Goal: Task Accomplishment & Management: Manage account settings

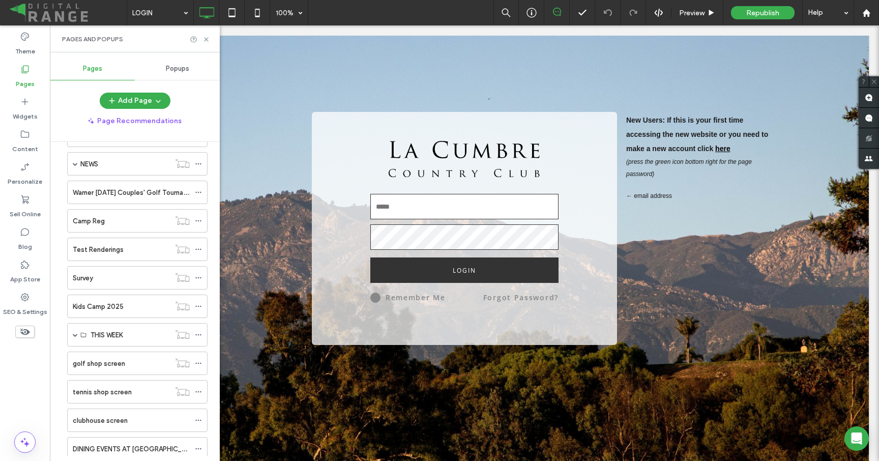
scroll to position [521, 0]
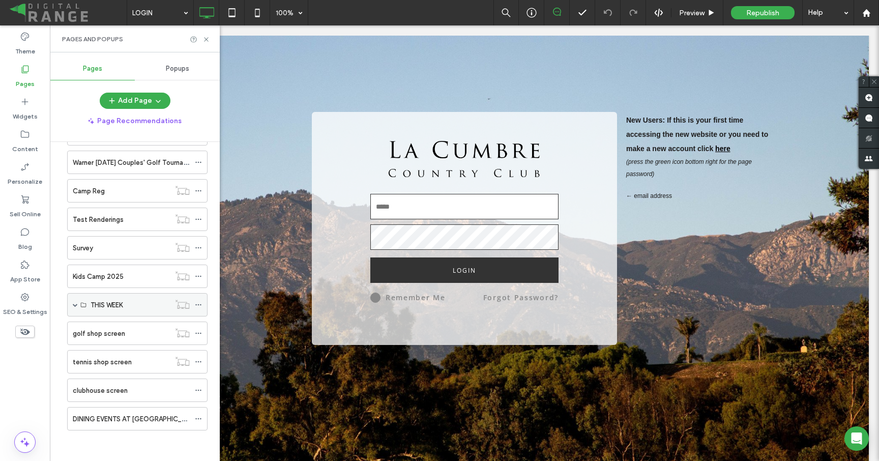
click at [76, 305] on span at bounding box center [75, 304] width 5 height 5
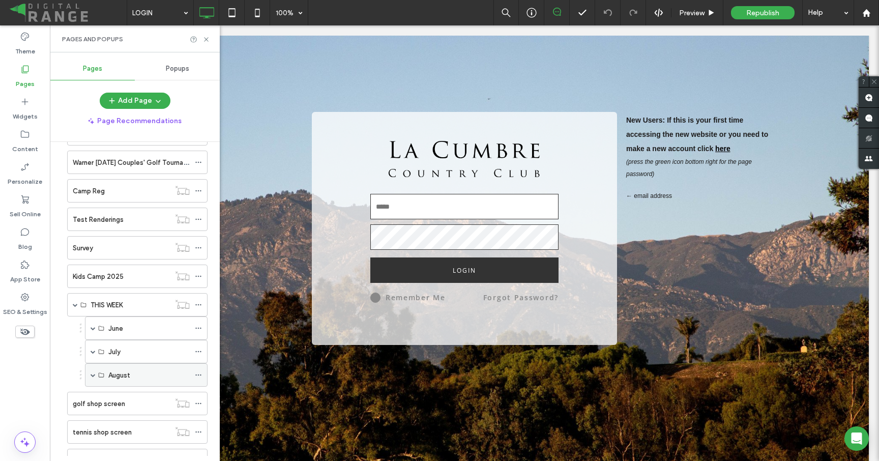
click at [94, 373] on span at bounding box center [93, 374] width 5 height 5
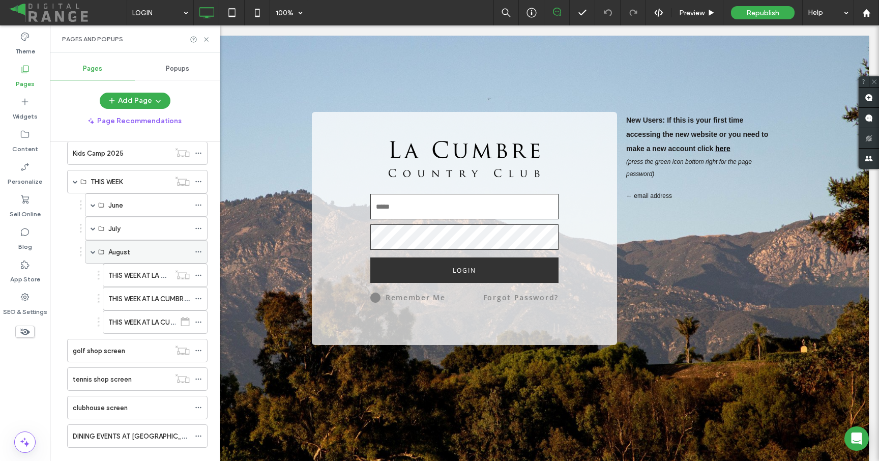
scroll to position [662, 0]
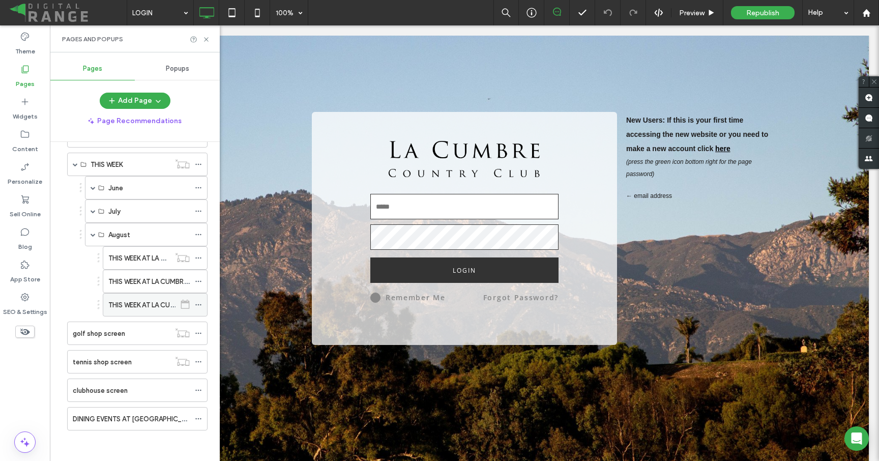
click at [144, 307] on label "THIS WEEK AT LA CUMBRE - 8/19" at bounding box center [157, 305] width 99 height 18
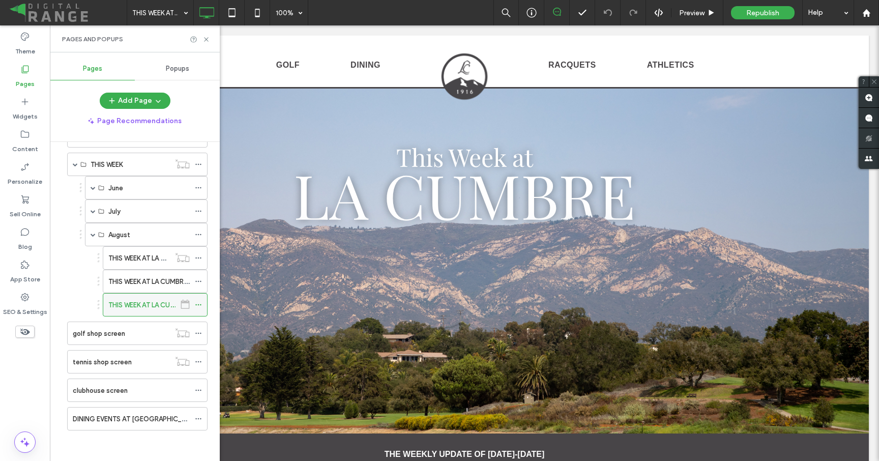
click at [198, 303] on icon at bounding box center [198, 304] width 7 height 7
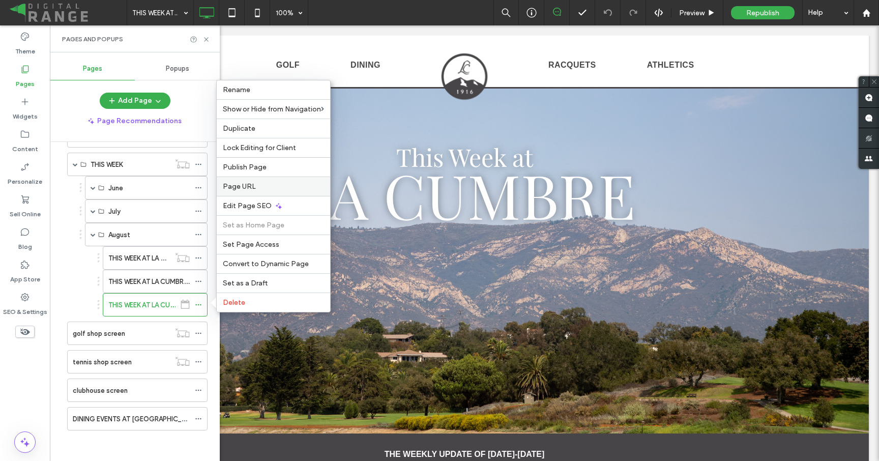
click at [259, 183] on label "Page URL" at bounding box center [273, 186] width 101 height 9
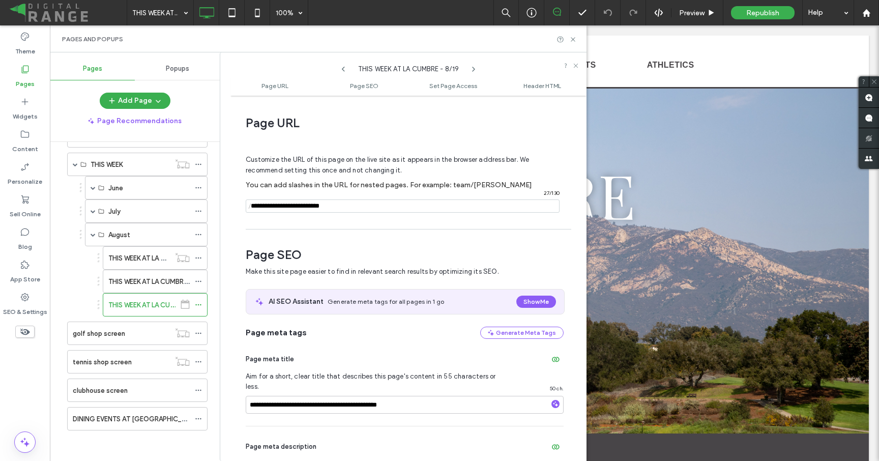
click at [344, 70] on icon at bounding box center [343, 69] width 8 height 8
click at [476, 68] on icon at bounding box center [474, 69] width 8 height 8
click at [299, 209] on input "notEmpty" at bounding box center [403, 205] width 314 height 13
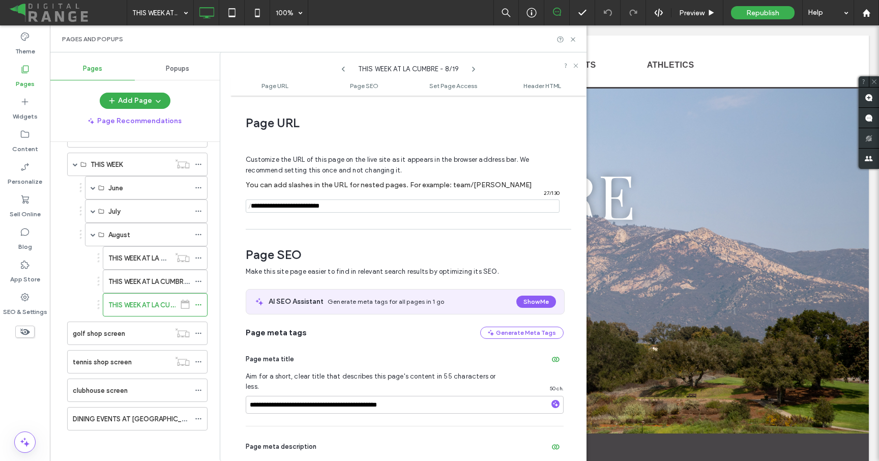
click at [301, 224] on div "Customize the URL of this page on the live site as it appears in the browser ad…" at bounding box center [405, 179] width 318 height 89
click at [33, 296] on div "SEO & Settings" at bounding box center [25, 304] width 50 height 33
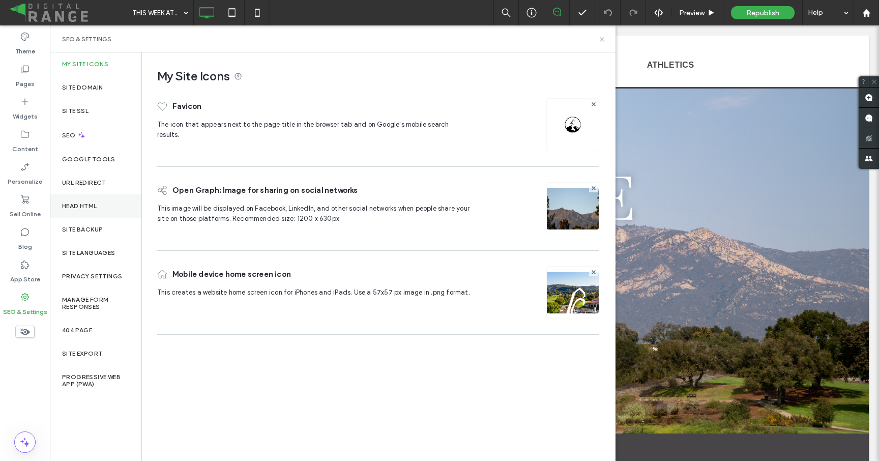
click at [96, 199] on div "Head HTML" at bounding box center [96, 205] width 92 height 23
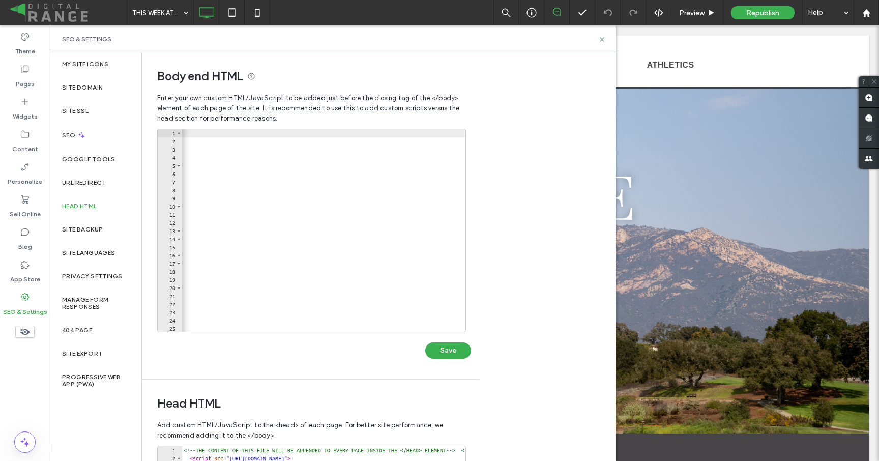
scroll to position [0, 2248]
type textarea "****"
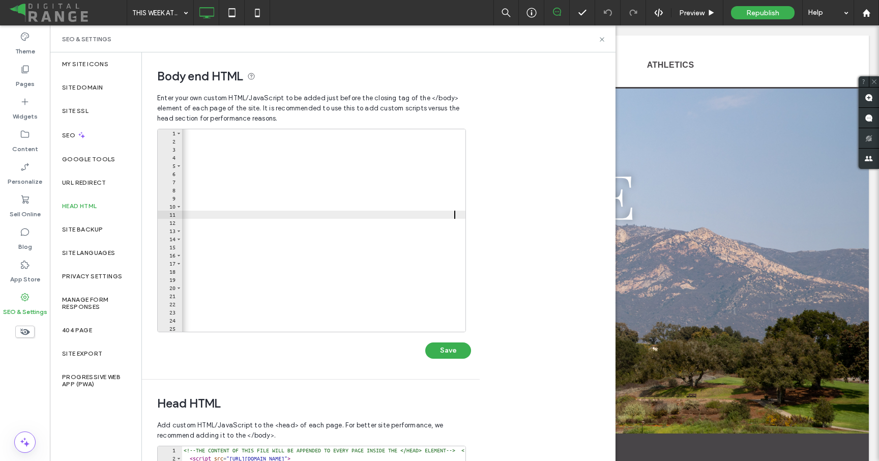
scroll to position [0, 2265]
paste textarea "Cursor at row 11"
click at [449, 353] on button "Save" at bounding box center [448, 350] width 46 height 16
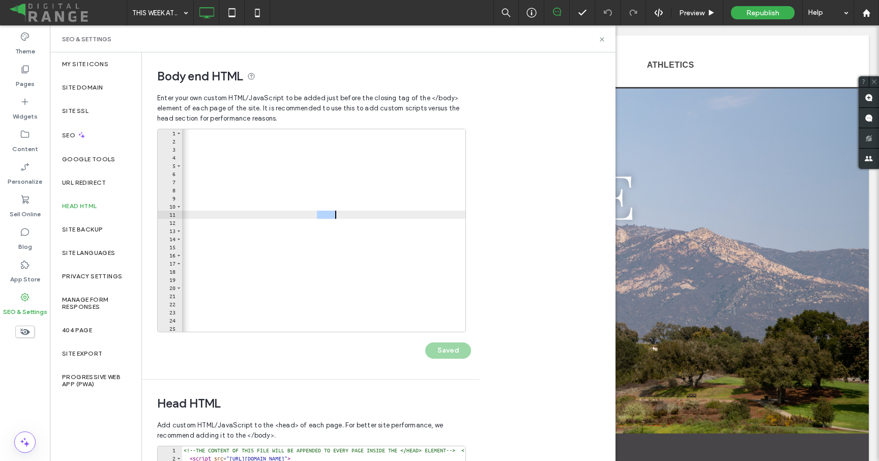
drag, startPoint x: 317, startPoint y: 217, endPoint x: 334, endPoint y: 212, distance: 17.4
click at [602, 39] on use at bounding box center [602, 39] width 4 height 4
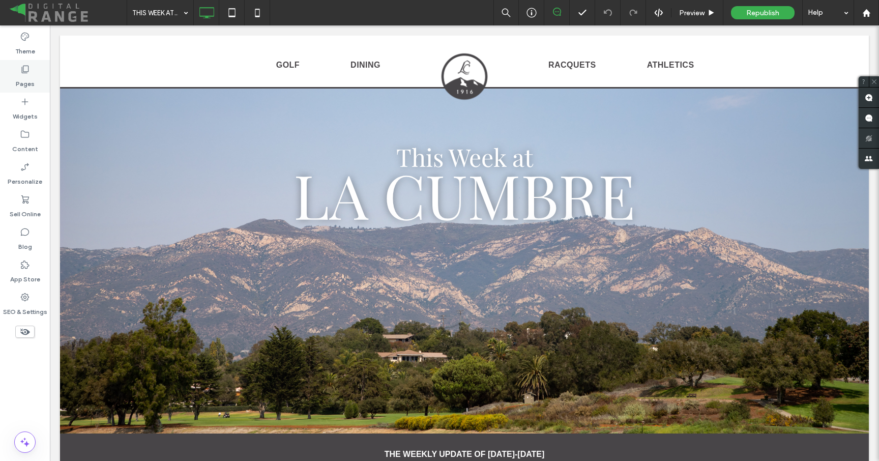
click at [27, 86] on label "Pages" at bounding box center [25, 81] width 19 height 14
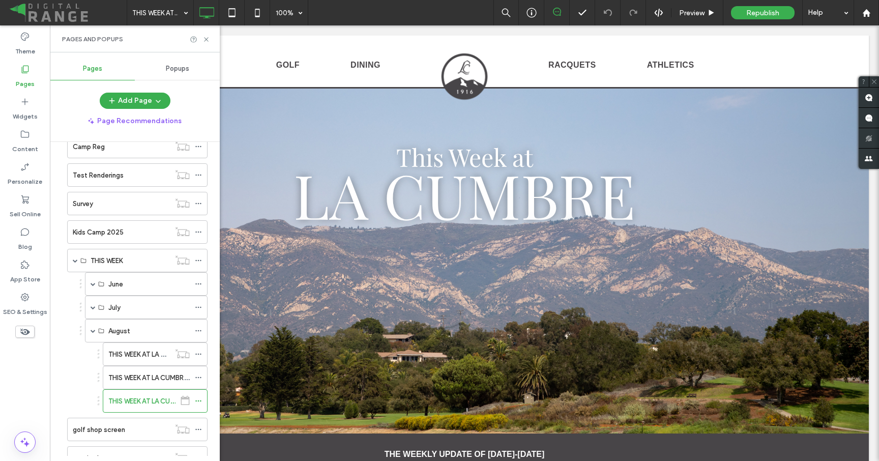
scroll to position [662, 0]
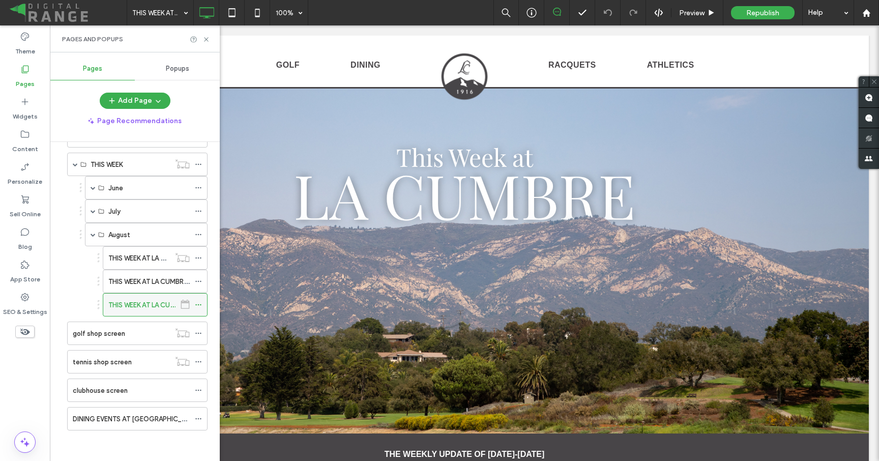
click at [198, 302] on icon at bounding box center [198, 304] width 7 height 7
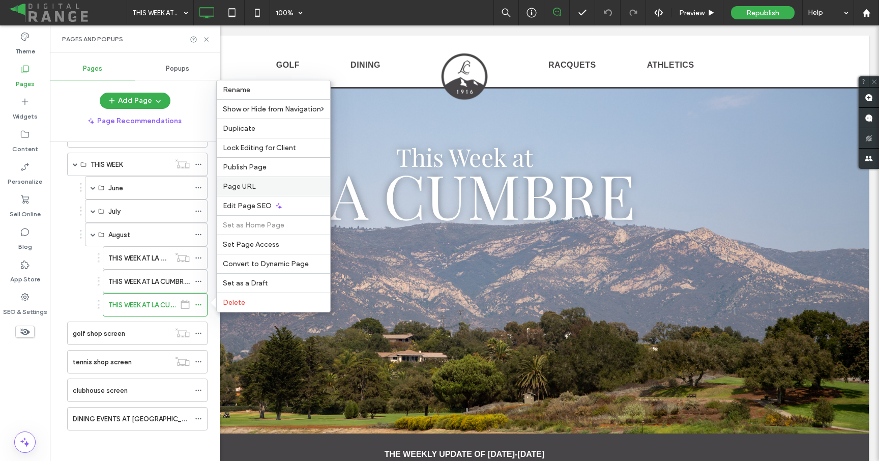
click at [266, 186] on label "Page URL" at bounding box center [273, 186] width 101 height 9
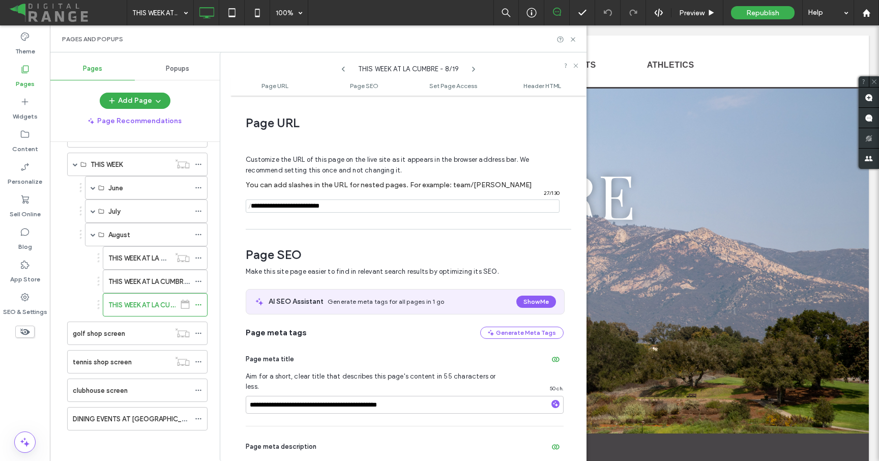
click at [345, 68] on icon at bounding box center [343, 69] width 8 height 8
click at [335, 210] on input "notEmpty" at bounding box center [403, 205] width 314 height 13
paste input "**********"
type input "**********"
click at [335, 219] on div "Customize the URL of this page on the live site as it appears in the browser ad…" at bounding box center [405, 179] width 318 height 89
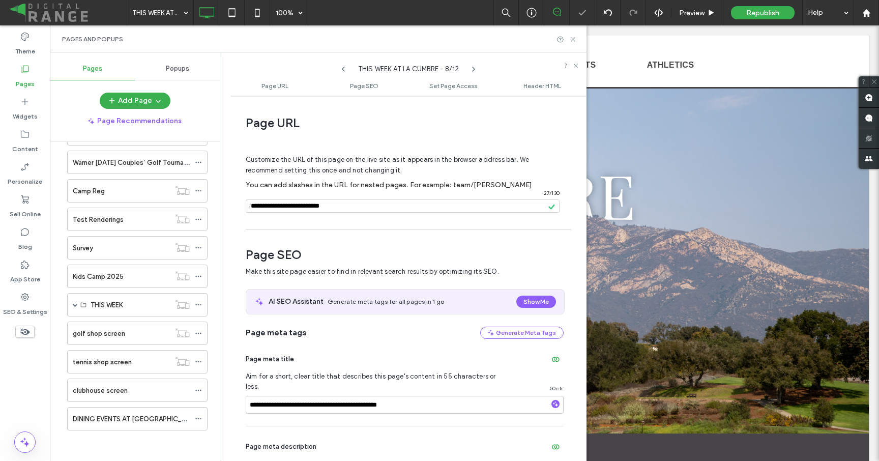
scroll to position [521, 0]
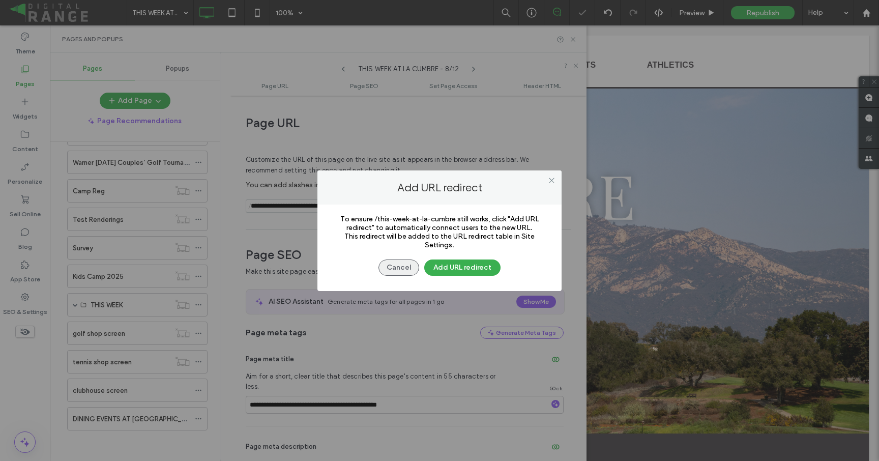
click at [402, 271] on button "Cancel" at bounding box center [399, 267] width 41 height 16
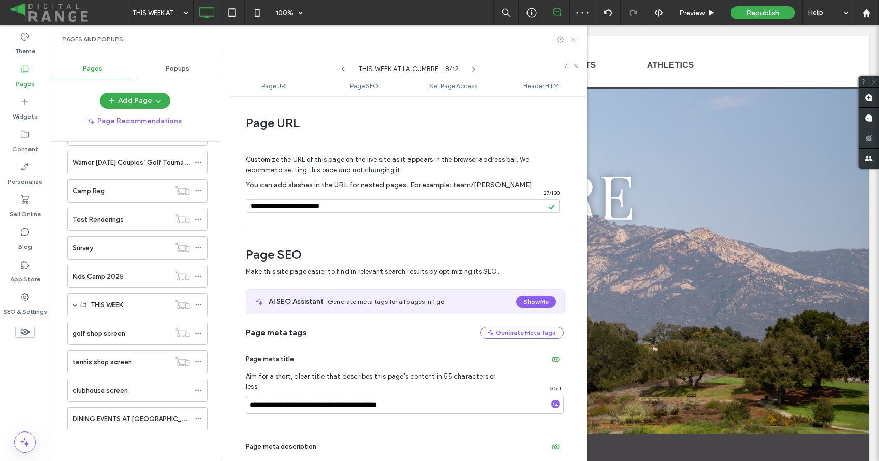
click at [472, 70] on icon at bounding box center [474, 69] width 8 height 8
drag, startPoint x: 327, startPoint y: 208, endPoint x: 371, endPoint y: 205, distance: 44.9
click at [371, 206] on input "notEmpty" at bounding box center [403, 205] width 314 height 13
type input "**********"
click at [372, 216] on div "Customize the URL of this page on the live site as it appears in the browser ad…" at bounding box center [405, 179] width 318 height 89
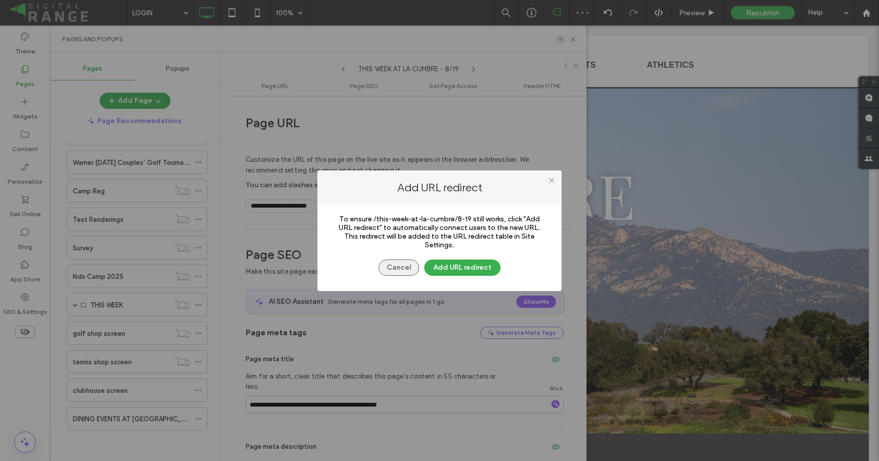
click at [396, 269] on body ".wqwq-1{fill:#231f20;} .cls-1q, .cls-2q { fill-rule: evenodd; } .cls-2q { fill:…" at bounding box center [439, 230] width 879 height 461
click at [402, 265] on button "Cancel" at bounding box center [399, 267] width 41 height 16
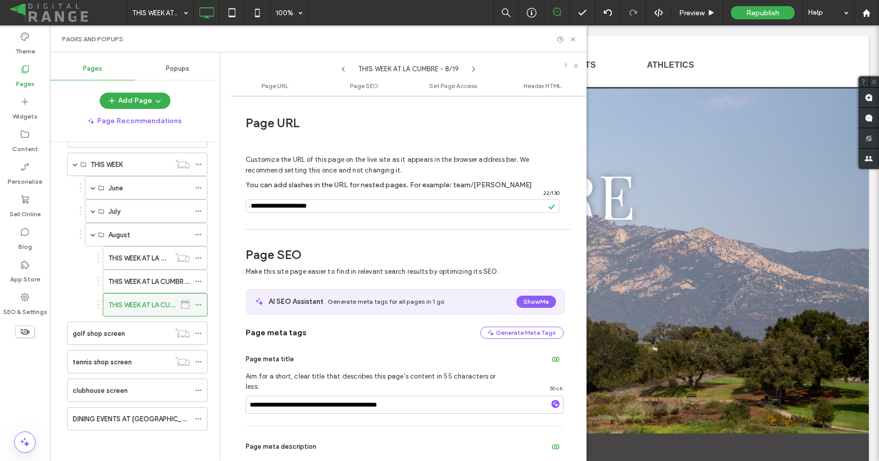
click at [151, 302] on label "THIS WEEK AT LA CUMBRE - 8/19" at bounding box center [157, 305] width 99 height 18
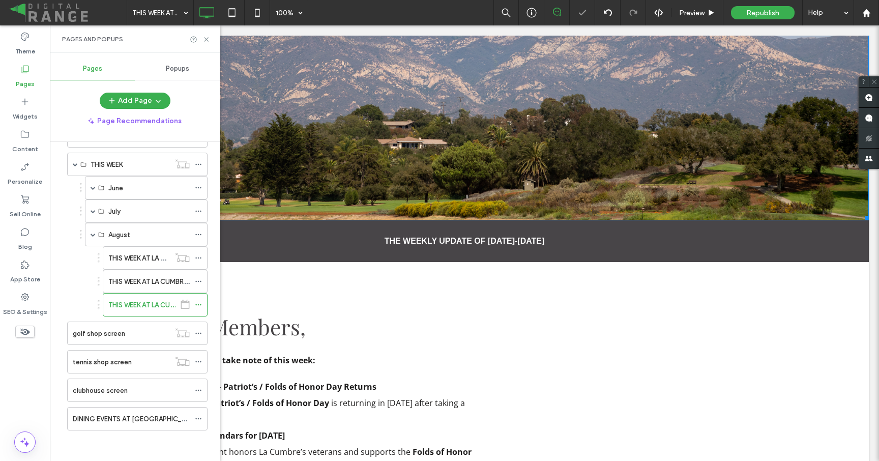
scroll to position [223, 0]
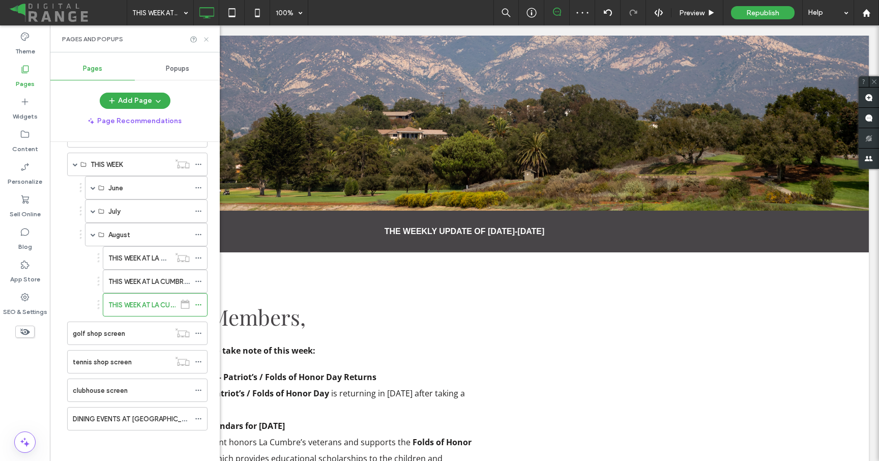
click at [208, 39] on icon at bounding box center [206, 40] width 8 height 8
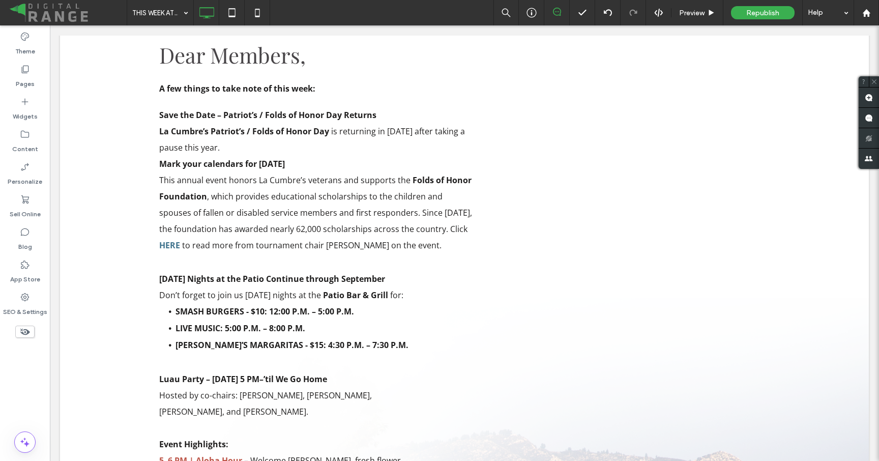
scroll to position [485, 0]
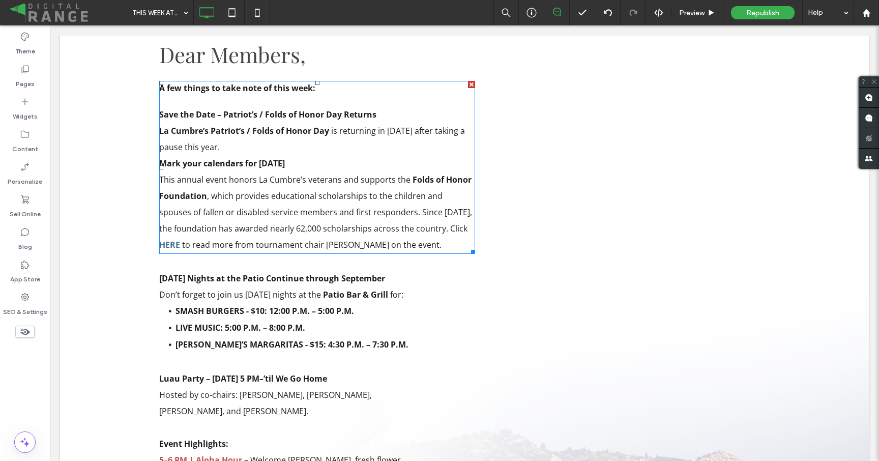
click at [314, 172] on p "This annual event honors La Cumbre’s veterans and supports the Folds of Honor F…" at bounding box center [317, 211] width 316 height 81
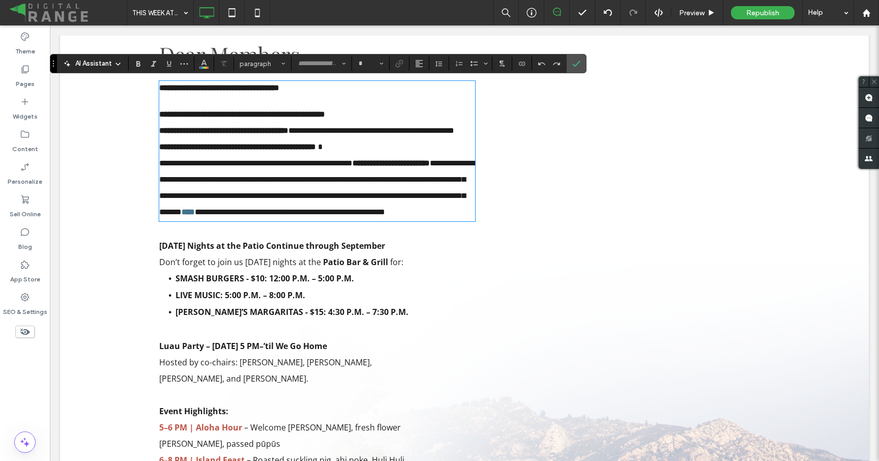
type input "*********"
type input "**"
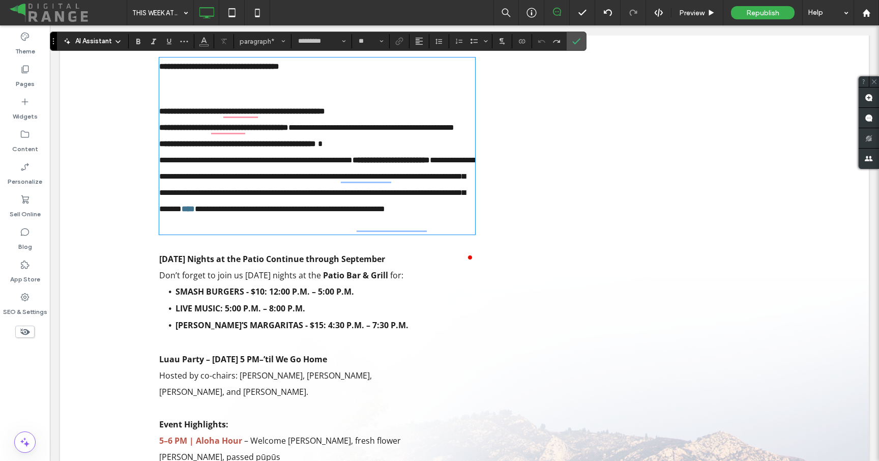
scroll to position [492, 0]
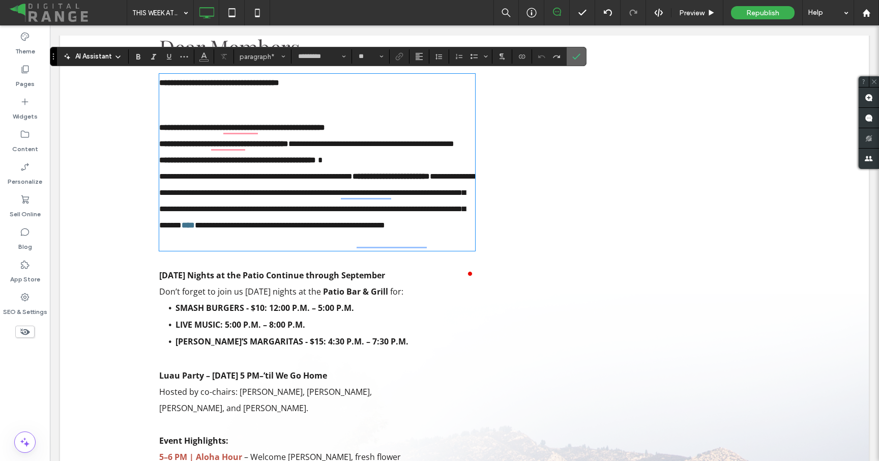
click at [575, 61] on span "Confirm" at bounding box center [574, 56] width 5 height 18
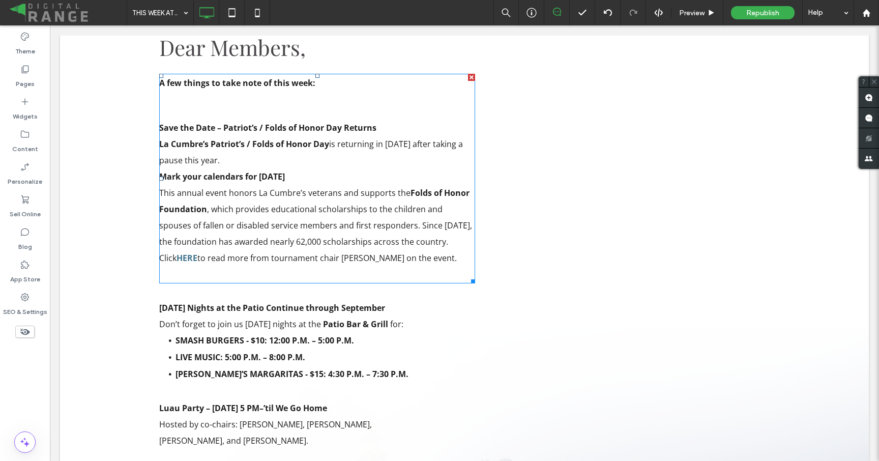
click at [268, 269] on p "﻿" at bounding box center [317, 274] width 316 height 16
type input "*********"
type input "**"
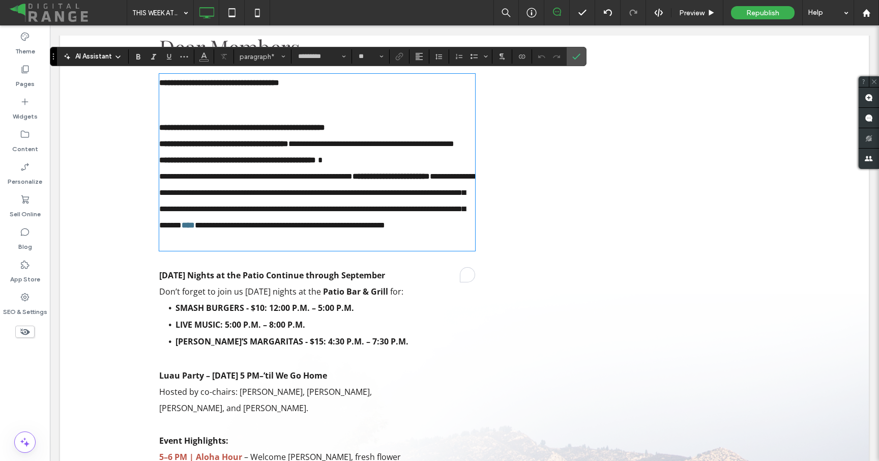
click at [264, 250] on p "To enrich screen reader interactions, please activate Accessibility in Grammarl…" at bounding box center [317, 242] width 316 height 16
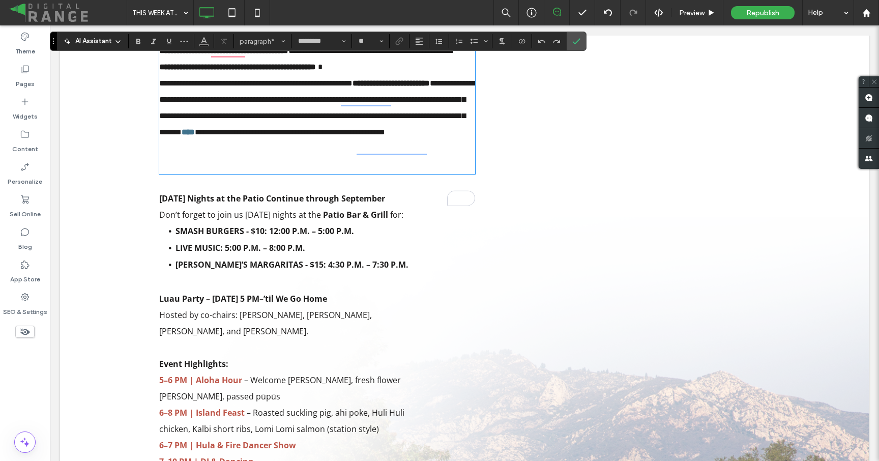
scroll to position [578, 0]
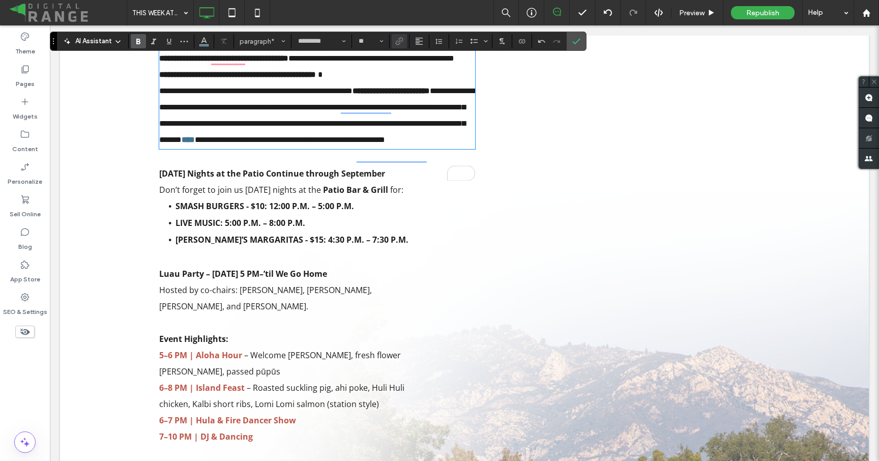
click at [195, 143] on strong "****" at bounding box center [188, 140] width 13 height 8
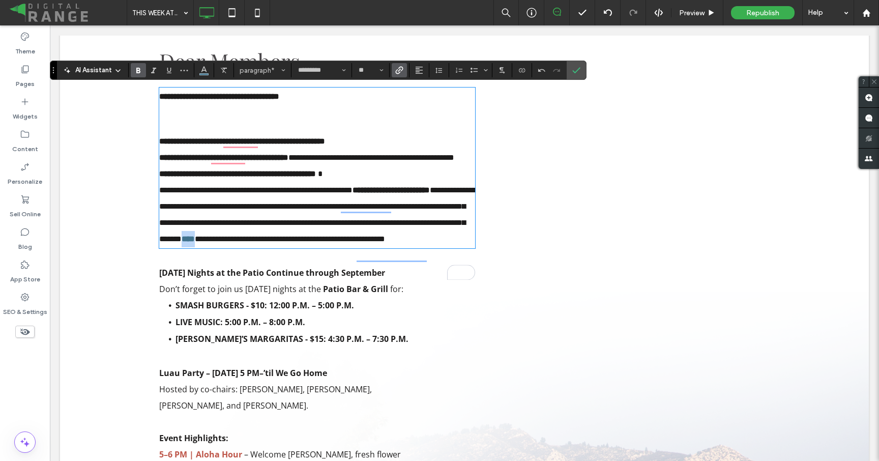
scroll to position [466, 0]
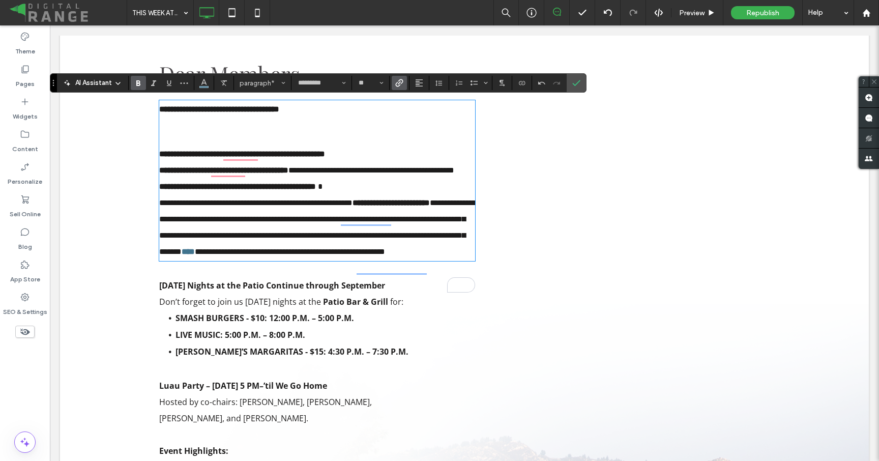
click at [309, 130] on p "To enrich screen reader interactions, please activate Accessibility in Grammarl…" at bounding box center [317, 126] width 316 height 16
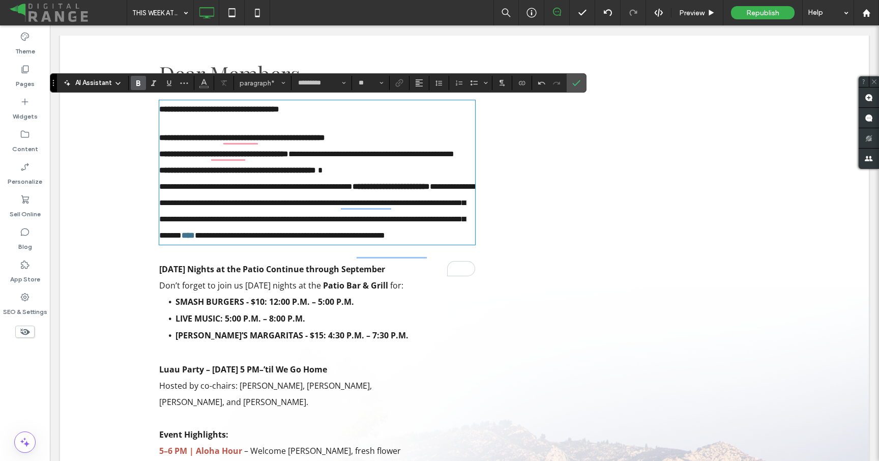
click at [417, 244] on p "**********" at bounding box center [317, 211] width 316 height 65
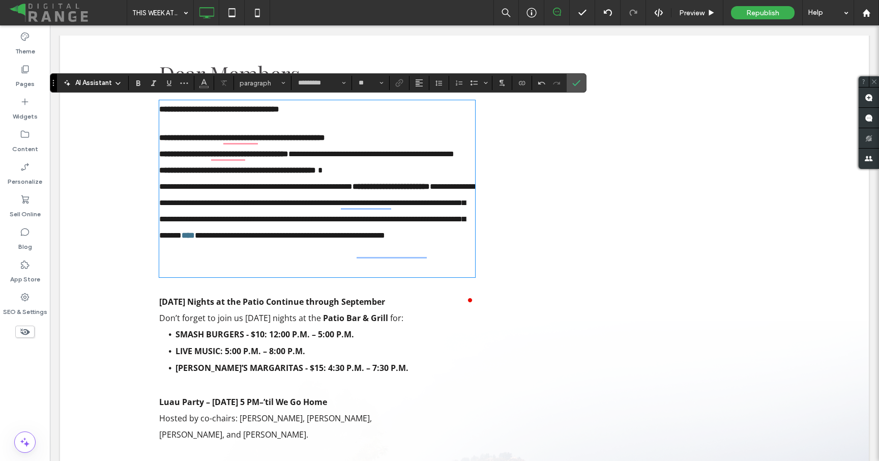
scroll to position [0, 0]
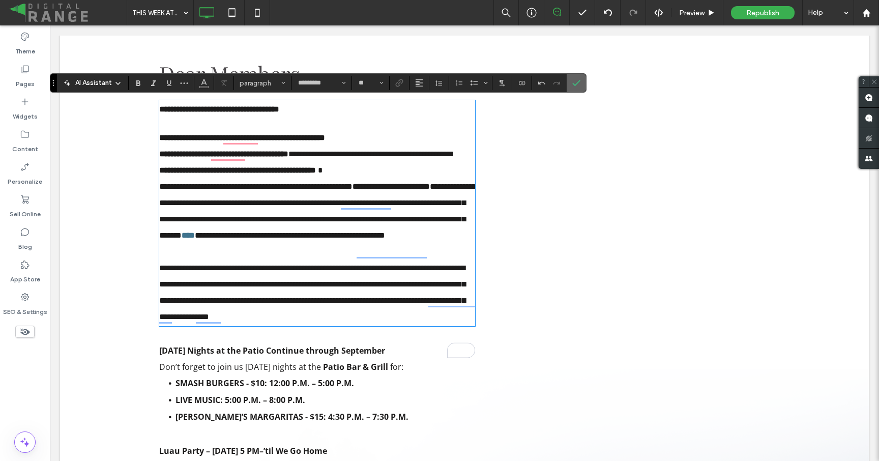
click at [577, 86] on icon "Confirm" at bounding box center [576, 83] width 8 height 8
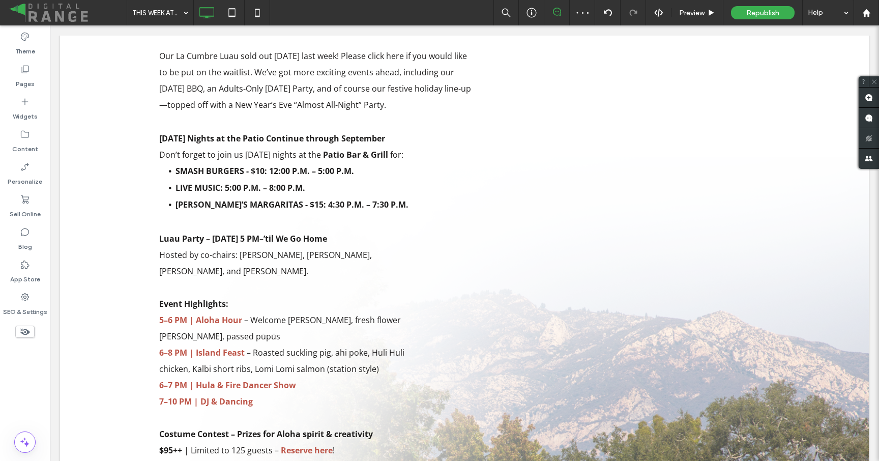
scroll to position [717, 0]
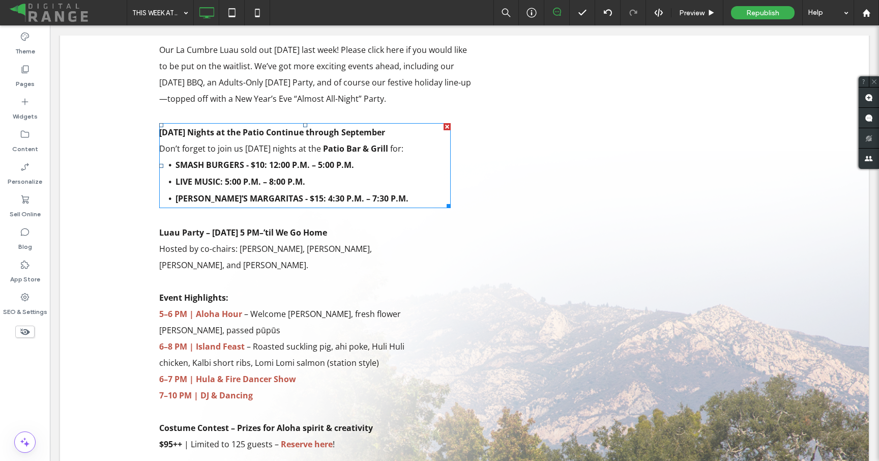
click at [285, 140] on p "Don’t forget to join us on Friday nights at the Patio Bar & Grill for:" at bounding box center [305, 148] width 292 height 16
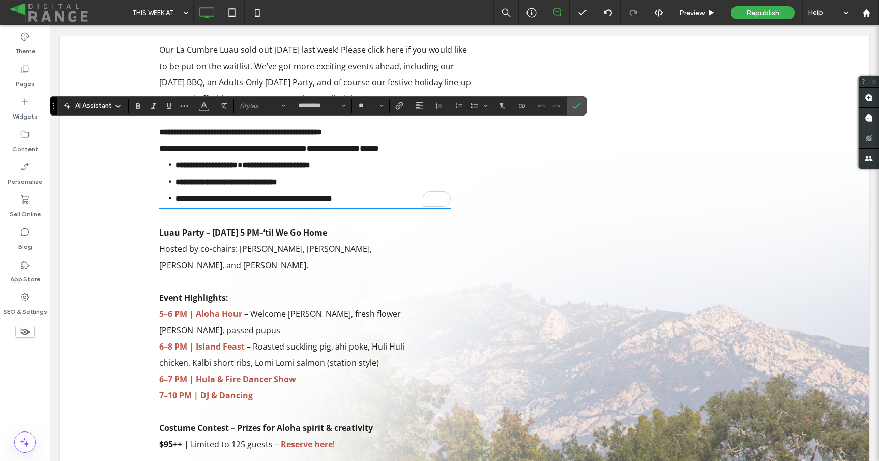
click at [286, 140] on p "**********" at bounding box center [305, 132] width 292 height 16
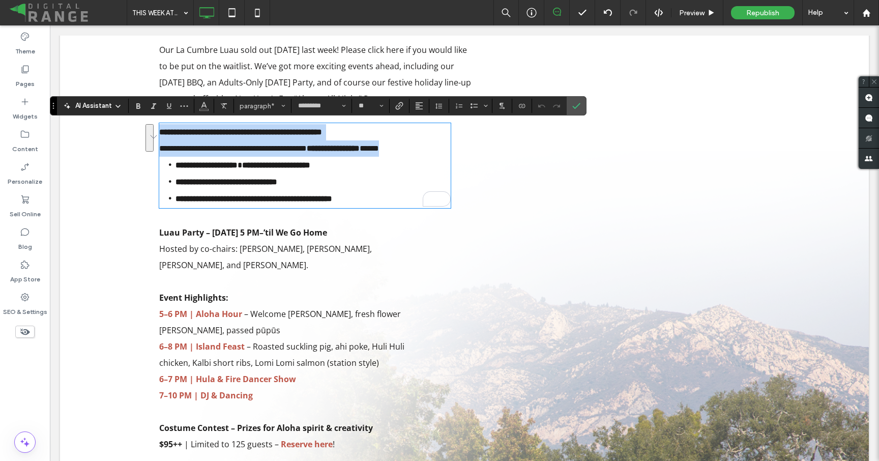
drag, startPoint x: 421, startPoint y: 149, endPoint x: 152, endPoint y: 123, distance: 270.4
click at [152, 123] on div "Dear Members, A few things to take note of this week: Save the Date – Patriot’s…" at bounding box center [464, 268] width 809 height 1021
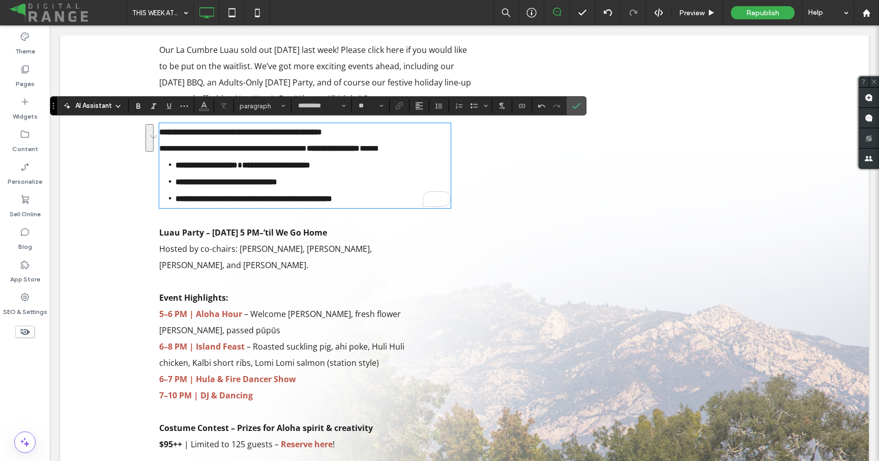
scroll to position [0, 0]
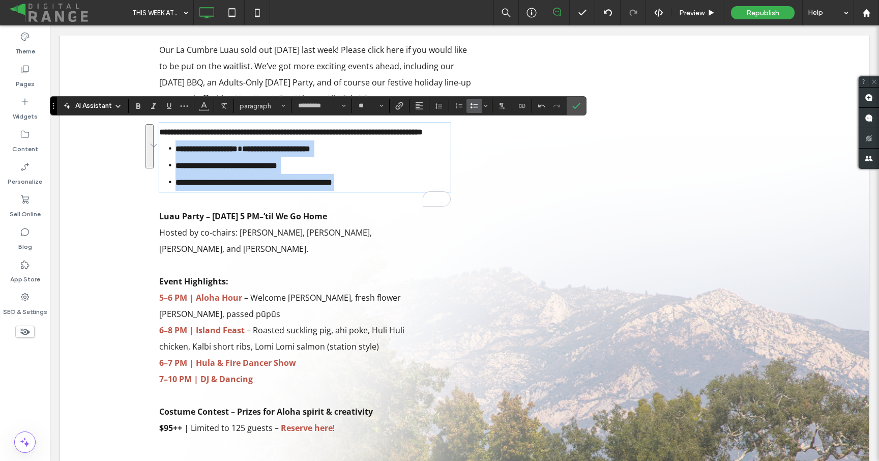
drag, startPoint x: 176, startPoint y: 166, endPoint x: 445, endPoint y: 208, distance: 272.4
click at [445, 208] on div "**********" at bounding box center [464, 278] width 611 height 965
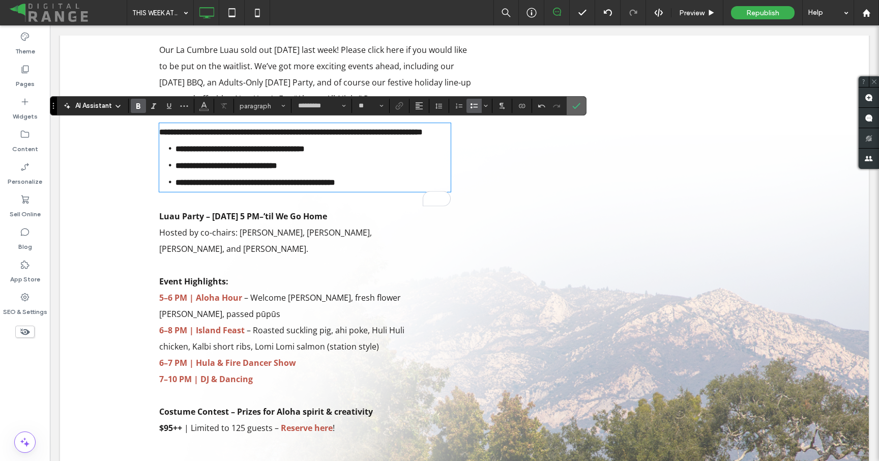
drag, startPoint x: 579, startPoint y: 109, endPoint x: 403, endPoint y: 4, distance: 205.1
click at [579, 109] on icon "Confirm" at bounding box center [576, 106] width 8 height 8
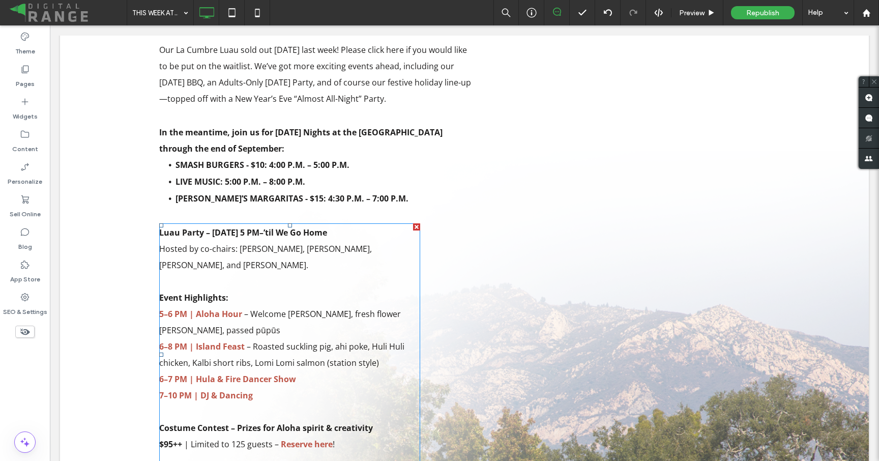
click at [230, 274] on p "Hosted by co-chairs: [PERSON_NAME], [PERSON_NAME], [PERSON_NAME], and [PERSON_N…" at bounding box center [289, 265] width 261 height 49
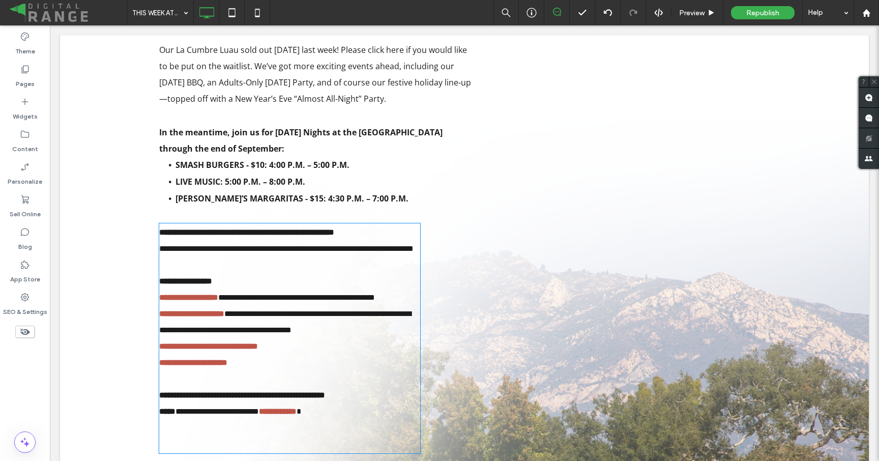
type input "*********"
type input "**"
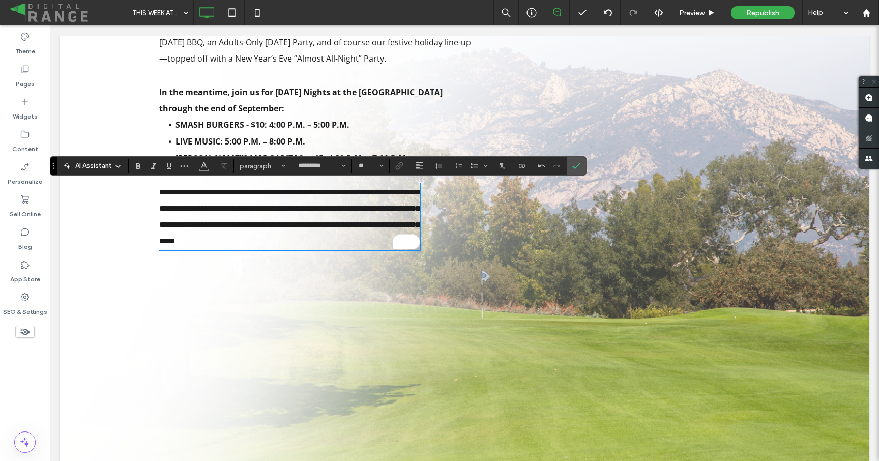
scroll to position [756, 0]
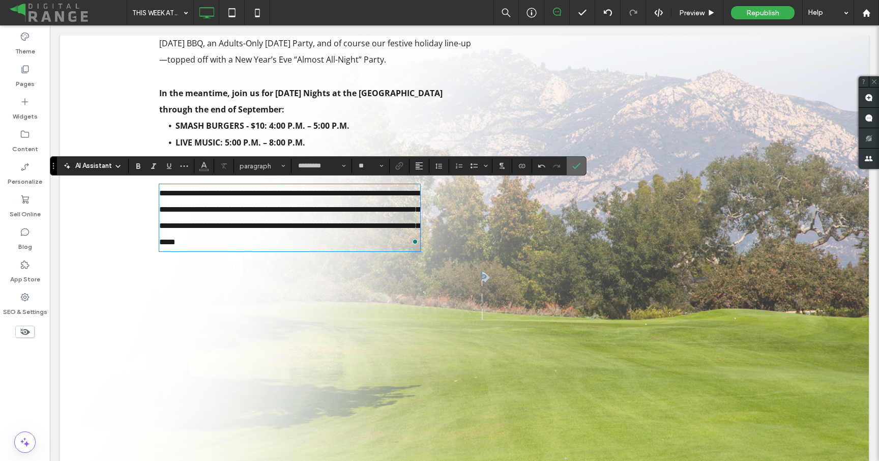
drag, startPoint x: 575, startPoint y: 170, endPoint x: 396, endPoint y: 198, distance: 181.8
click at [575, 170] on span "Confirm" at bounding box center [574, 166] width 5 height 18
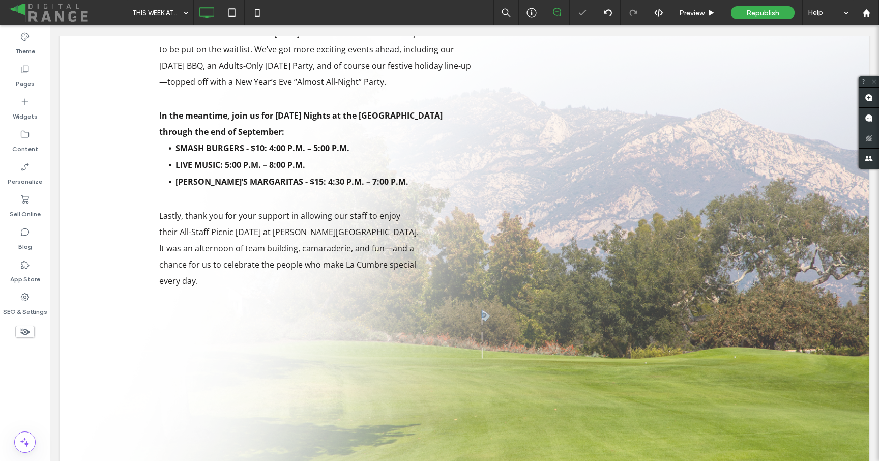
scroll to position [708, 0]
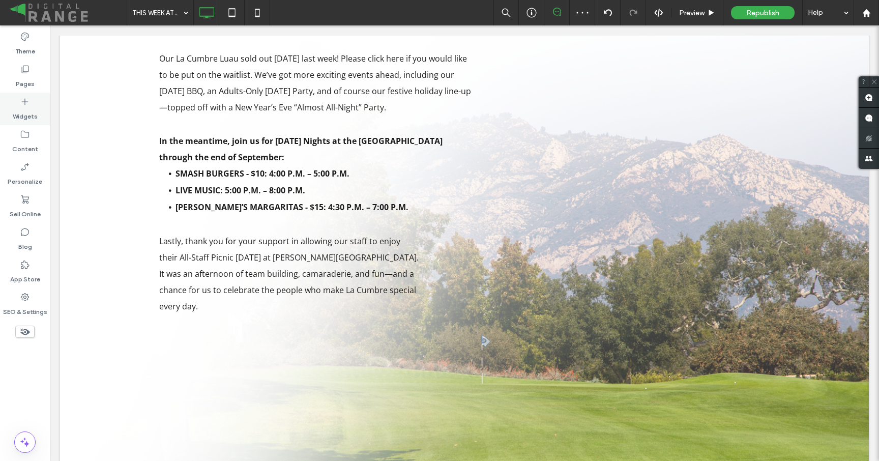
click at [33, 110] on label "Widgets" at bounding box center [25, 114] width 25 height 14
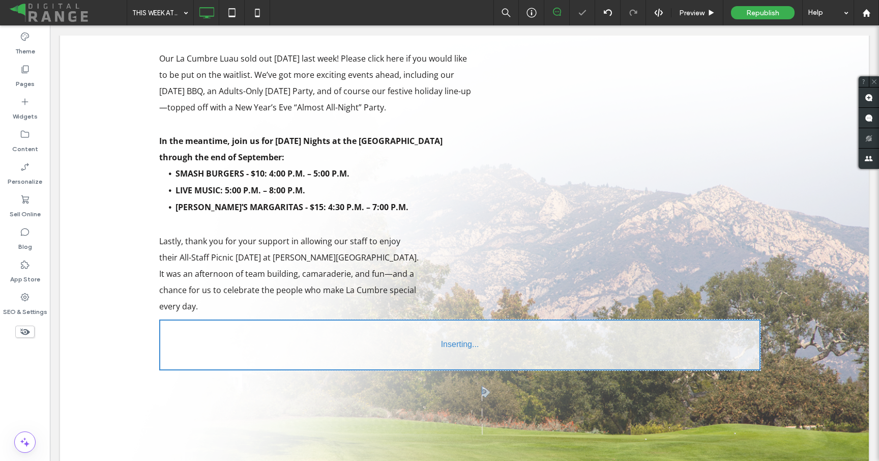
type input "*********"
type input "**"
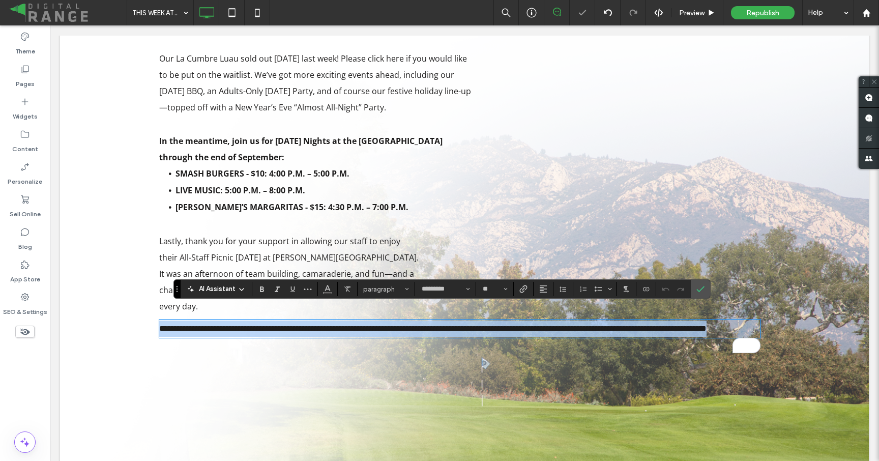
click at [321, 326] on p "**********" at bounding box center [459, 329] width 601 height 16
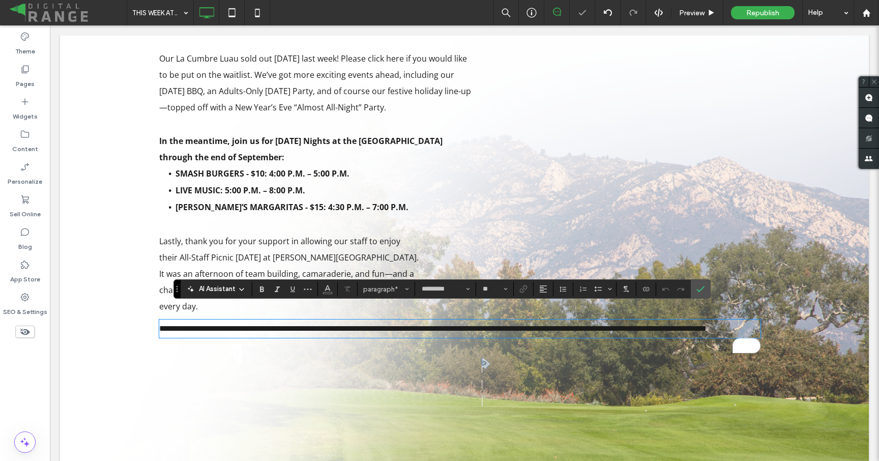
click at [321, 326] on p "**********" at bounding box center [459, 329] width 601 height 16
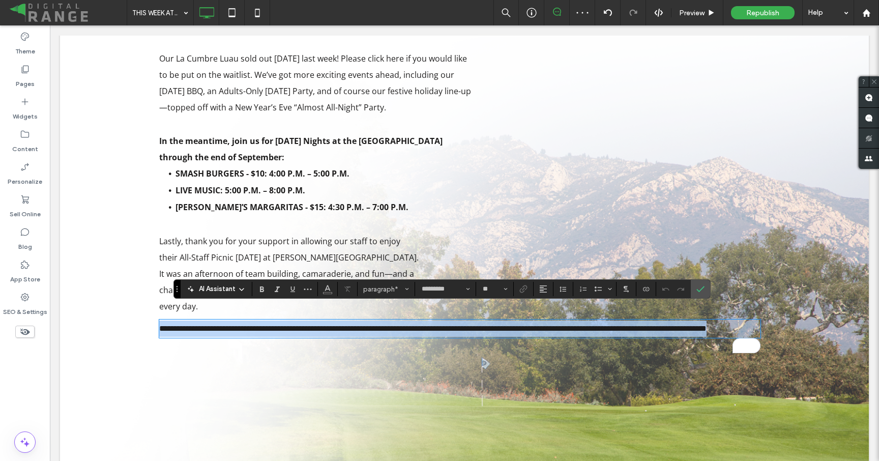
click at [321, 326] on p "**********" at bounding box center [459, 329] width 601 height 16
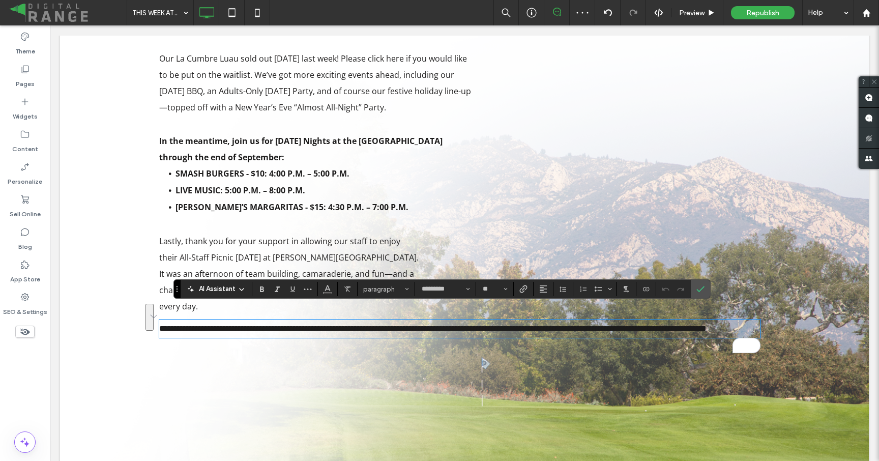
scroll to position [0, 0]
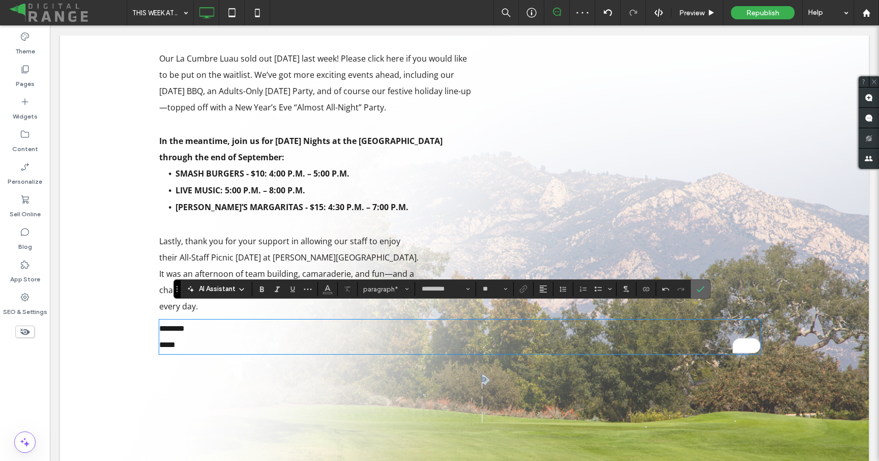
click at [695, 289] on label "Confirm" at bounding box center [700, 289] width 15 height 18
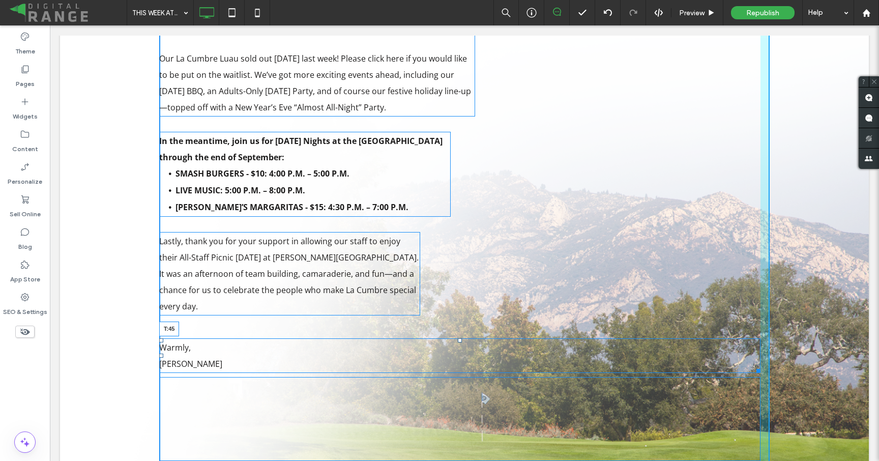
drag, startPoint x: 459, startPoint y: 304, endPoint x: 455, endPoint y: 323, distance: 19.8
click at [455, 338] on div "Warmly, Adam T:45" at bounding box center [459, 355] width 601 height 35
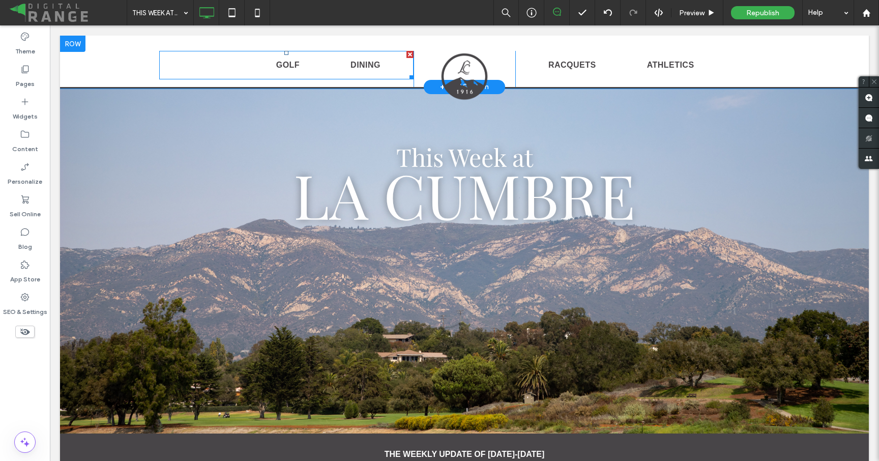
click at [246, 65] on nav "GOLF DINING" at bounding box center [286, 65] width 254 height 28
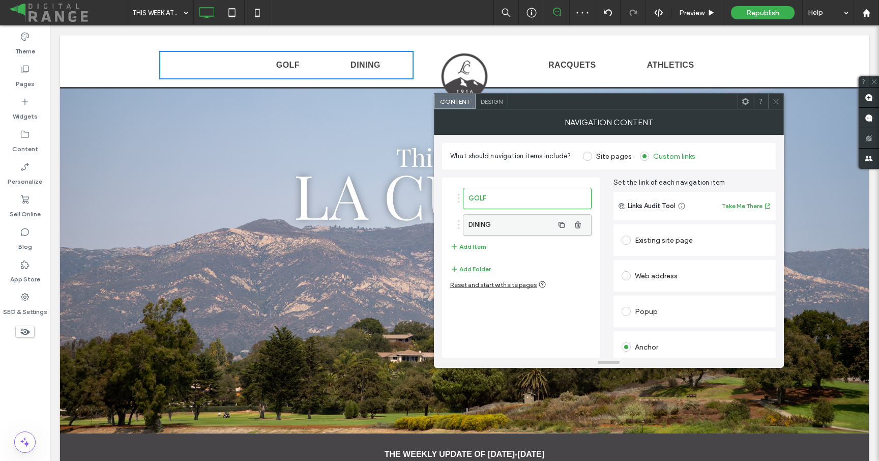
click at [530, 219] on label "DINING" at bounding box center [511, 225] width 85 height 20
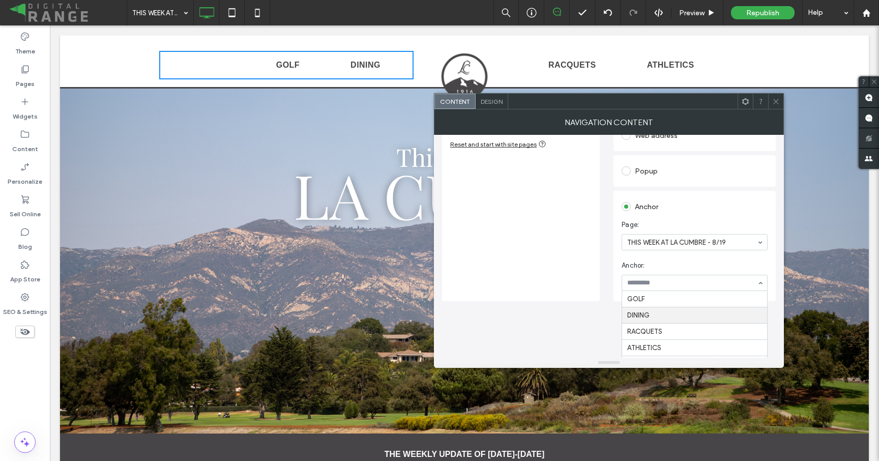
scroll to position [84, 0]
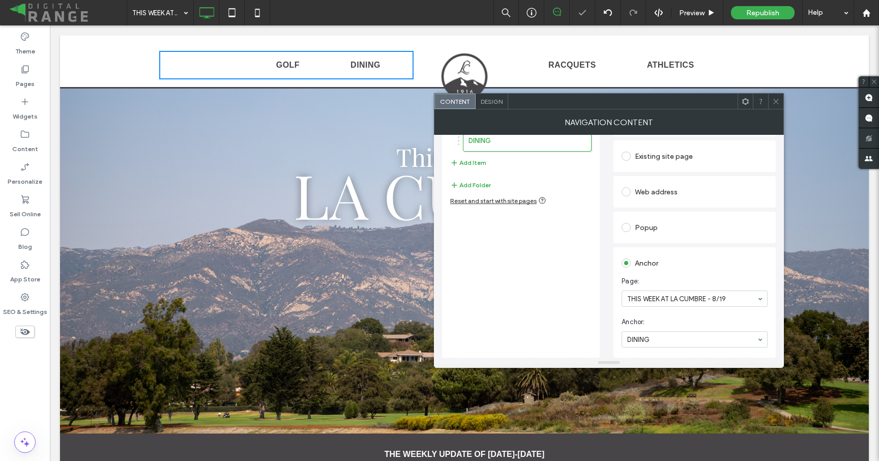
click at [773, 98] on icon at bounding box center [776, 102] width 8 height 8
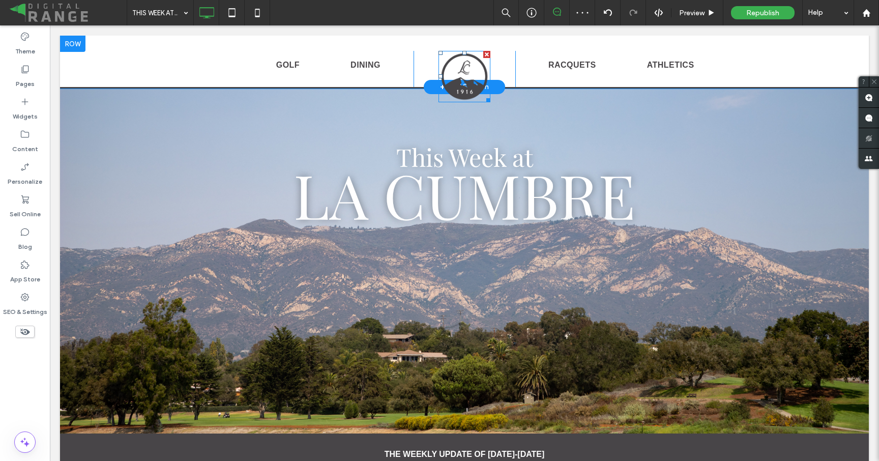
click at [465, 68] on img at bounding box center [465, 76] width 52 height 51
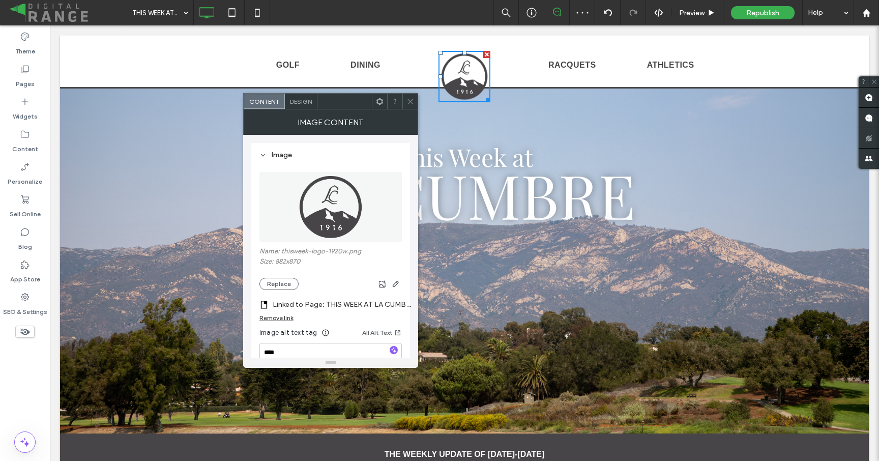
click at [362, 304] on label "Linked to Page: THIS WEEK AT LA CUMBRE - 8/5" at bounding box center [344, 304] width 142 height 19
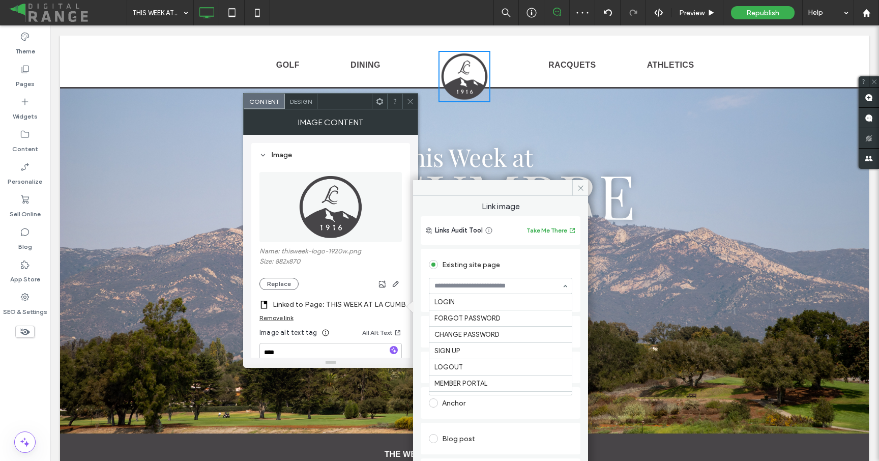
scroll to position [1645, 0]
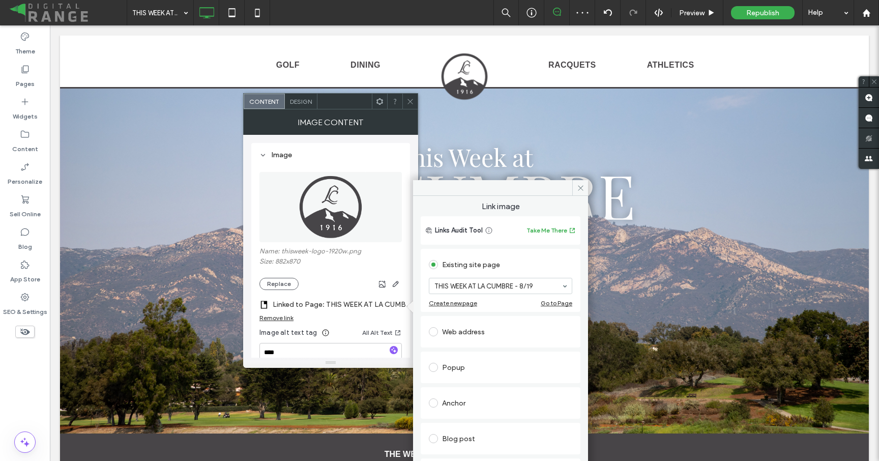
click at [410, 100] on icon at bounding box center [411, 102] width 8 height 8
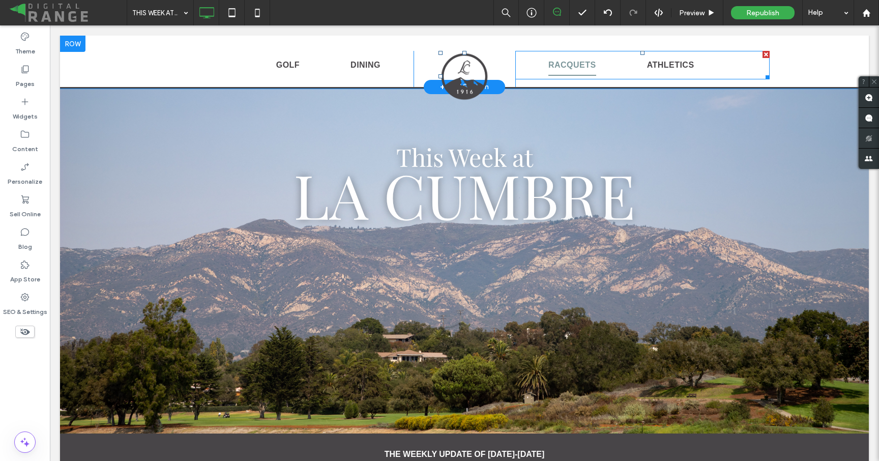
click at [528, 64] on link "RACQUETS" at bounding box center [572, 64] width 99 height 21
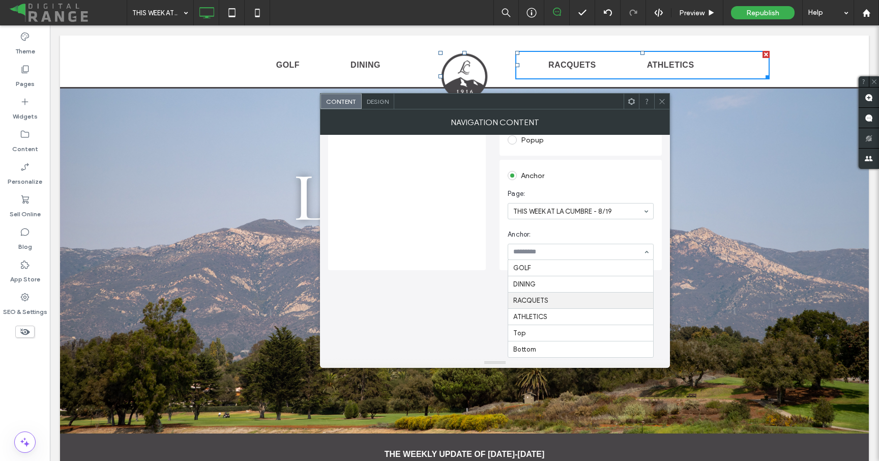
scroll to position [84, 0]
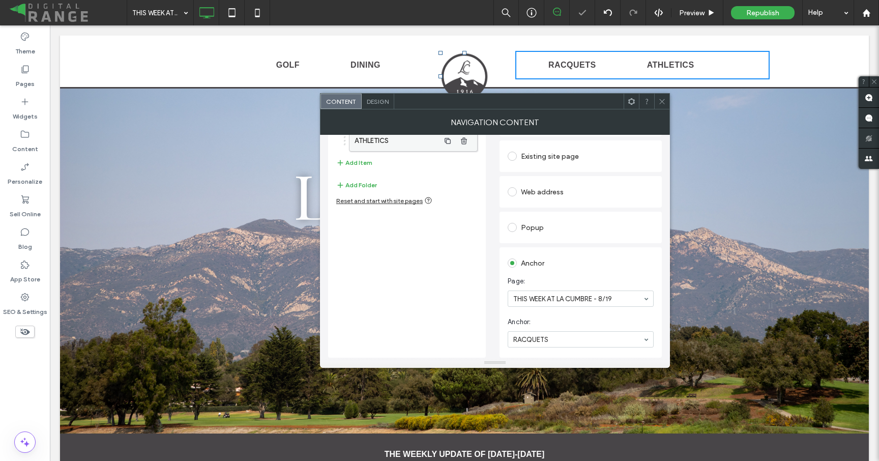
click at [418, 145] on label "ATHLETICS" at bounding box center [397, 141] width 85 height 20
click at [663, 101] on icon at bounding box center [662, 102] width 8 height 8
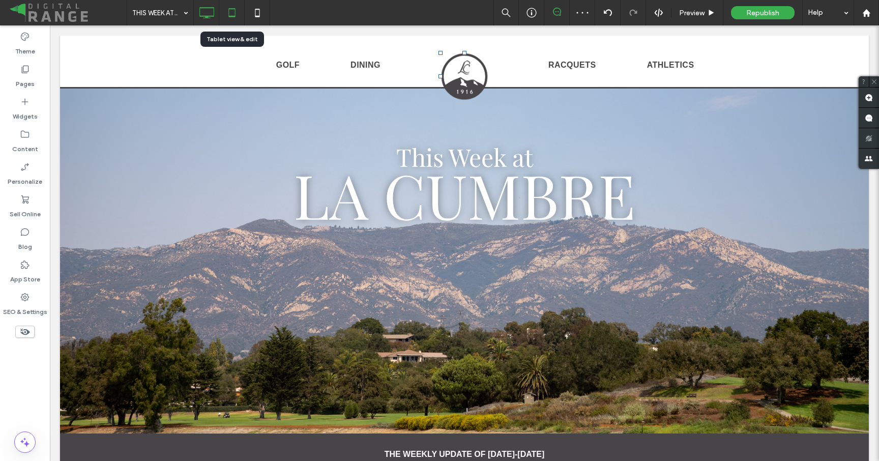
click at [238, 13] on icon at bounding box center [232, 13] width 20 height 20
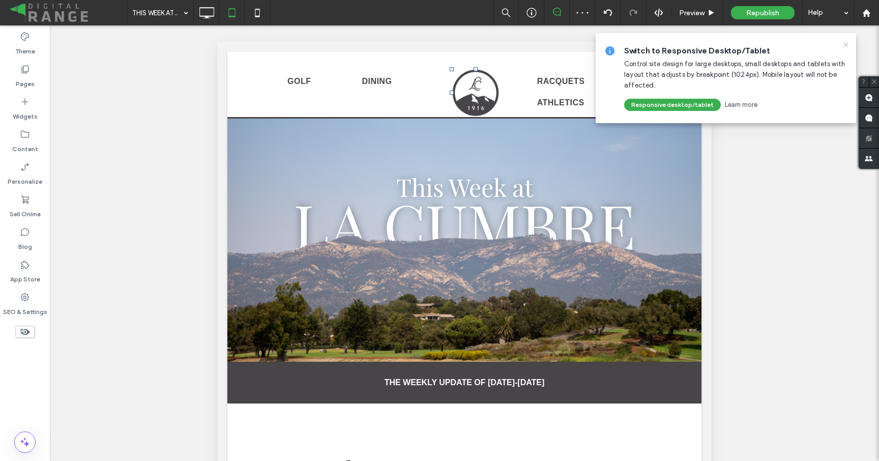
click at [847, 45] on use at bounding box center [846, 44] width 5 height 5
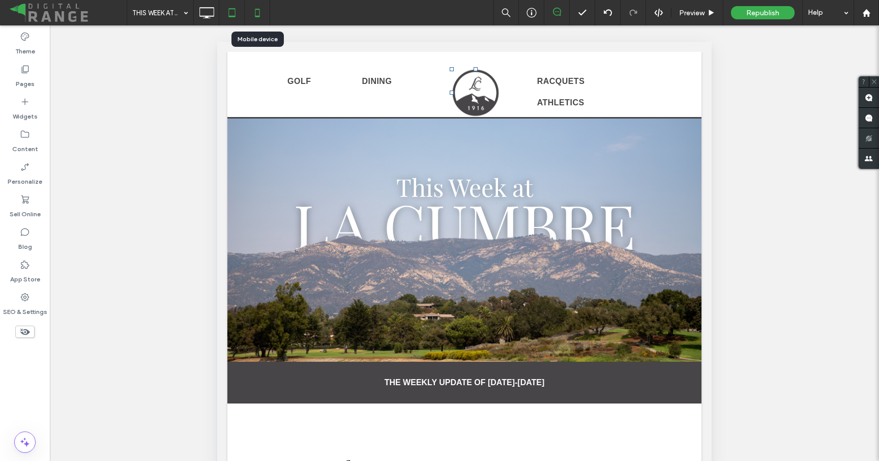
click at [258, 11] on icon at bounding box center [257, 13] width 20 height 20
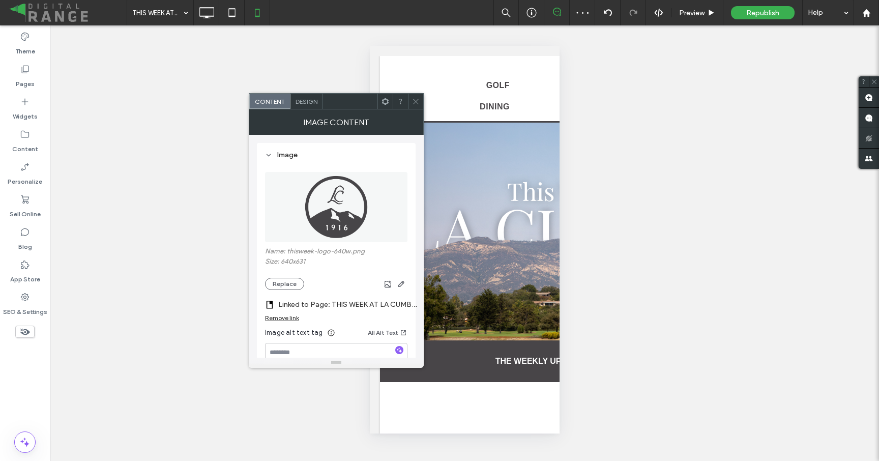
click at [358, 301] on label "Linked to Page: THIS WEEK AT LA CUMBRE - 8/5" at bounding box center [349, 304] width 142 height 19
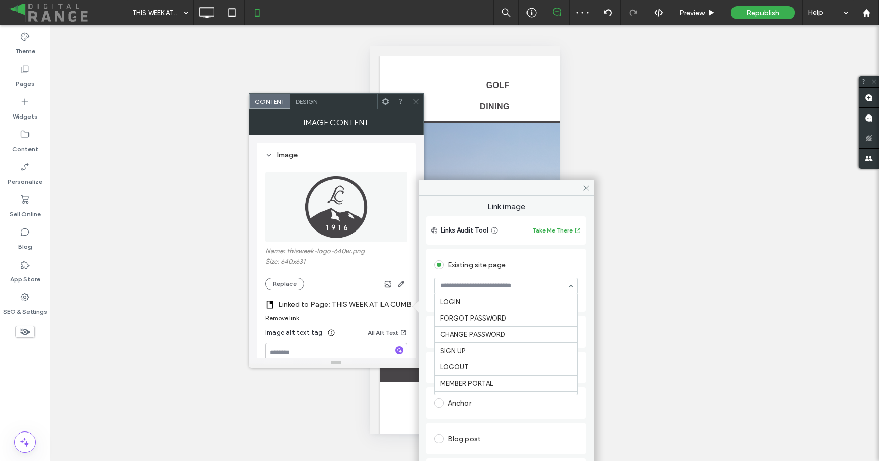
scroll to position [1645, 0]
click at [419, 102] on icon at bounding box center [416, 102] width 8 height 8
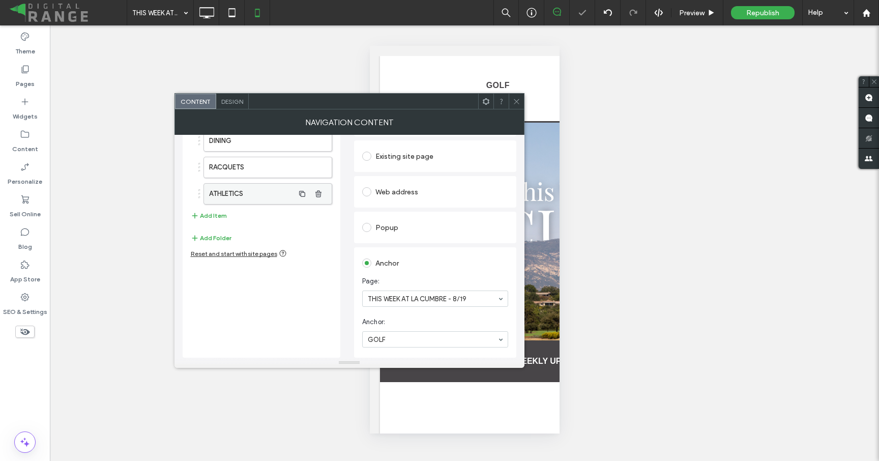
scroll to position [54, 0]
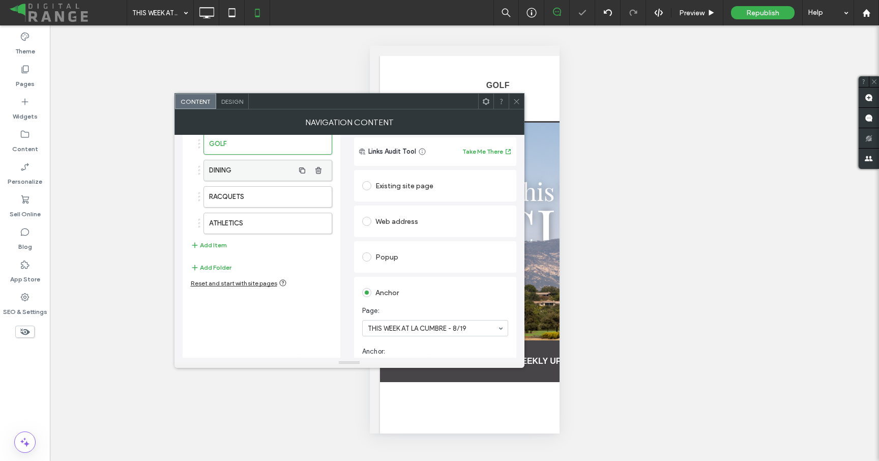
click at [250, 167] on label "DINING" at bounding box center [251, 170] width 85 height 20
click at [223, 192] on label "RACQUETS" at bounding box center [251, 197] width 85 height 20
click at [238, 225] on label "ATHLETICS" at bounding box center [251, 223] width 85 height 20
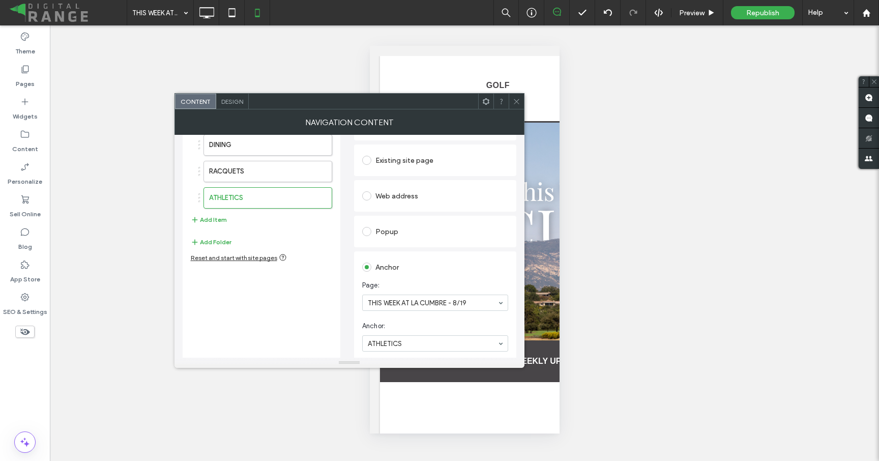
scroll to position [84, 0]
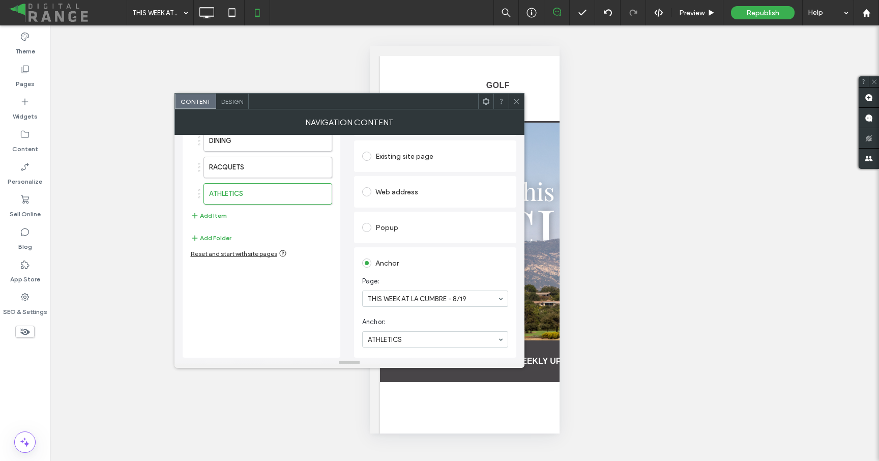
click at [514, 105] on span at bounding box center [517, 101] width 8 height 15
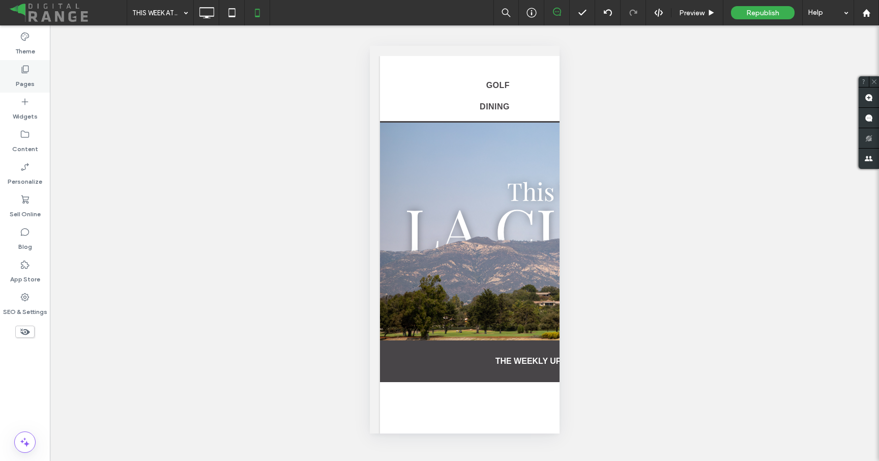
click at [33, 79] on label "Pages" at bounding box center [25, 81] width 19 height 14
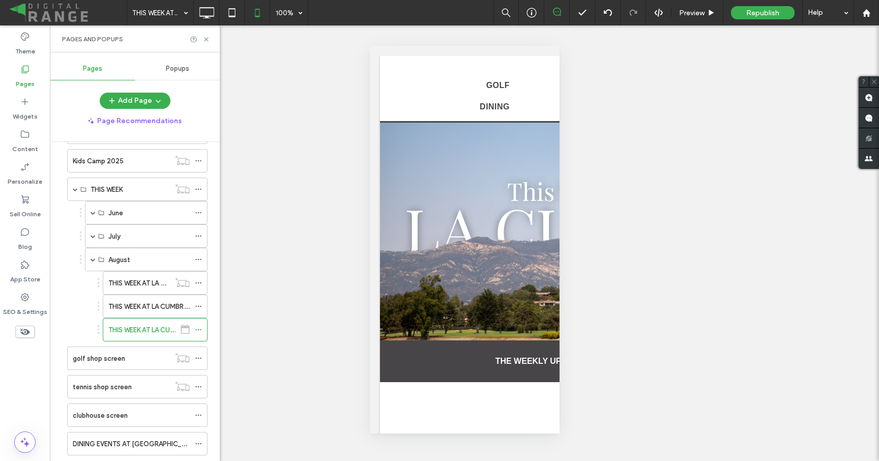
scroll to position [662, 0]
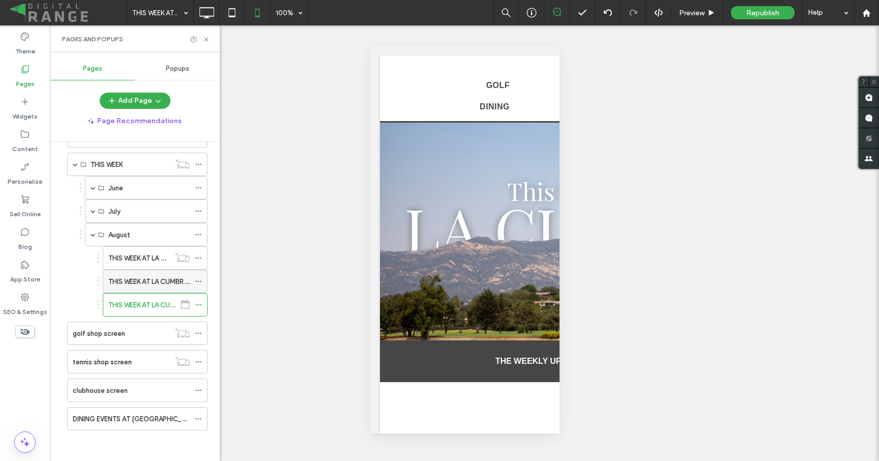
click at [134, 286] on label "THIS WEEK AT LA CUMBRE - 8/12" at bounding box center [157, 282] width 99 height 18
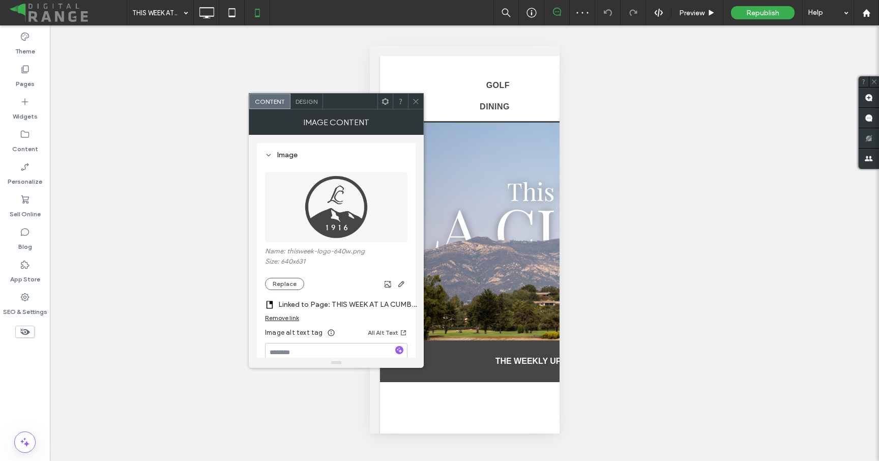
click at [352, 306] on label "Linked to Page: THIS WEEK AT LA CUMBRE - 8/5" at bounding box center [349, 304] width 142 height 19
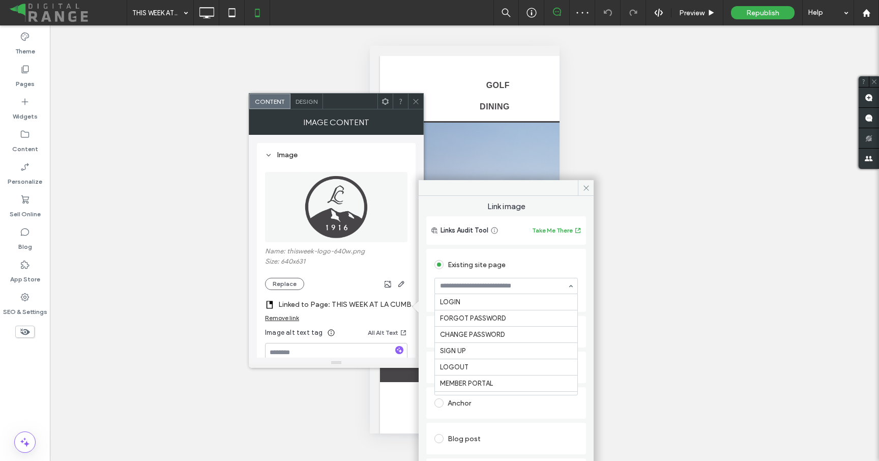
scroll to position [1645, 0]
click at [416, 105] on span at bounding box center [416, 101] width 8 height 15
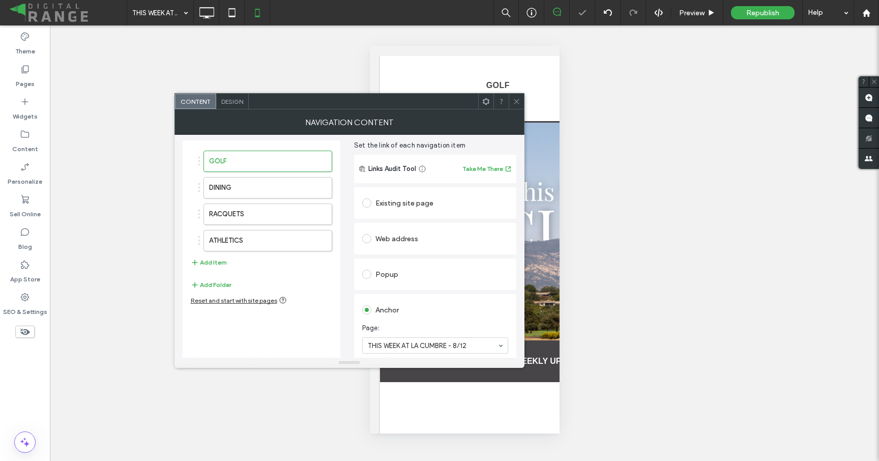
scroll to position [17, 0]
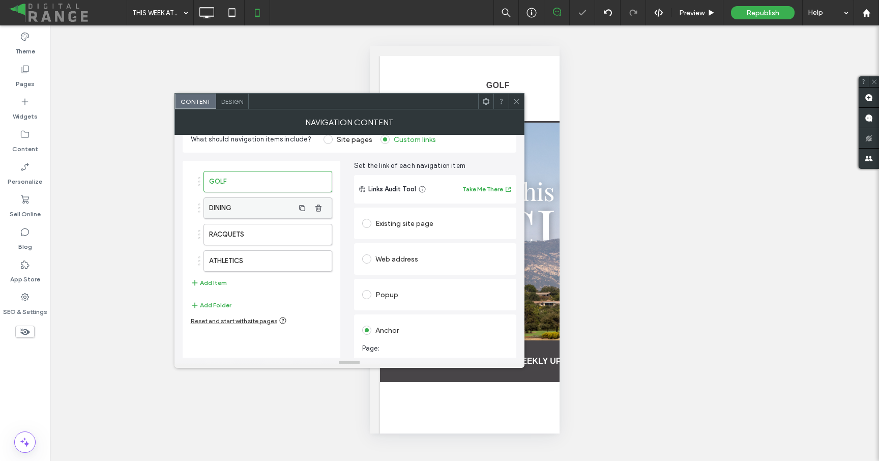
click at [253, 202] on label "DINING" at bounding box center [251, 208] width 85 height 20
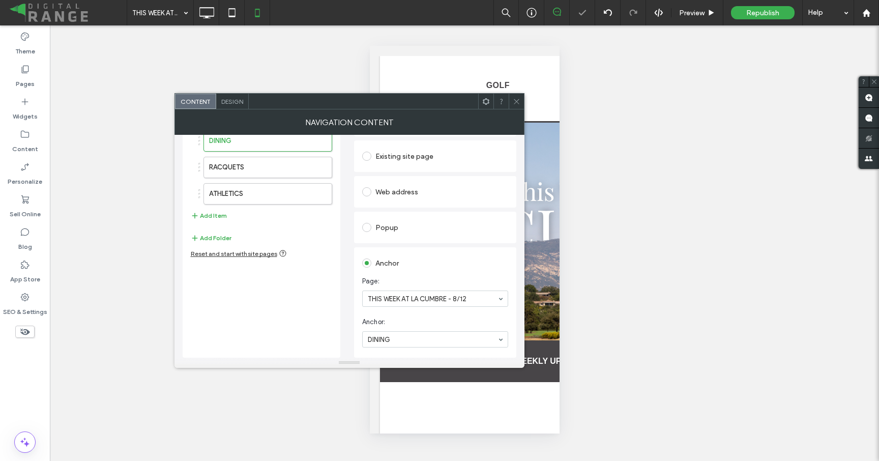
scroll to position [84, 0]
click at [251, 163] on label "RACQUETS" at bounding box center [251, 167] width 85 height 20
click at [245, 197] on label "ATHLETICS" at bounding box center [251, 194] width 85 height 20
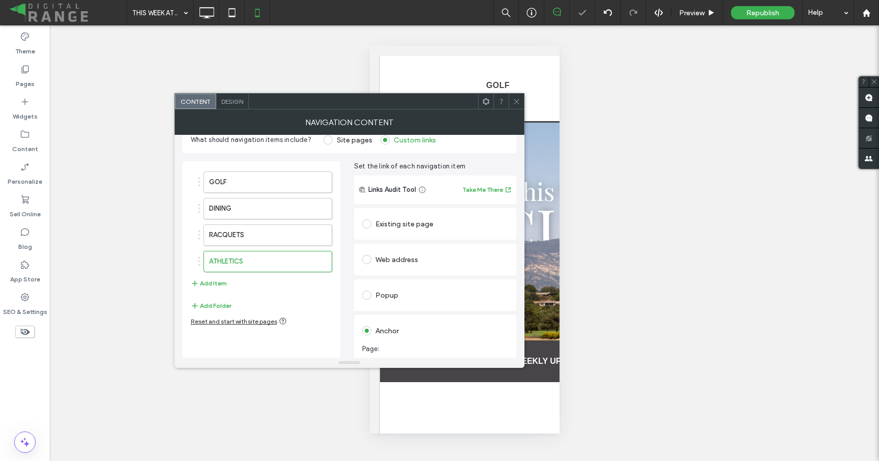
scroll to position [0, 0]
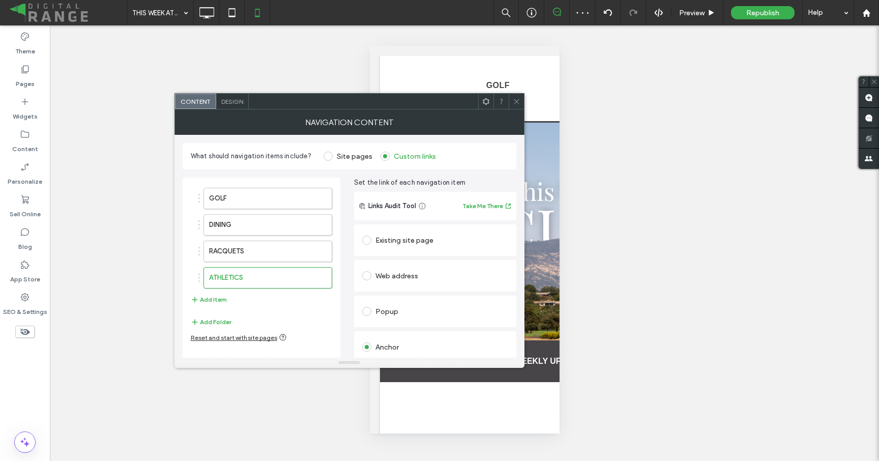
click at [514, 102] on icon at bounding box center [517, 102] width 8 height 8
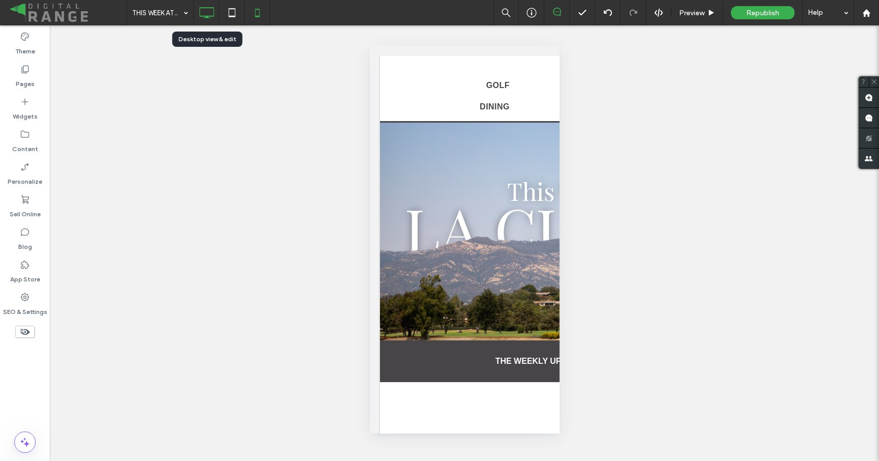
click at [213, 11] on icon at bounding box center [206, 13] width 20 height 20
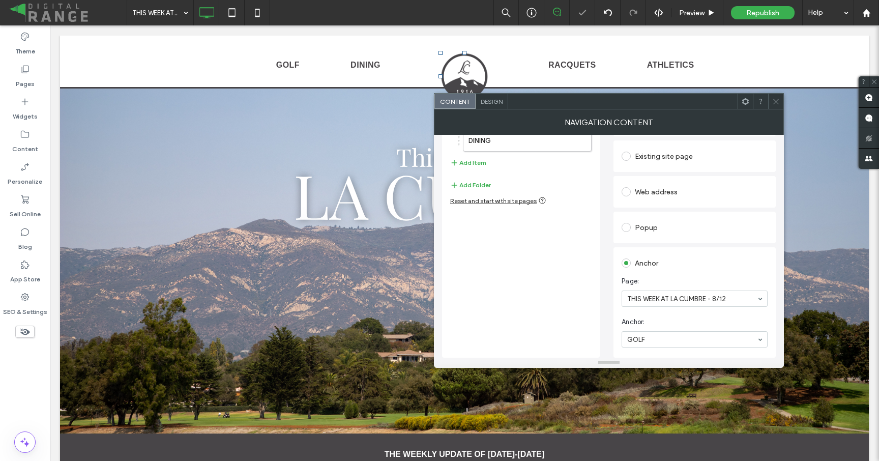
scroll to position [84, 0]
click at [494, 148] on label "DINING" at bounding box center [511, 141] width 85 height 20
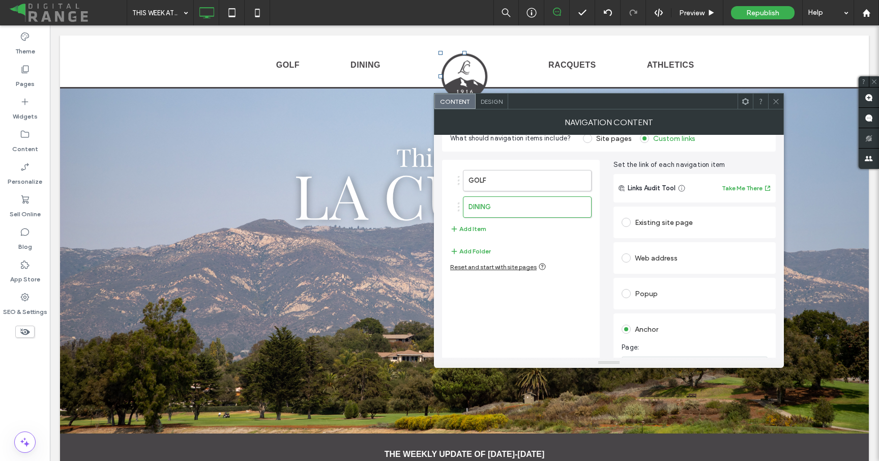
scroll to position [17, 0]
click at [774, 102] on icon at bounding box center [776, 102] width 8 height 8
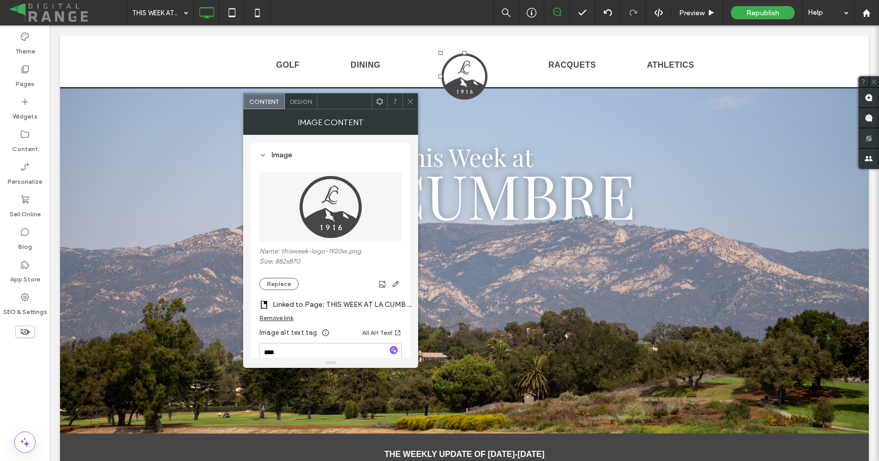
click at [372, 305] on label "Linked to Page: THIS WEEK AT LA CUMBRE - 8/12" at bounding box center [344, 304] width 142 height 19
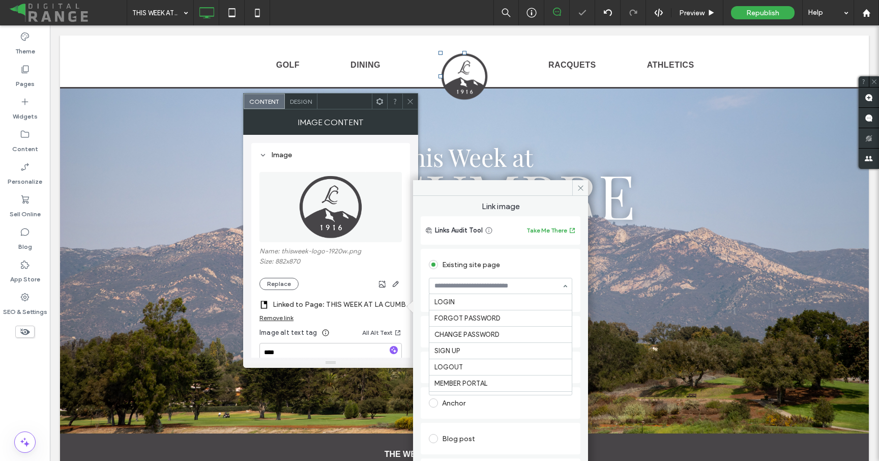
scroll to position [1662, 0]
click at [409, 102] on icon at bounding box center [411, 102] width 8 height 8
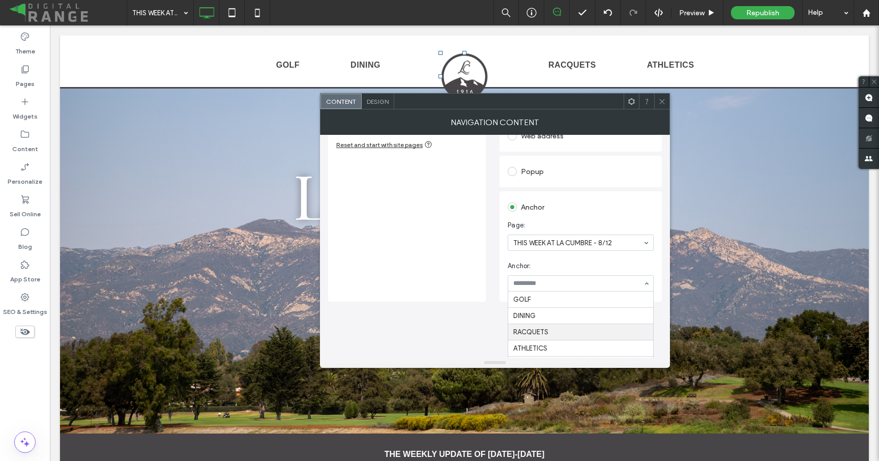
scroll to position [84, 0]
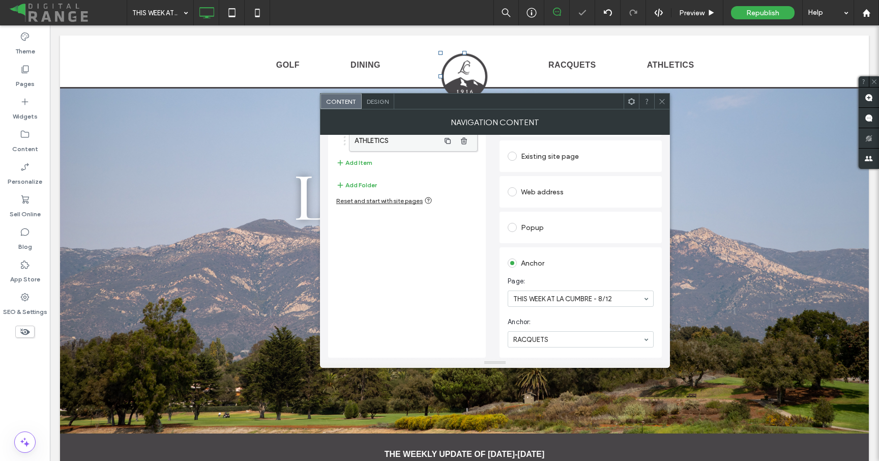
click at [403, 149] on label "ATHLETICS" at bounding box center [397, 141] width 85 height 20
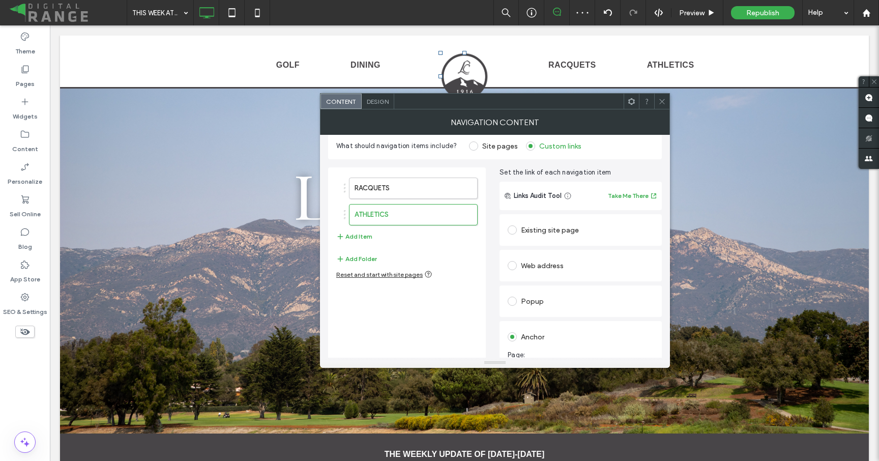
scroll to position [7, 0]
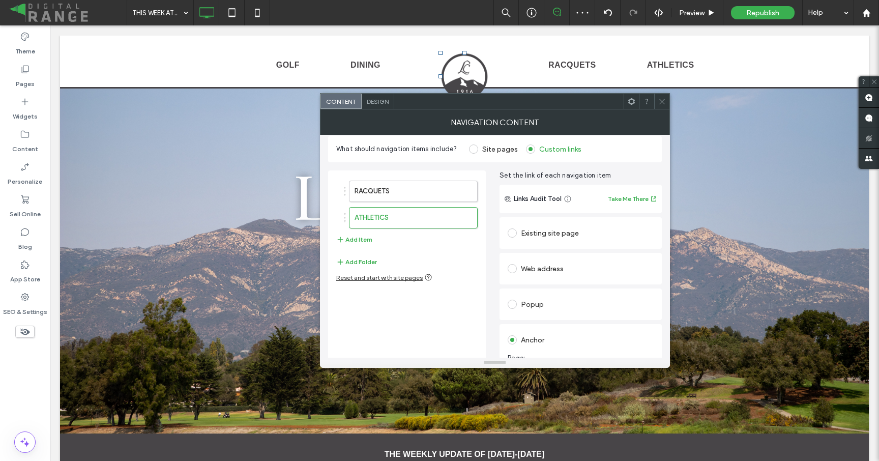
click at [662, 100] on icon at bounding box center [662, 102] width 8 height 8
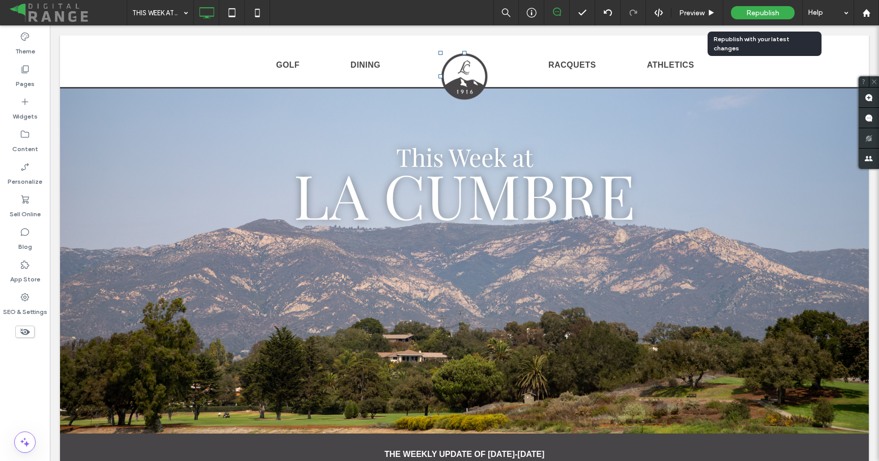
click at [763, 9] on span "Republish" at bounding box center [762, 13] width 33 height 9
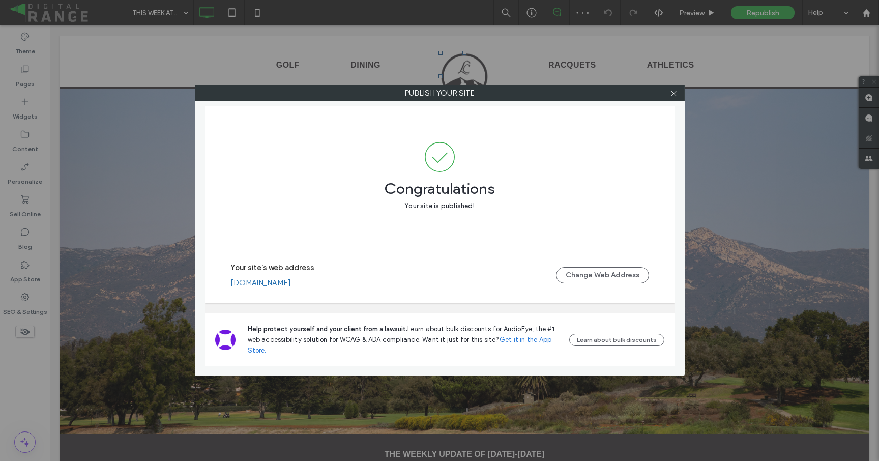
click at [670, 93] on div at bounding box center [673, 92] width 15 height 15
click at [672, 93] on icon at bounding box center [674, 94] width 8 height 8
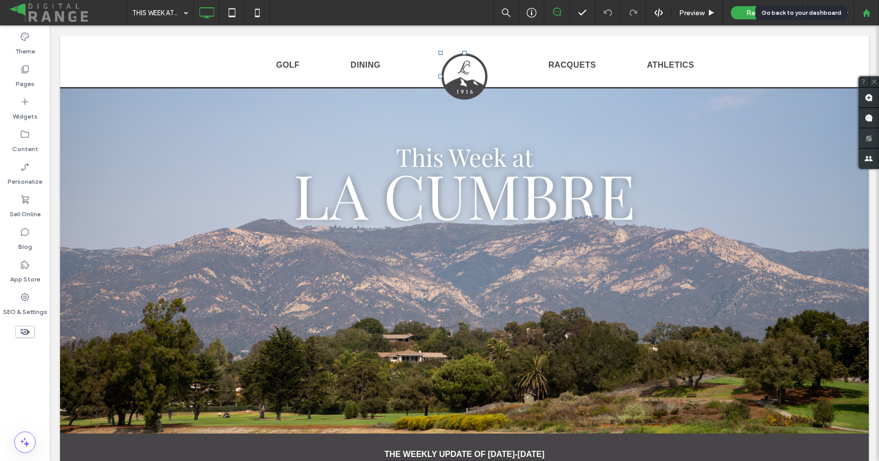
click at [861, 12] on div at bounding box center [866, 13] width 24 height 9
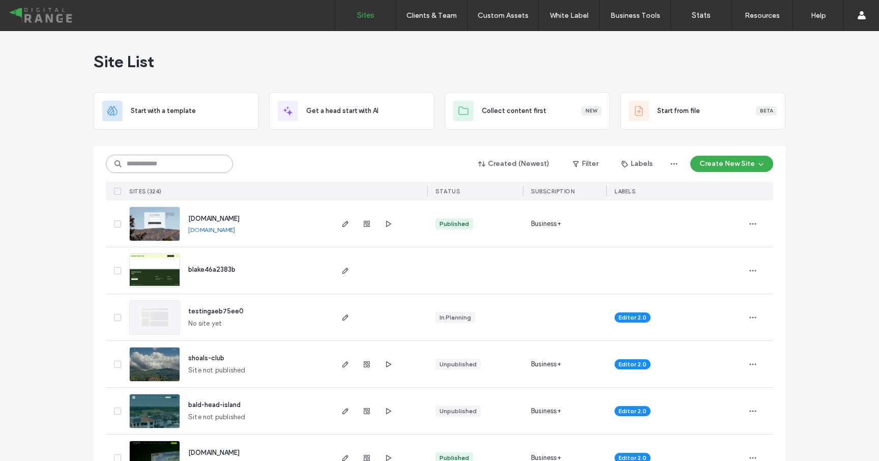
click at [158, 162] on input at bounding box center [169, 164] width 127 height 18
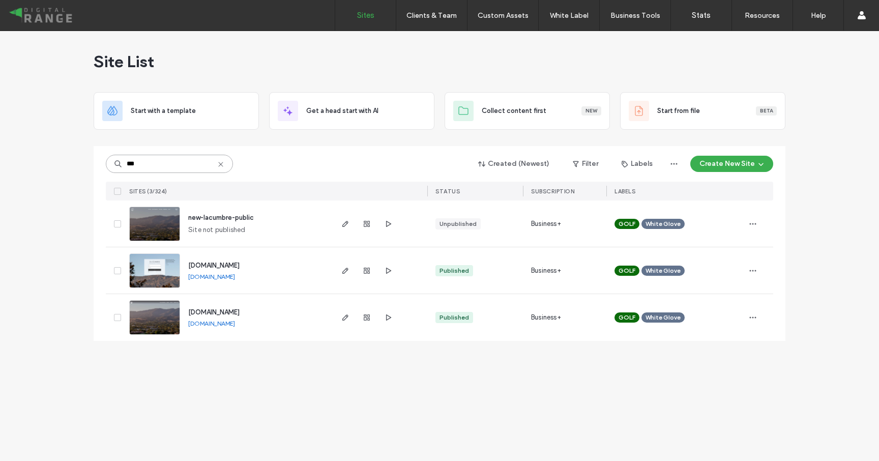
type input "***"
click at [211, 262] on span "[DOMAIN_NAME]" at bounding box center [213, 266] width 51 height 8
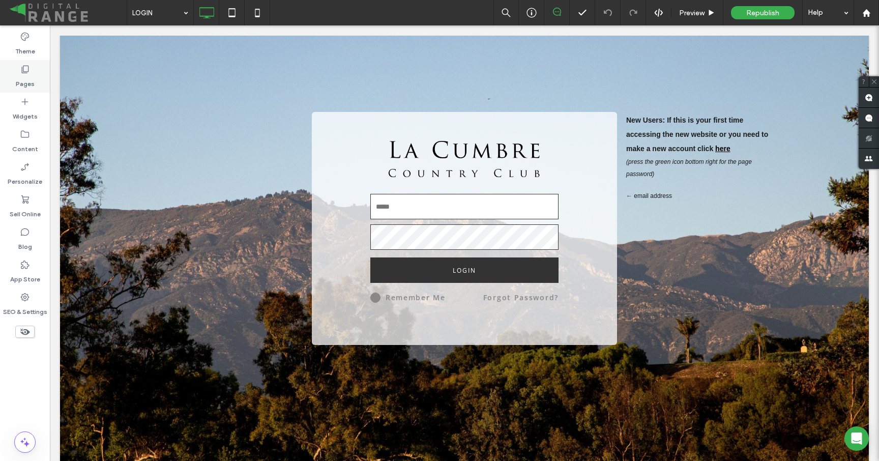
click at [30, 84] on label "Pages" at bounding box center [25, 81] width 19 height 14
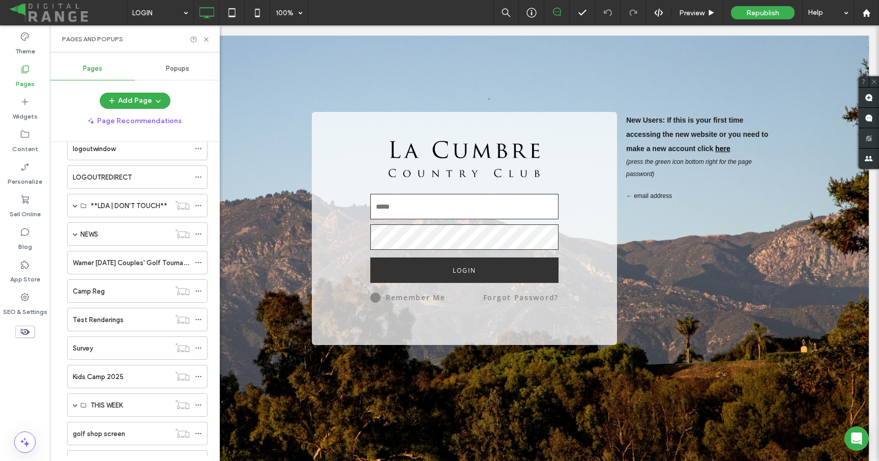
scroll to position [521, 0]
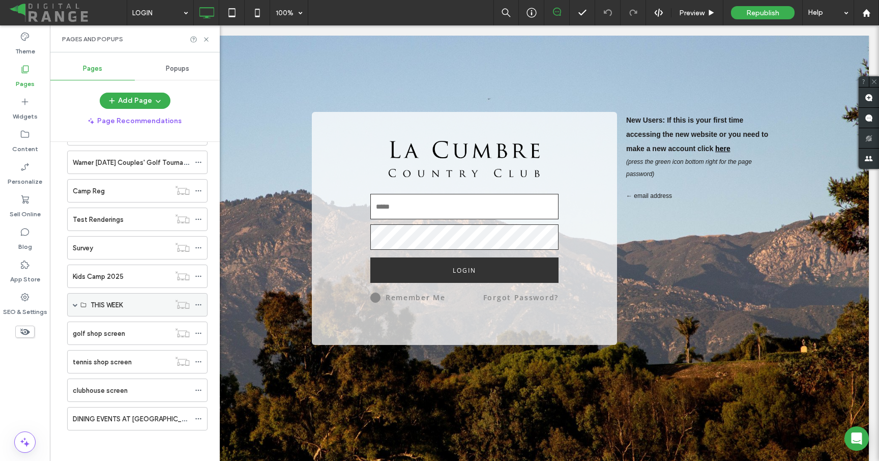
click at [76, 303] on span at bounding box center [75, 304] width 5 height 5
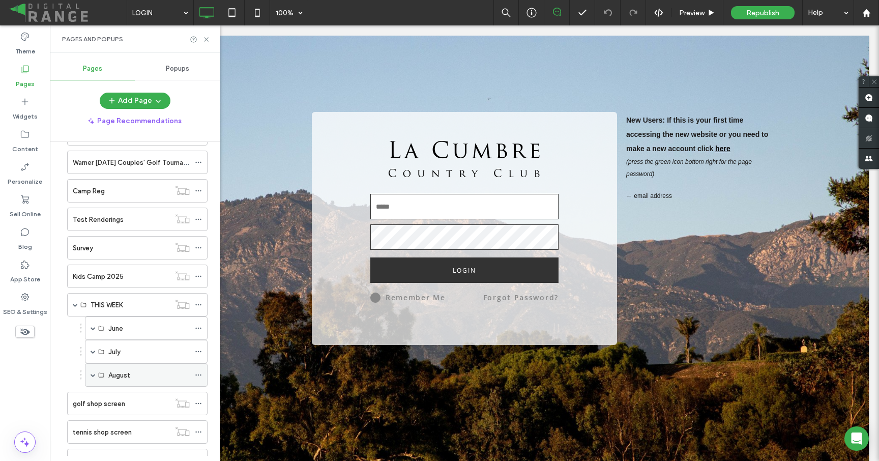
click at [92, 373] on span at bounding box center [93, 374] width 5 height 5
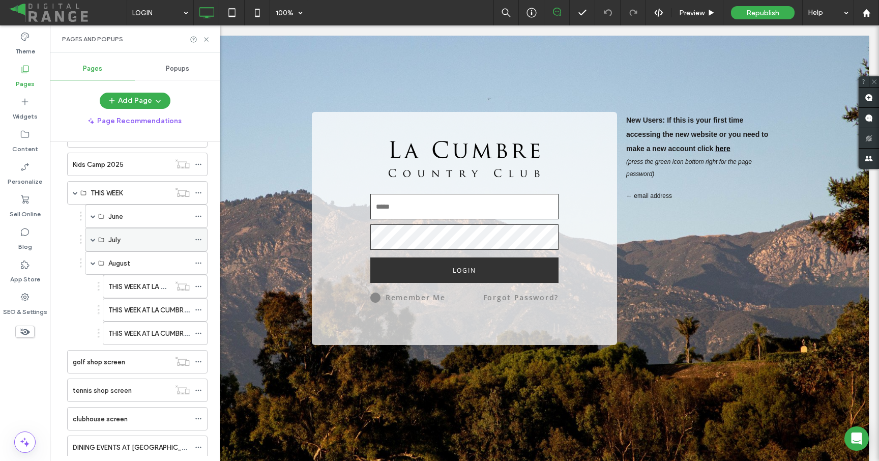
scroll to position [650, 0]
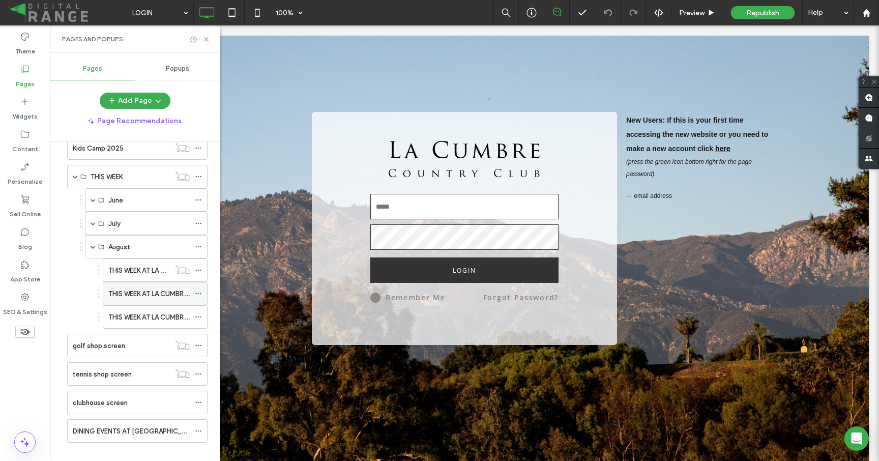
click at [195, 292] on icon at bounding box center [198, 293] width 7 height 7
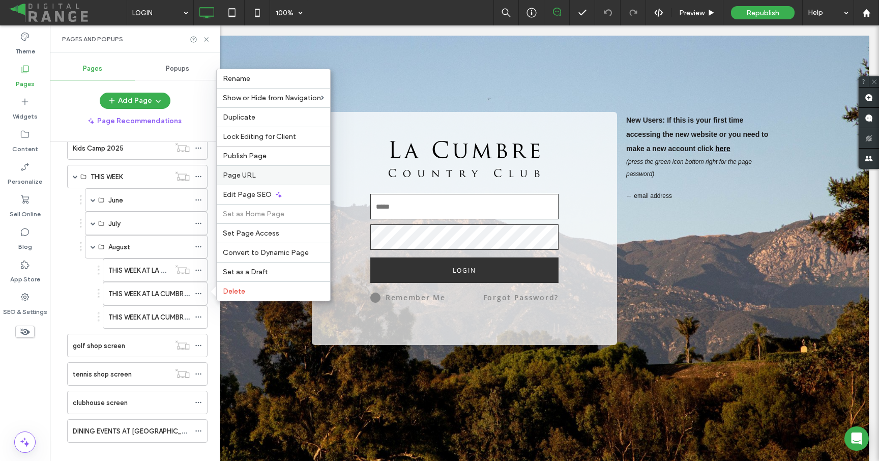
click at [236, 172] on span "Page URL" at bounding box center [239, 175] width 33 height 9
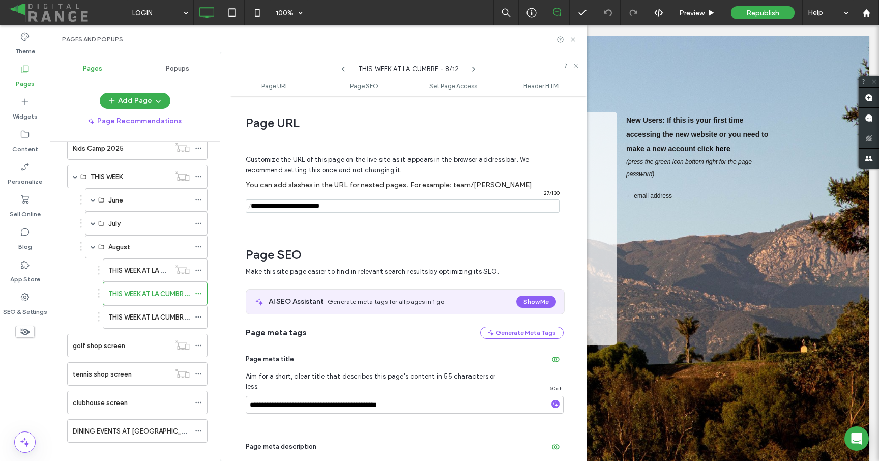
click at [473, 70] on icon at bounding box center [474, 69] width 8 height 8
click at [333, 203] on input "notEmpty" at bounding box center [403, 205] width 314 height 13
type input "**********"
click at [337, 225] on div "**********" at bounding box center [408, 278] width 356 height 355
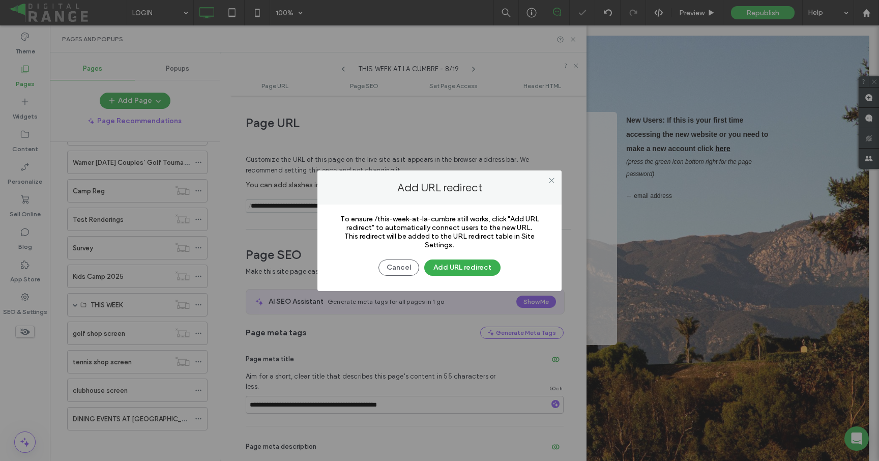
scroll to position [521, 0]
click at [390, 264] on button "Cancel" at bounding box center [399, 267] width 41 height 16
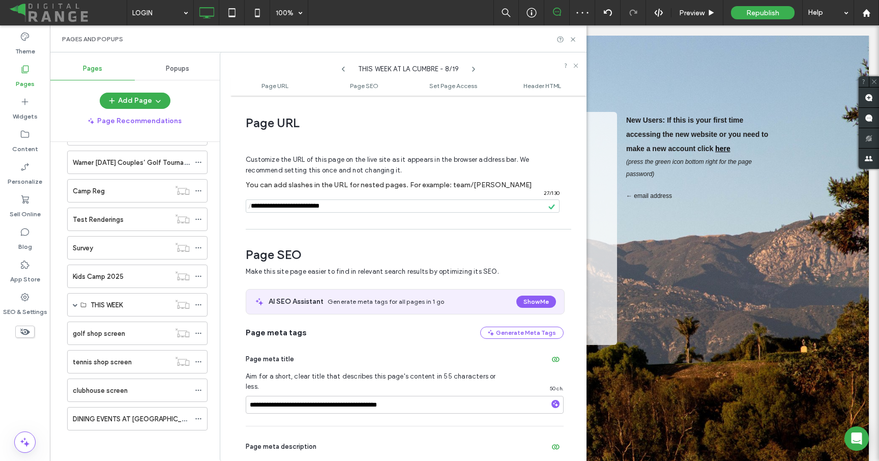
click at [343, 69] on icon at bounding box center [343, 69] width 8 height 8
drag, startPoint x: 325, startPoint y: 206, endPoint x: 353, endPoint y: 206, distance: 27.5
click at [353, 206] on input "notEmpty" at bounding box center [403, 205] width 314 height 13
type input "**********"
click at [352, 220] on div "Customize the URL of this page on the live site as it appears in the browser ad…" at bounding box center [405, 179] width 318 height 89
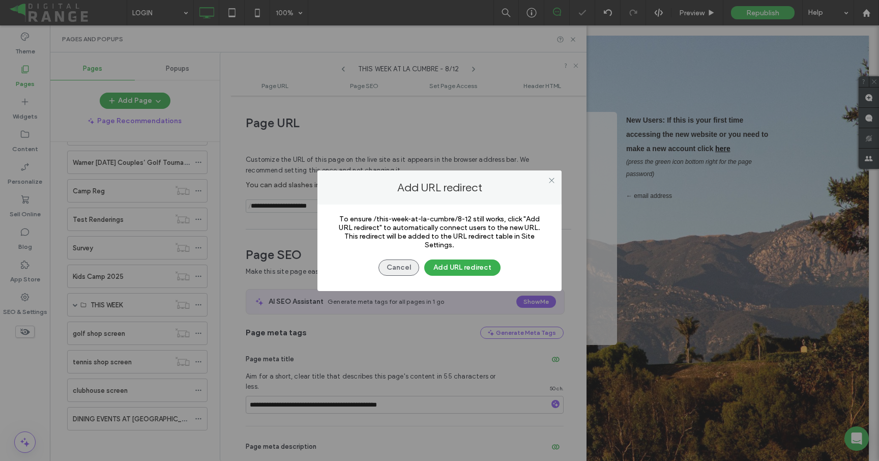
click at [388, 268] on button "Cancel" at bounding box center [399, 267] width 41 height 16
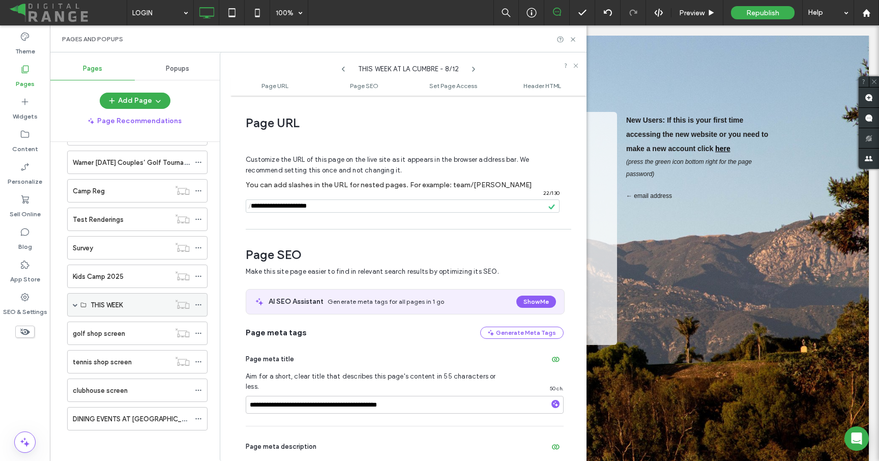
click at [75, 304] on span at bounding box center [75, 304] width 5 height 5
click at [93, 302] on span at bounding box center [93, 305] width 5 height 22
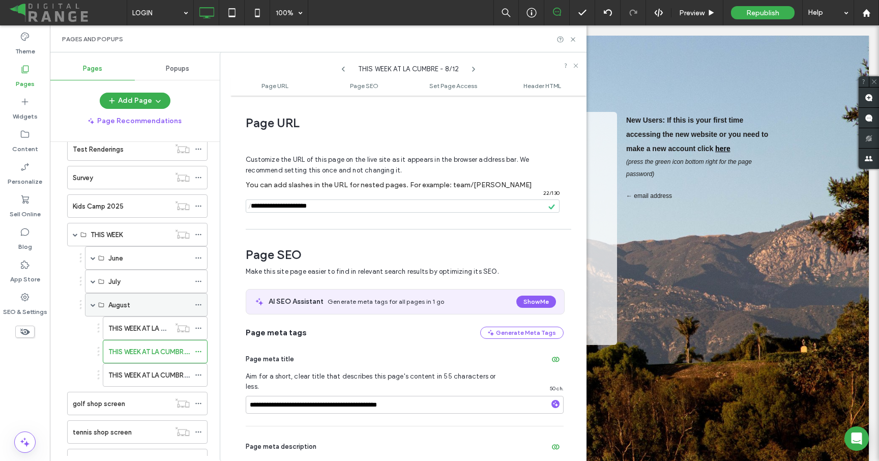
scroll to position [650, 0]
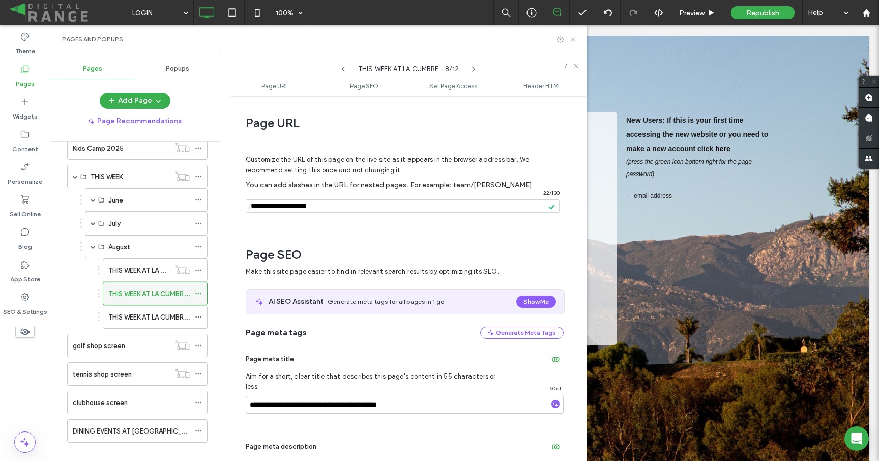
click at [127, 289] on label "THIS WEEK AT LA CUMBRE - 8/12" at bounding box center [157, 294] width 99 height 18
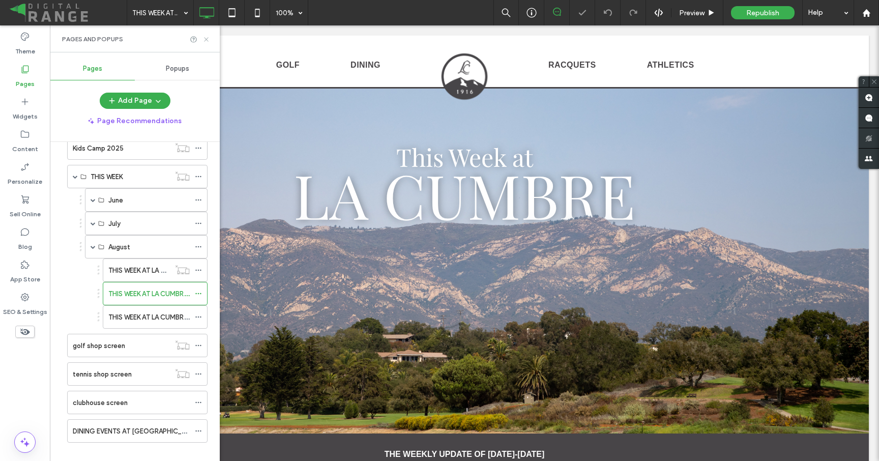
click at [208, 36] on icon at bounding box center [206, 40] width 8 height 8
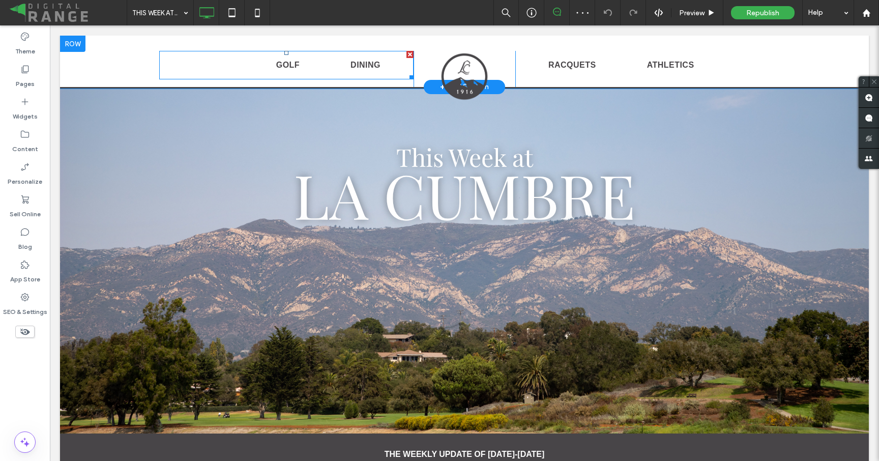
click at [228, 62] on nav "GOLF DINING" at bounding box center [286, 65] width 254 height 28
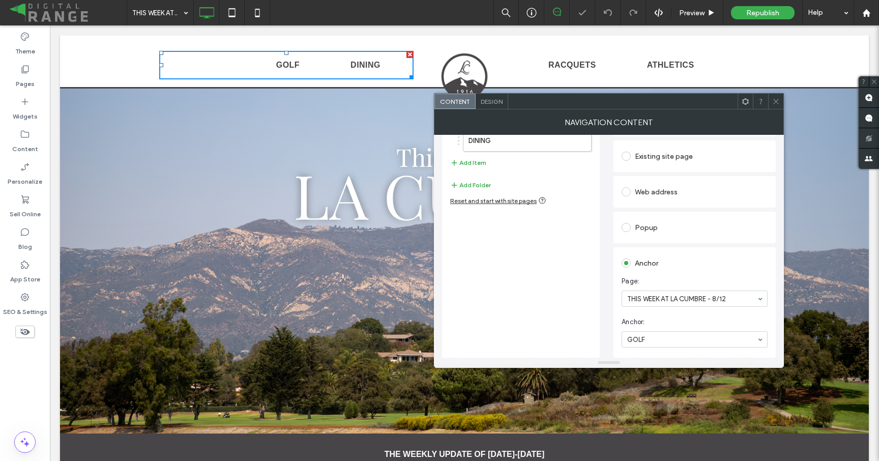
scroll to position [84, 0]
click at [490, 147] on label "DINING" at bounding box center [511, 141] width 85 height 20
click at [772, 100] on div at bounding box center [775, 101] width 15 height 15
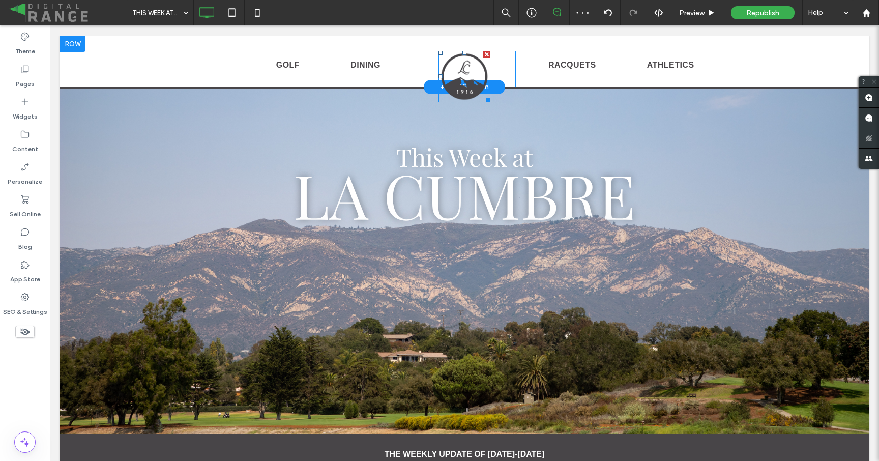
click at [460, 71] on img at bounding box center [465, 76] width 52 height 51
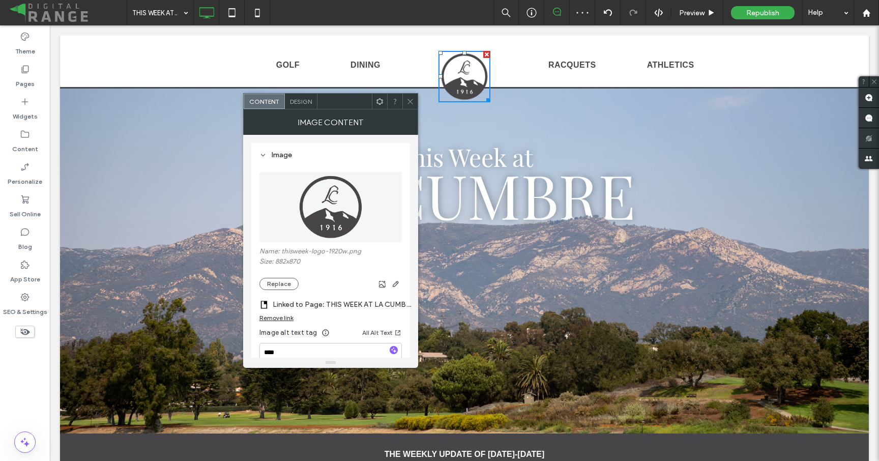
click at [376, 308] on label "Linked to Page: THIS WEEK AT LA CUMBRE - 8/12" at bounding box center [344, 304] width 142 height 19
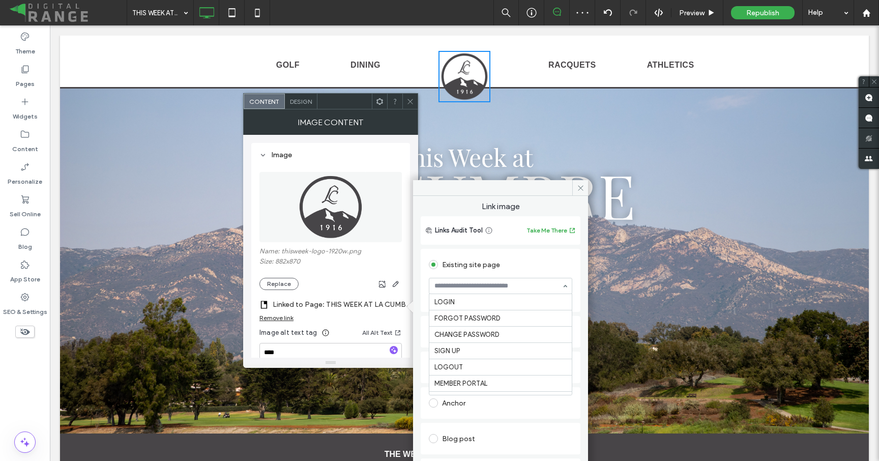
scroll to position [1662, 0]
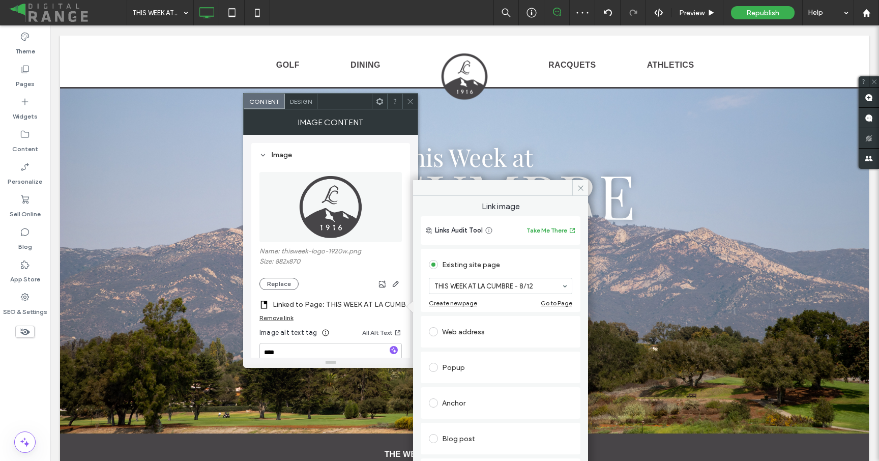
click at [413, 101] on icon at bounding box center [411, 102] width 8 height 8
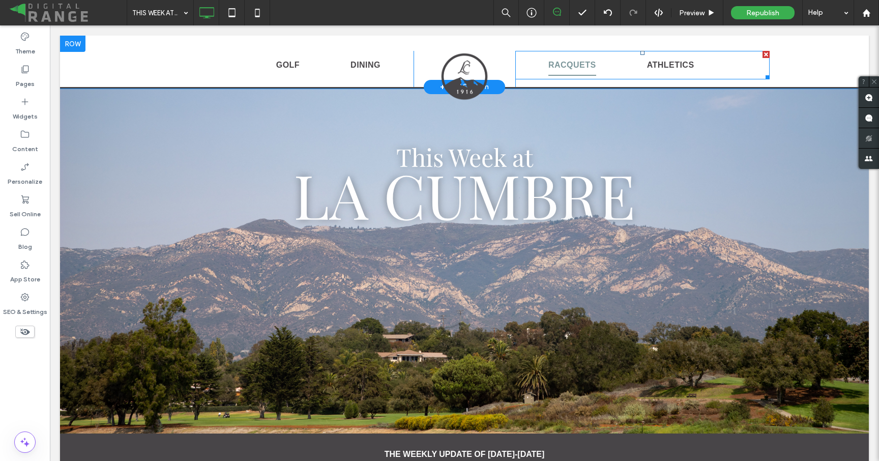
click at [530, 65] on link "RACQUETS" at bounding box center [572, 64] width 99 height 21
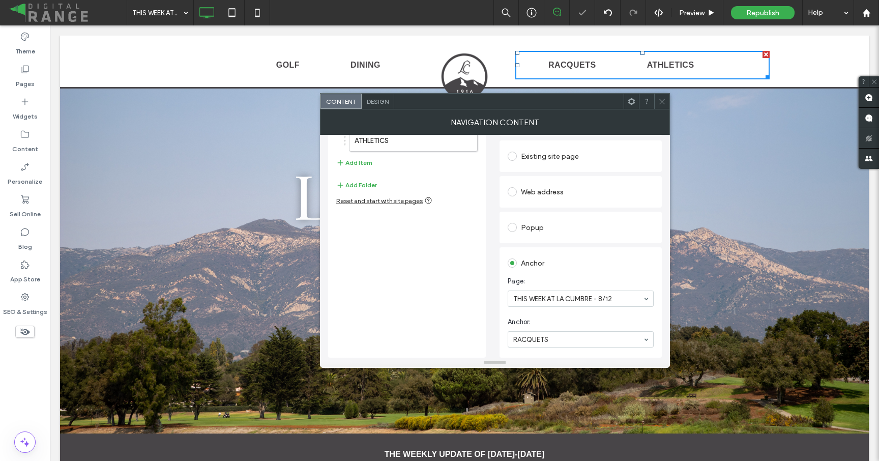
scroll to position [84, 0]
click at [385, 144] on label "ATHLETICS" at bounding box center [397, 141] width 85 height 20
click at [657, 102] on div at bounding box center [661, 101] width 15 height 15
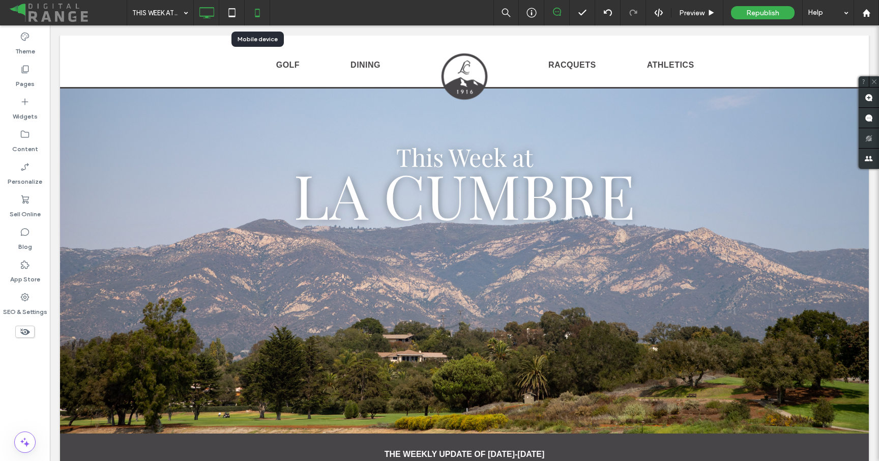
click at [256, 20] on icon at bounding box center [257, 13] width 20 height 20
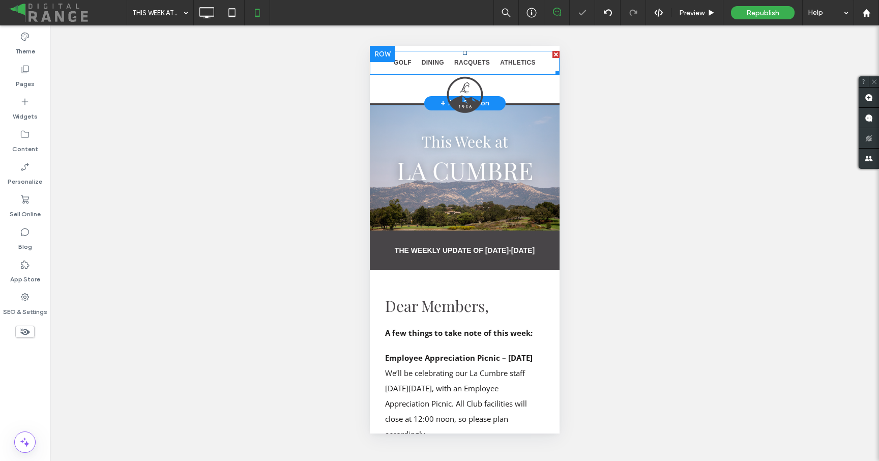
scroll to position [0, 0]
click at [383, 70] on nav "GOLF DINING RACQUETS ATHLETICS" at bounding box center [464, 63] width 190 height 24
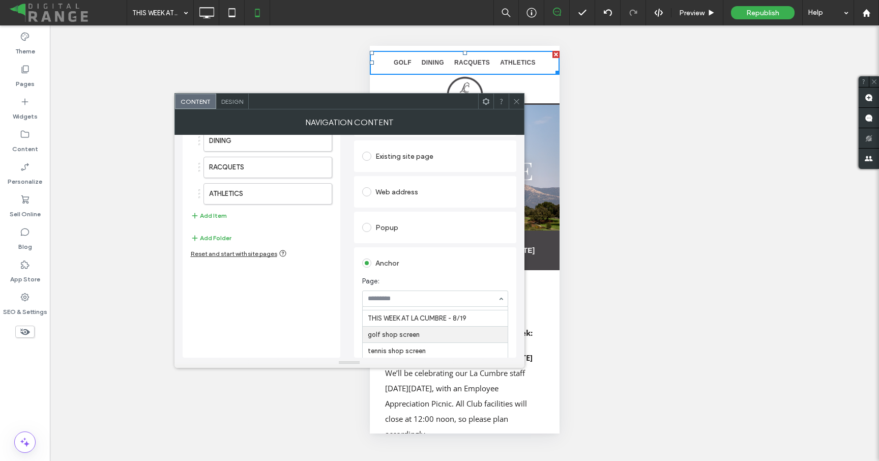
scroll to position [1670, 0]
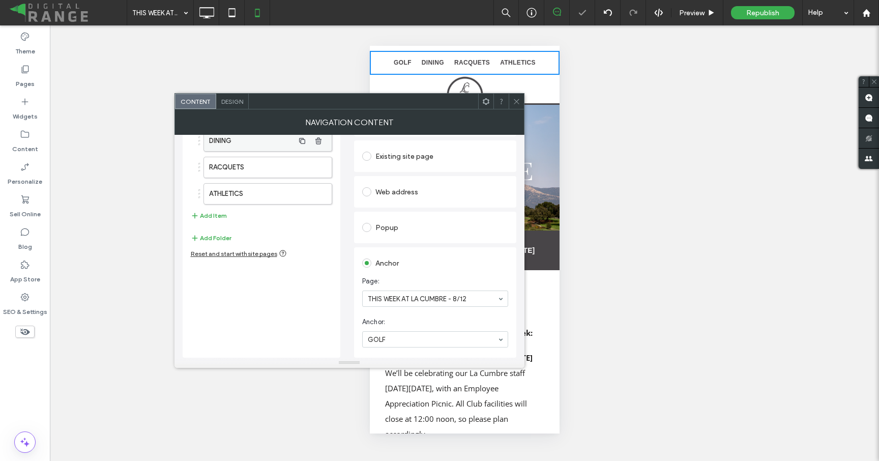
click at [251, 142] on label "DINING" at bounding box center [251, 141] width 85 height 20
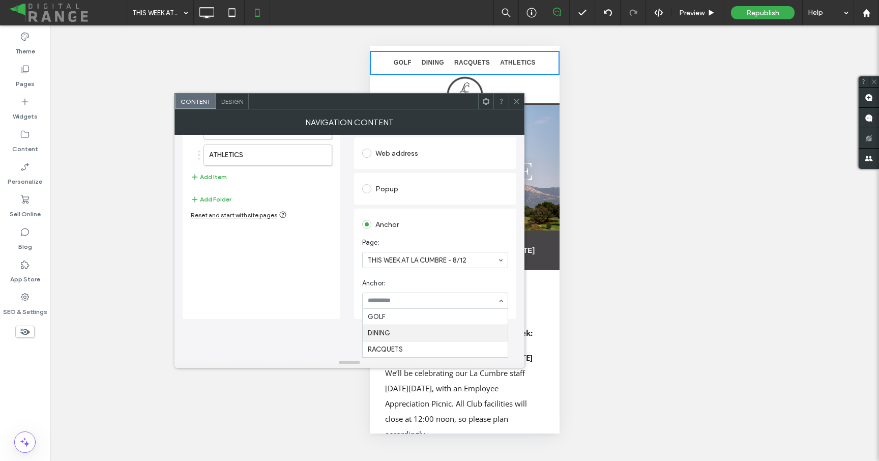
scroll to position [84, 0]
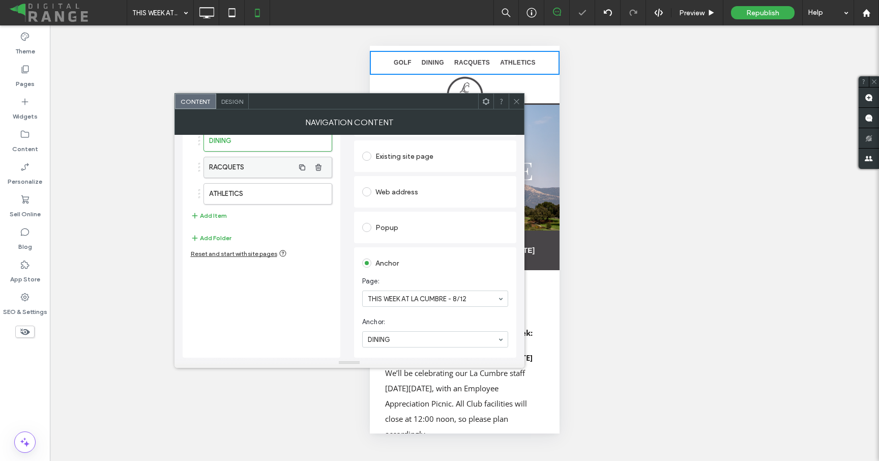
click at [244, 160] on label "RACQUETS" at bounding box center [251, 167] width 85 height 20
click at [247, 190] on label "ATHLETICS" at bounding box center [251, 194] width 85 height 20
click at [513, 100] on icon at bounding box center [517, 102] width 8 height 8
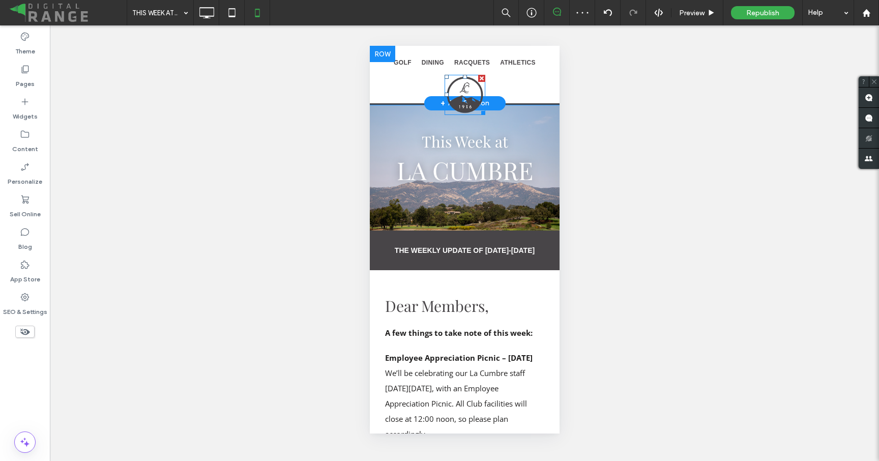
click at [465, 100] on img at bounding box center [464, 95] width 41 height 40
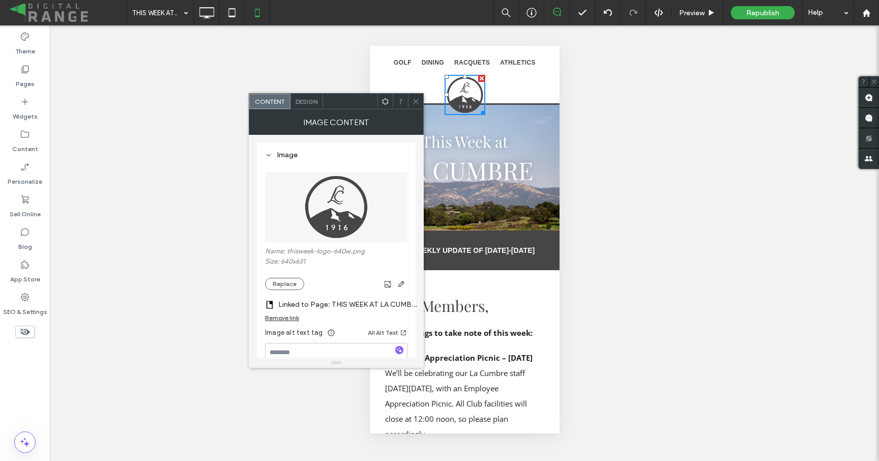
click at [372, 301] on label "Linked to Page: THIS WEEK AT LA CUMBRE - 8/12" at bounding box center [349, 304] width 142 height 19
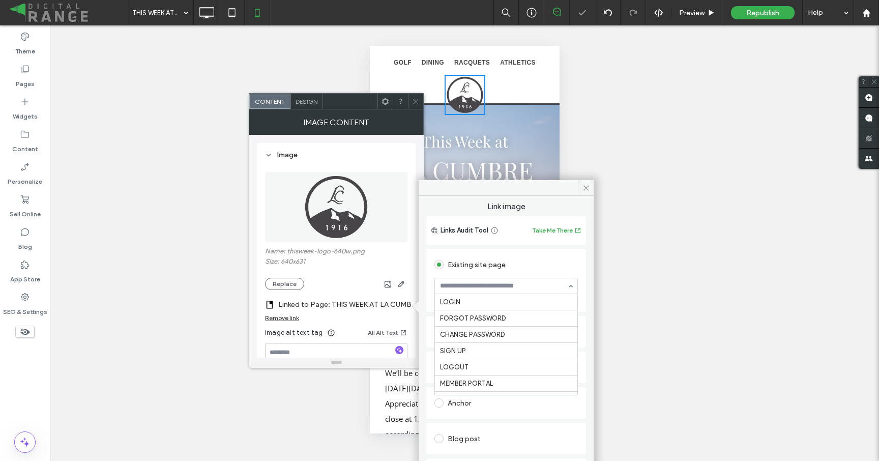
scroll to position [1662, 0]
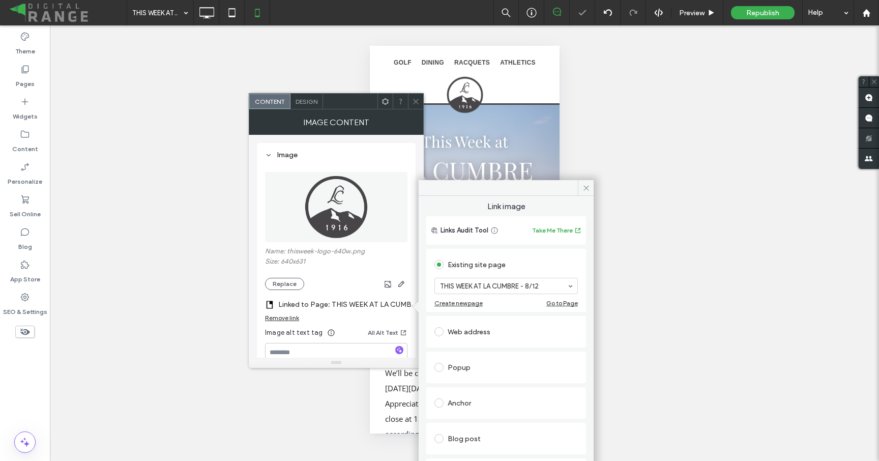
click at [414, 102] on icon at bounding box center [416, 102] width 8 height 8
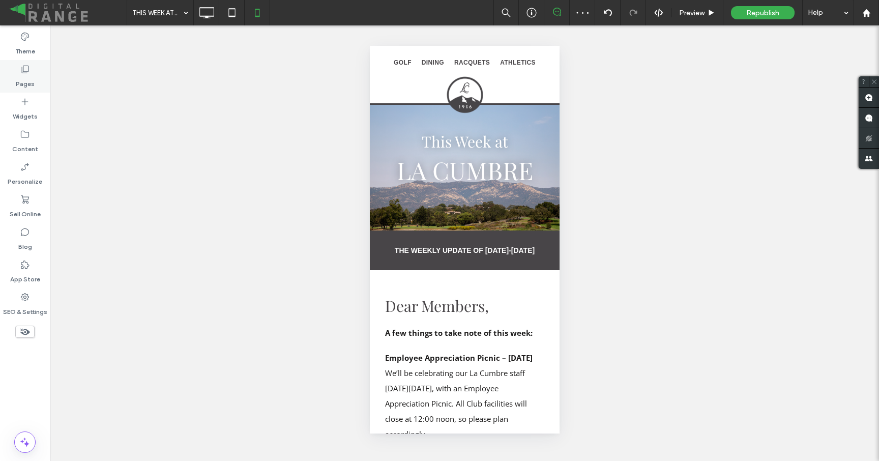
click at [8, 88] on div "Pages" at bounding box center [25, 76] width 50 height 33
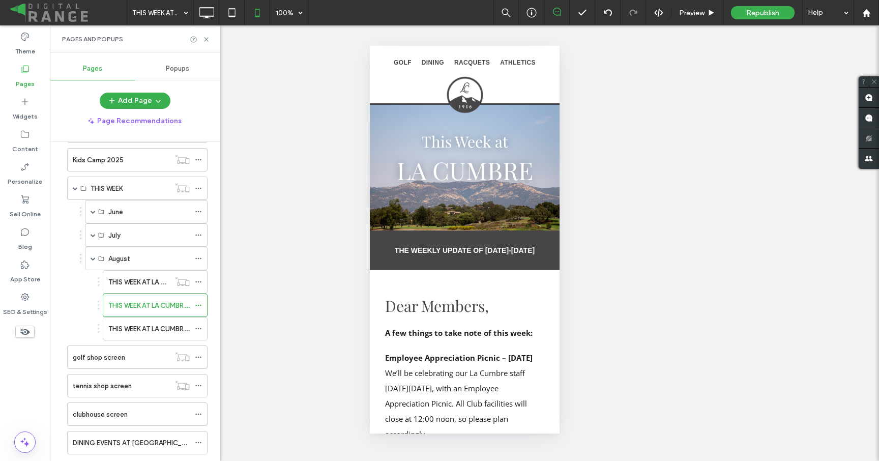
scroll to position [662, 0]
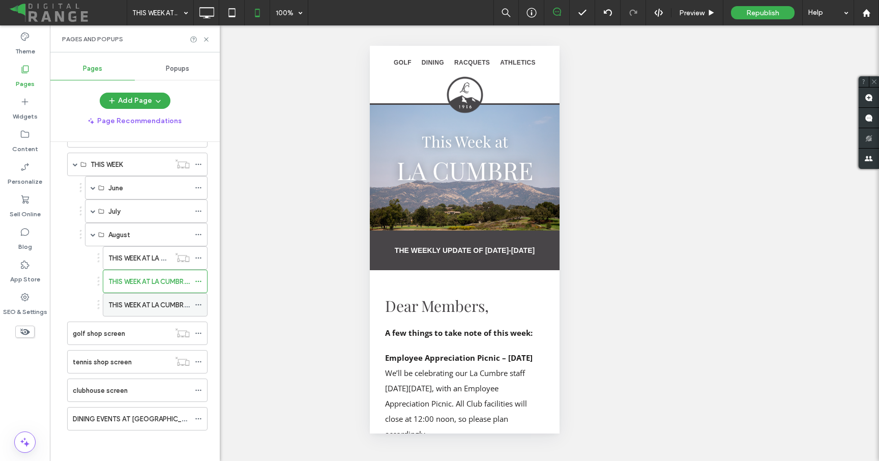
click at [147, 311] on div "THIS WEEK AT LA CUMBRE - 8/19" at bounding box center [148, 305] width 81 height 22
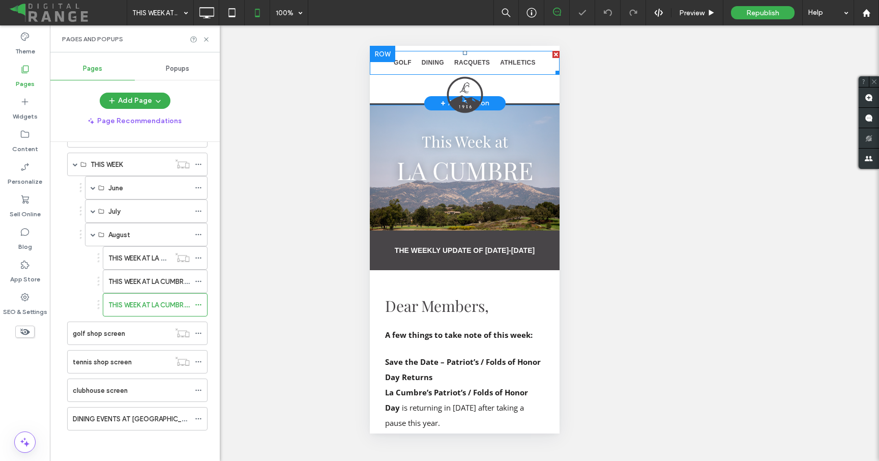
click at [380, 67] on nav "GOLF DINING RACQUETS ATHLETICS" at bounding box center [464, 63] width 190 height 24
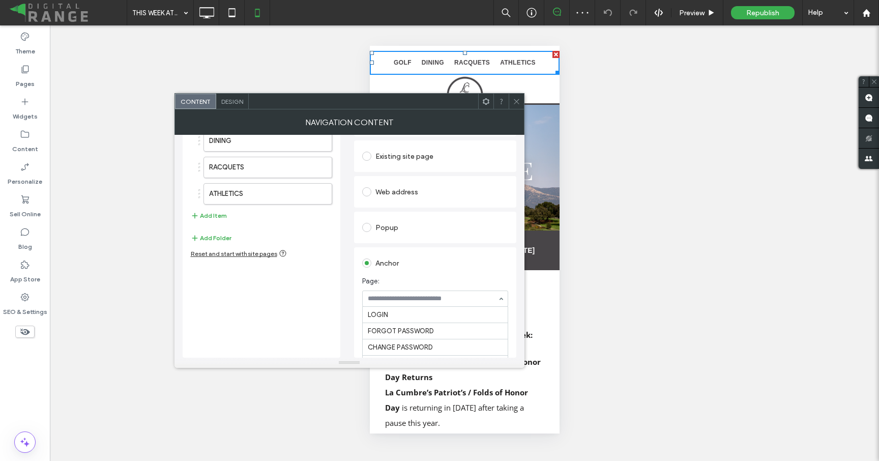
scroll to position [1678, 0]
click at [441, 359] on div at bounding box center [350, 363] width 350 height 10
click at [232, 149] on label "DINING" at bounding box center [251, 141] width 85 height 20
click at [400, 299] on input at bounding box center [433, 298] width 130 height 7
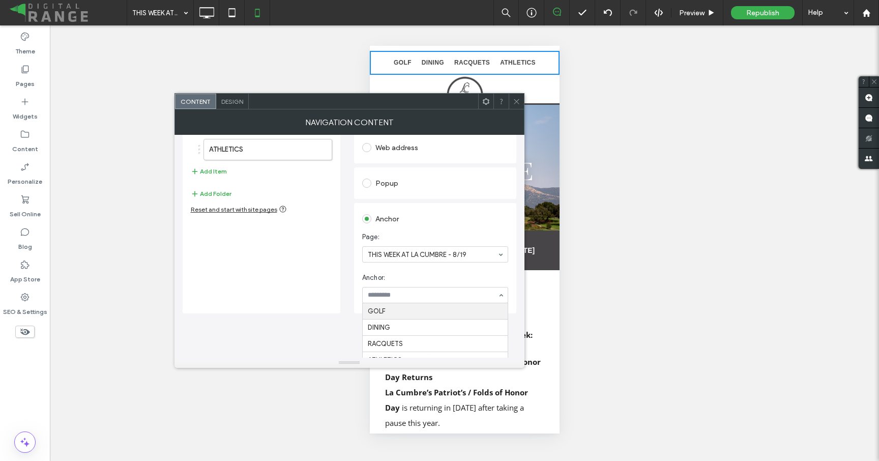
scroll to position [84, 0]
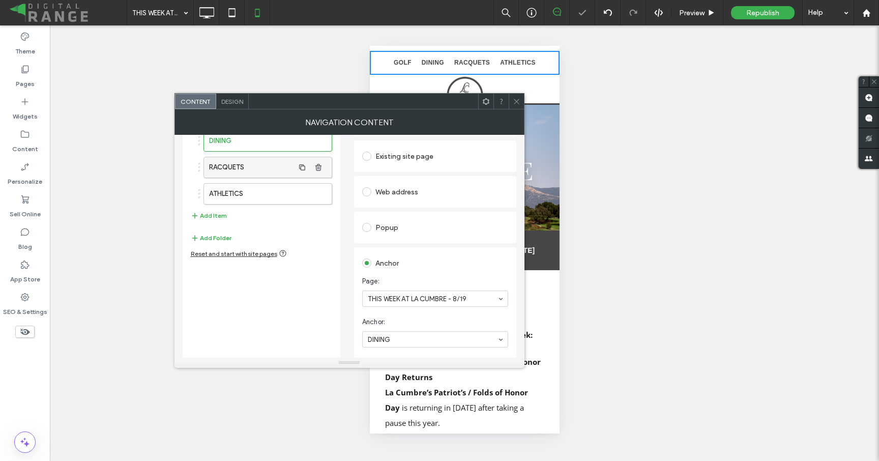
click at [234, 173] on label "RACQUETS" at bounding box center [251, 167] width 85 height 20
click at [241, 192] on label "ATHLETICS" at bounding box center [251, 194] width 85 height 20
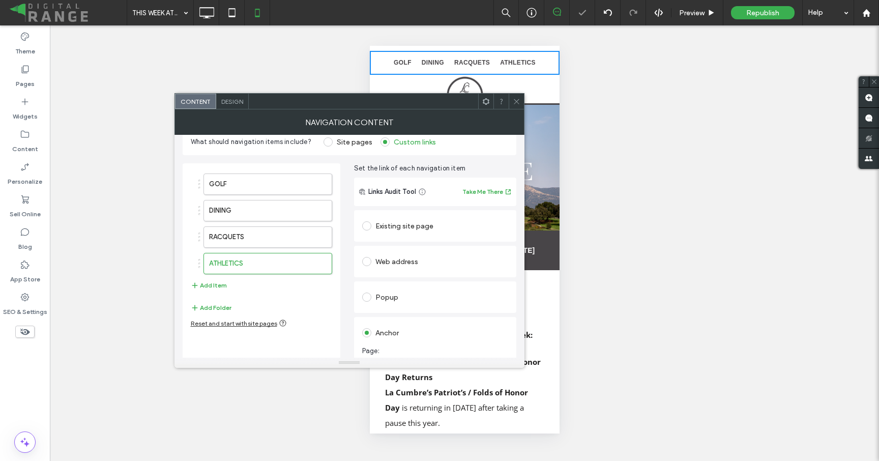
scroll to position [0, 0]
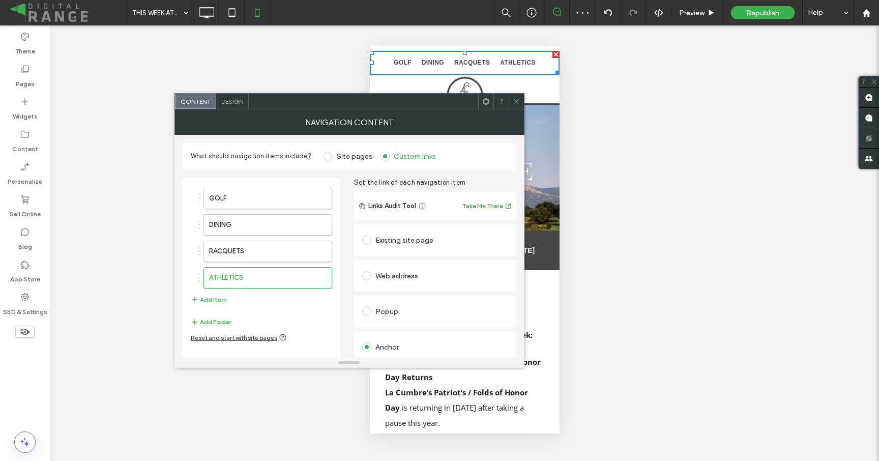
click at [518, 105] on span at bounding box center [517, 101] width 8 height 15
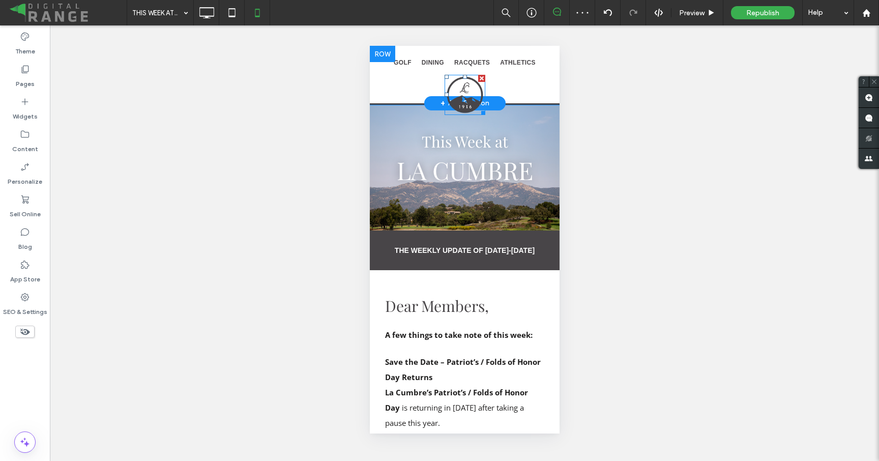
click at [458, 96] on img at bounding box center [464, 95] width 41 height 40
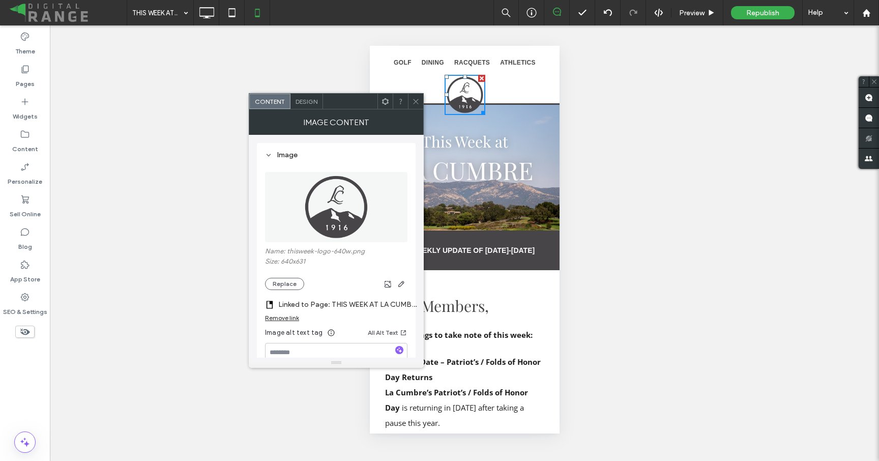
click at [382, 308] on label "Linked to Page: THIS WEEK AT LA CUMBRE - 8/19" at bounding box center [349, 304] width 142 height 19
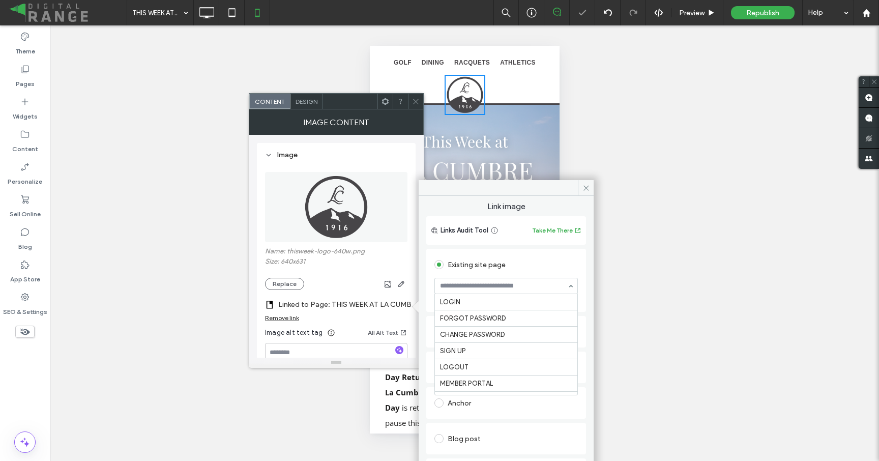
scroll to position [1662, 0]
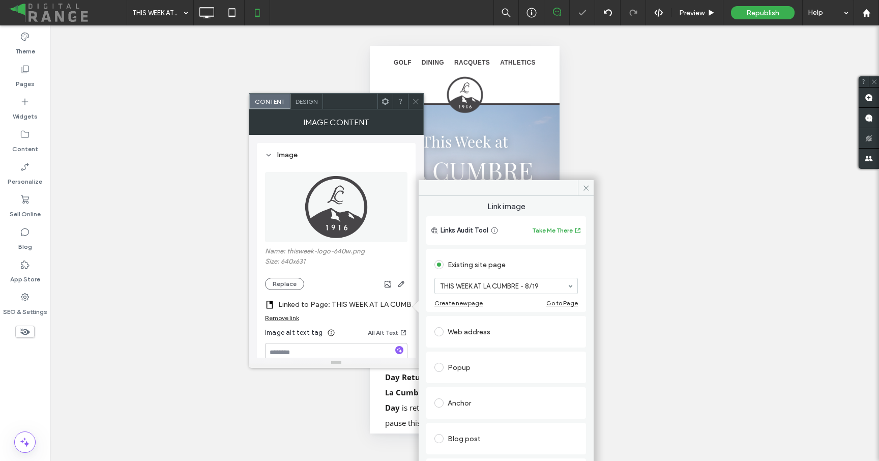
click at [417, 98] on icon at bounding box center [416, 102] width 8 height 8
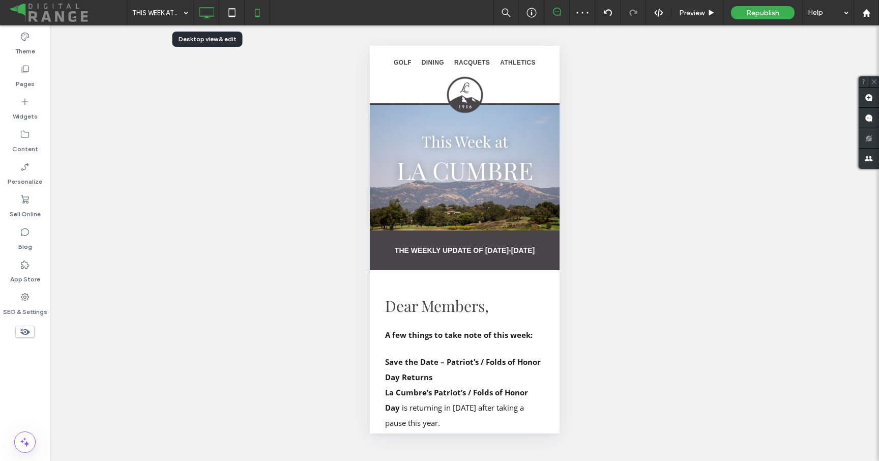
click at [213, 12] on icon at bounding box center [206, 13] width 20 height 20
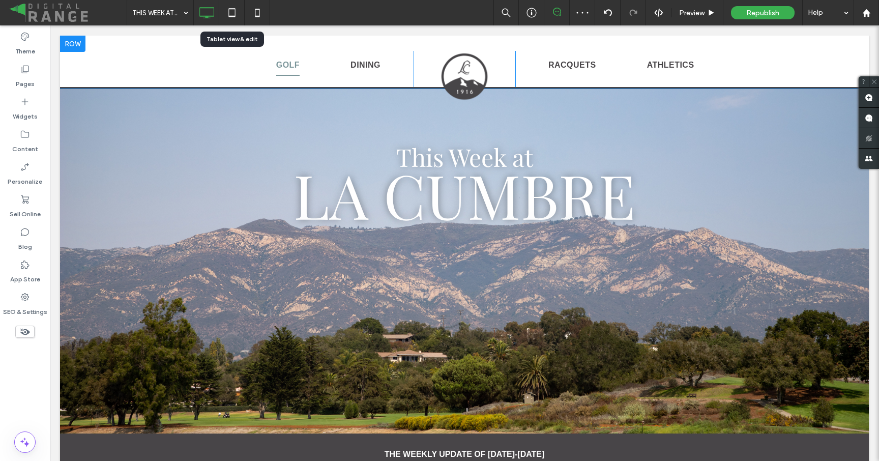
scroll to position [0, 0]
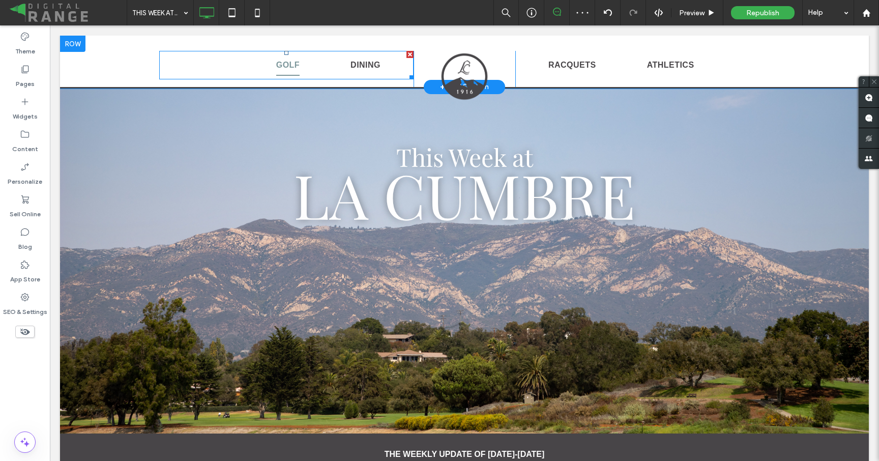
click at [259, 71] on link "GOLF" at bounding box center [288, 64] width 74 height 21
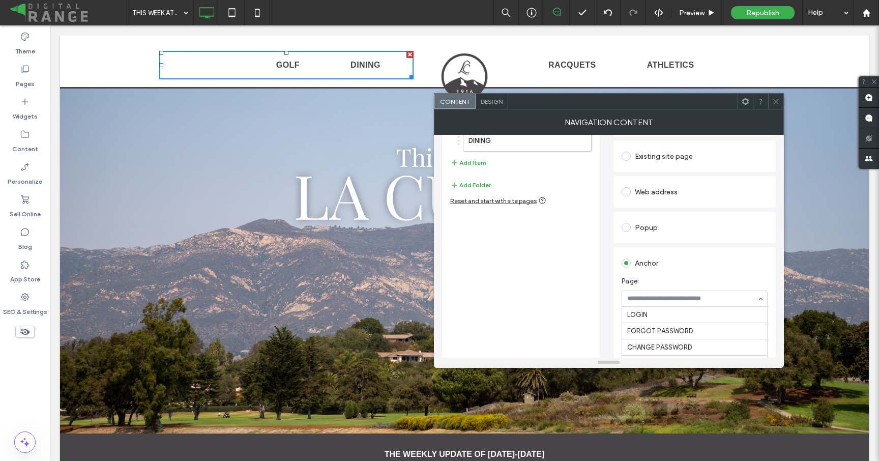
scroll to position [1678, 0]
click at [492, 144] on label "DINING" at bounding box center [511, 141] width 85 height 20
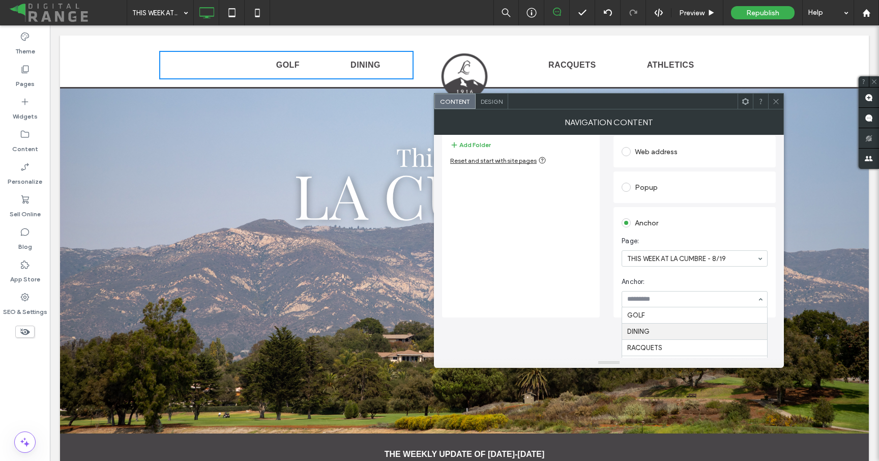
scroll to position [84, 0]
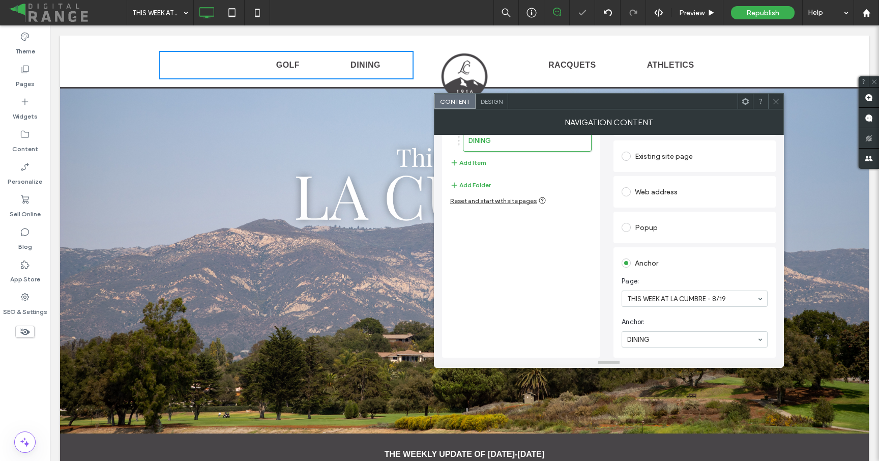
click at [773, 101] on icon at bounding box center [776, 102] width 8 height 8
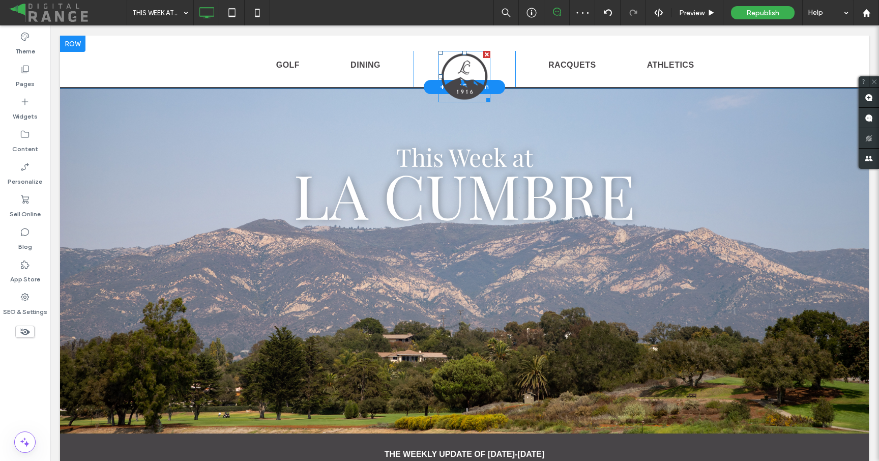
click at [458, 81] on img at bounding box center [465, 76] width 52 height 51
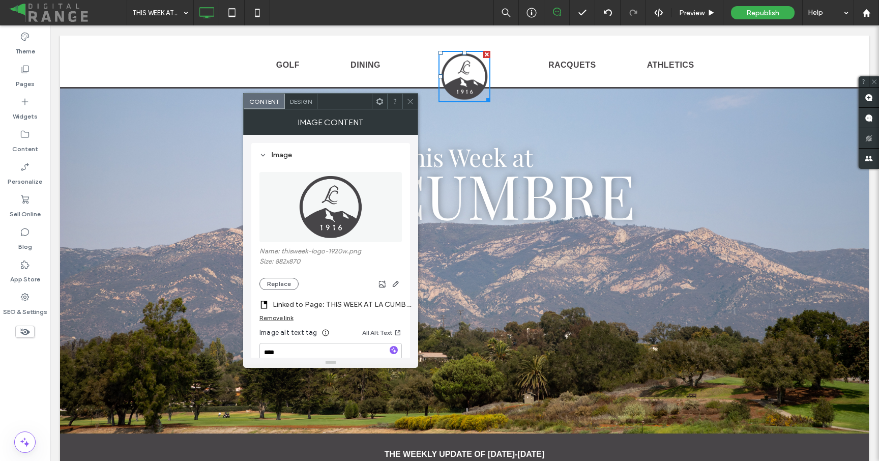
click at [386, 304] on label "Linked to Page: THIS WEEK AT LA CUMBRE - 8/19" at bounding box center [344, 304] width 142 height 19
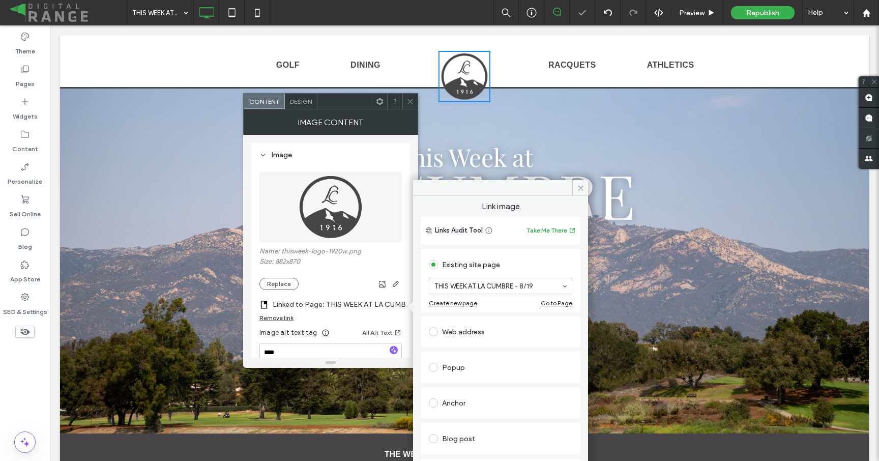
click at [407, 102] on icon at bounding box center [411, 102] width 8 height 8
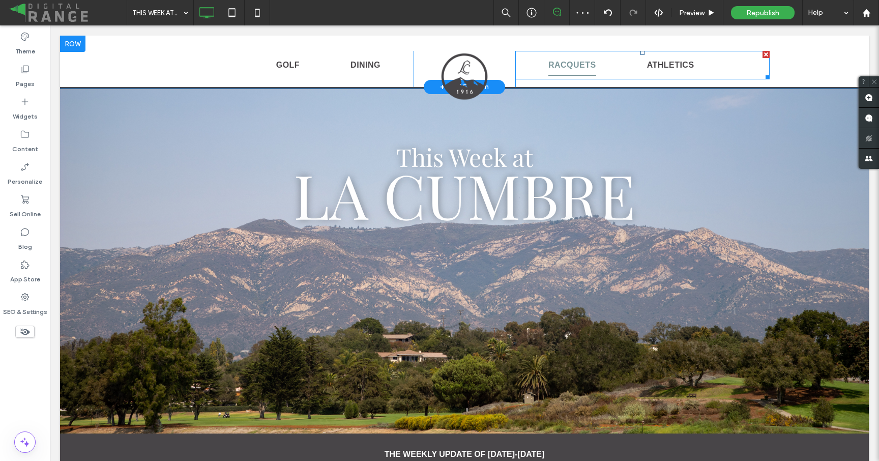
click at [526, 72] on link "RACQUETS" at bounding box center [572, 64] width 99 height 21
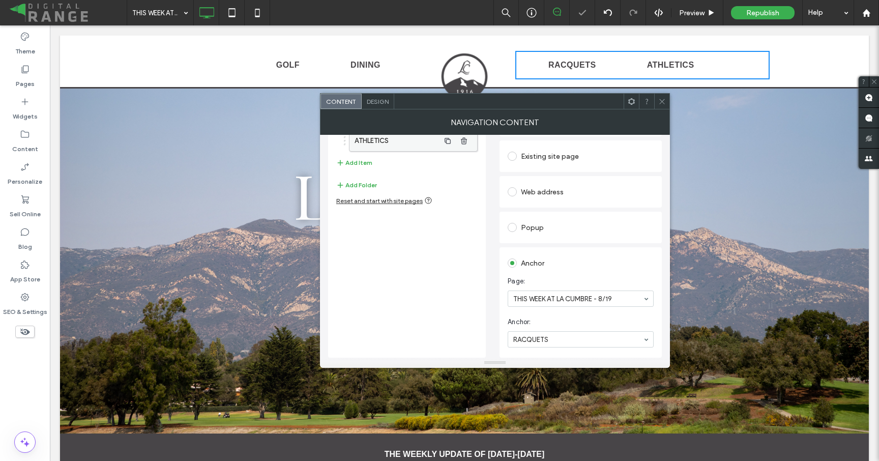
click at [374, 147] on label "ATHLETICS" at bounding box center [397, 141] width 85 height 20
click at [660, 102] on icon at bounding box center [662, 102] width 8 height 8
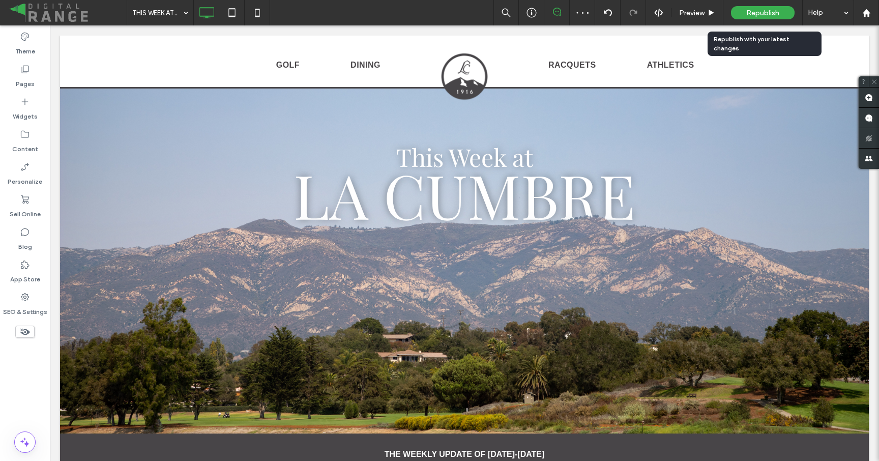
click at [762, 9] on span "Republish" at bounding box center [762, 13] width 33 height 9
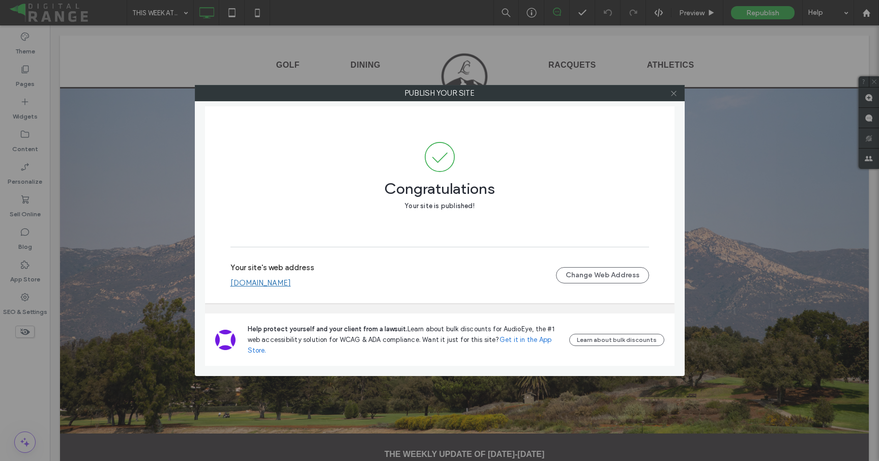
click at [671, 92] on icon at bounding box center [674, 94] width 8 height 8
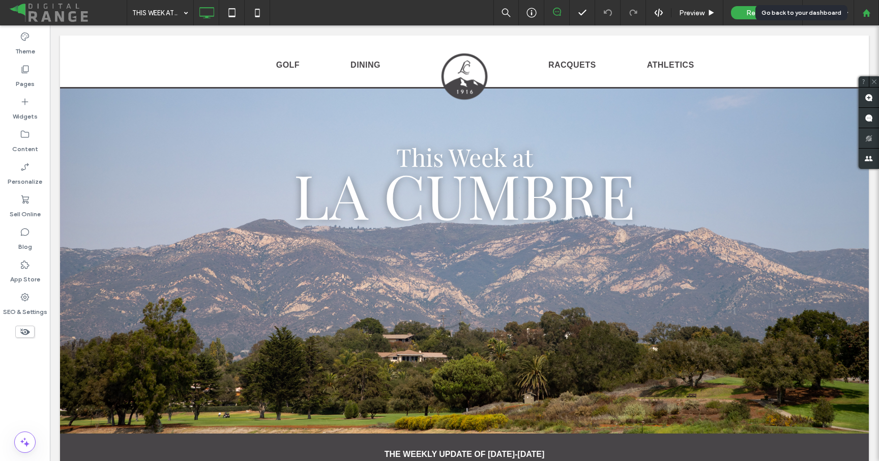
click at [865, 18] on div at bounding box center [866, 12] width 25 height 25
